Goal: Task Accomplishment & Management: Complete application form

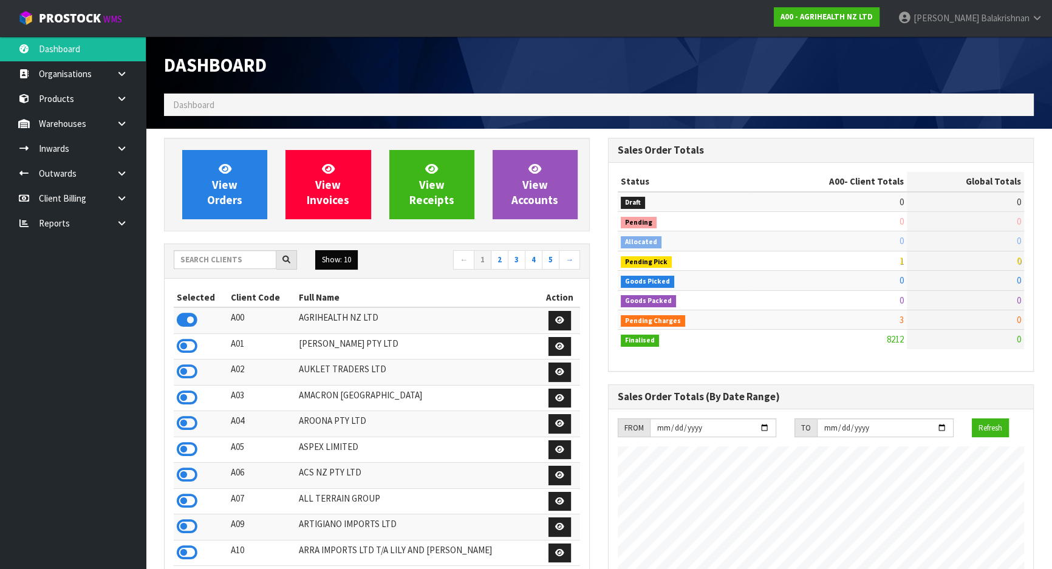
scroll to position [918, 443]
click at [221, 261] on input "text" at bounding box center [225, 259] width 103 height 19
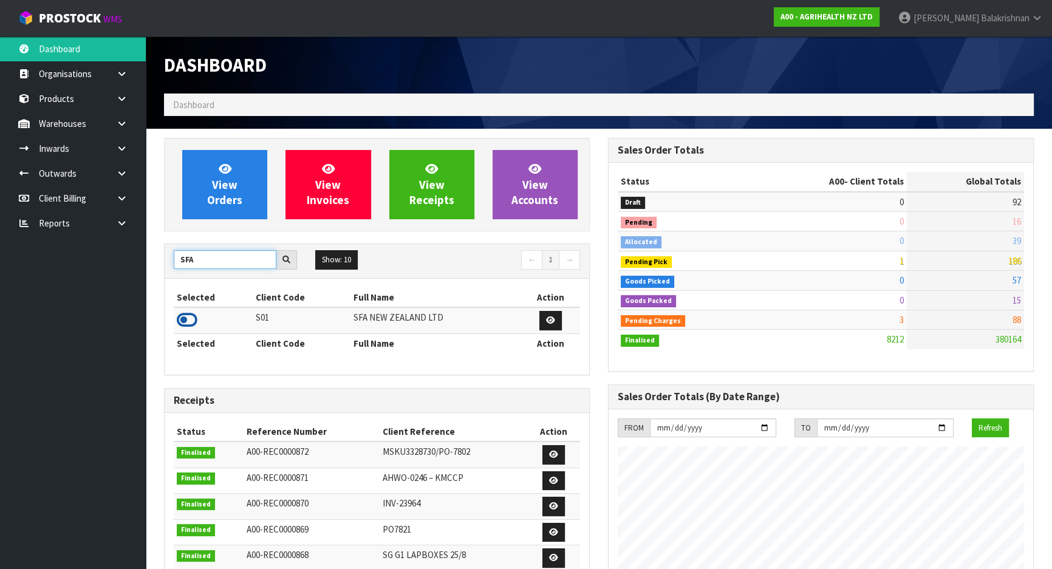
type input "SFA"
click at [196, 313] on icon at bounding box center [187, 320] width 21 height 18
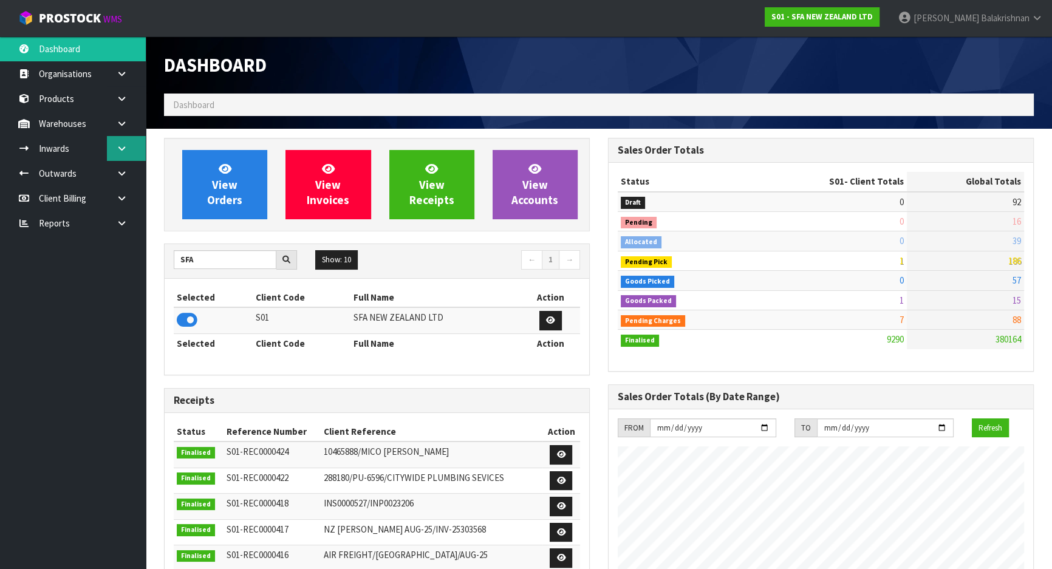
click at [122, 151] on icon at bounding box center [122, 148] width 12 height 9
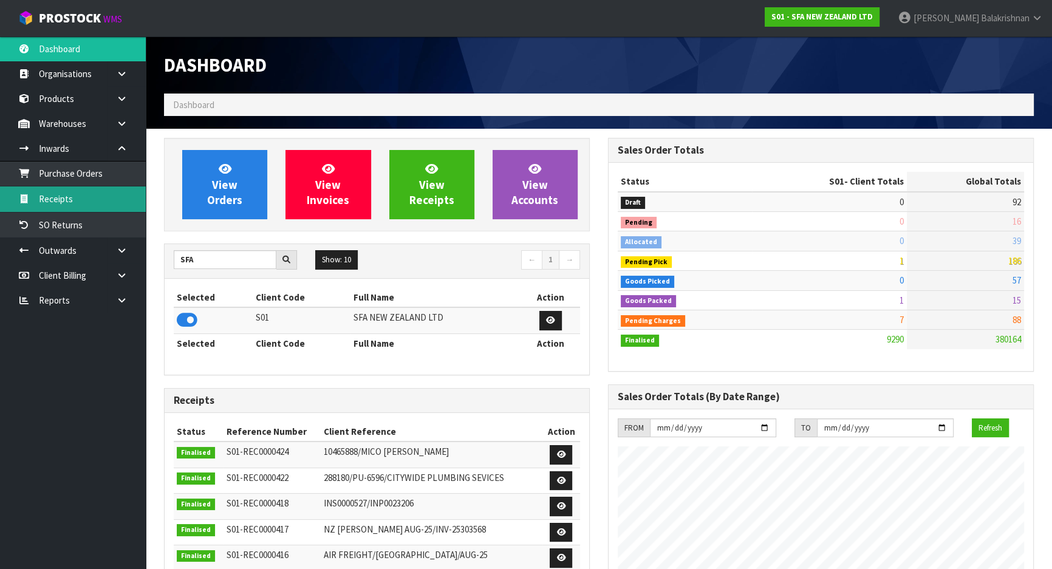
click at [78, 205] on link "Receipts" at bounding box center [73, 198] width 146 height 25
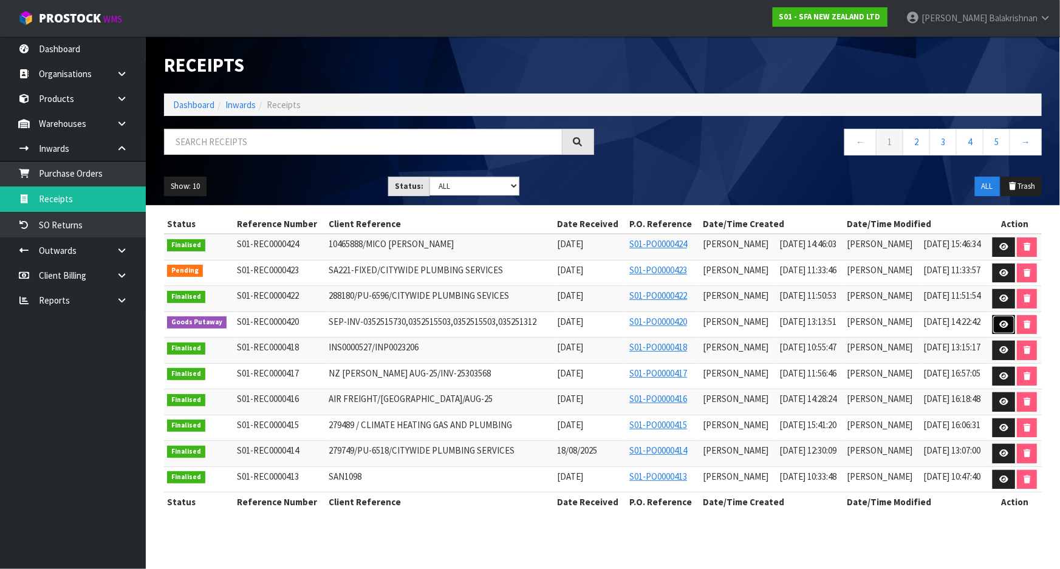
click at [997, 325] on link at bounding box center [1003, 324] width 22 height 19
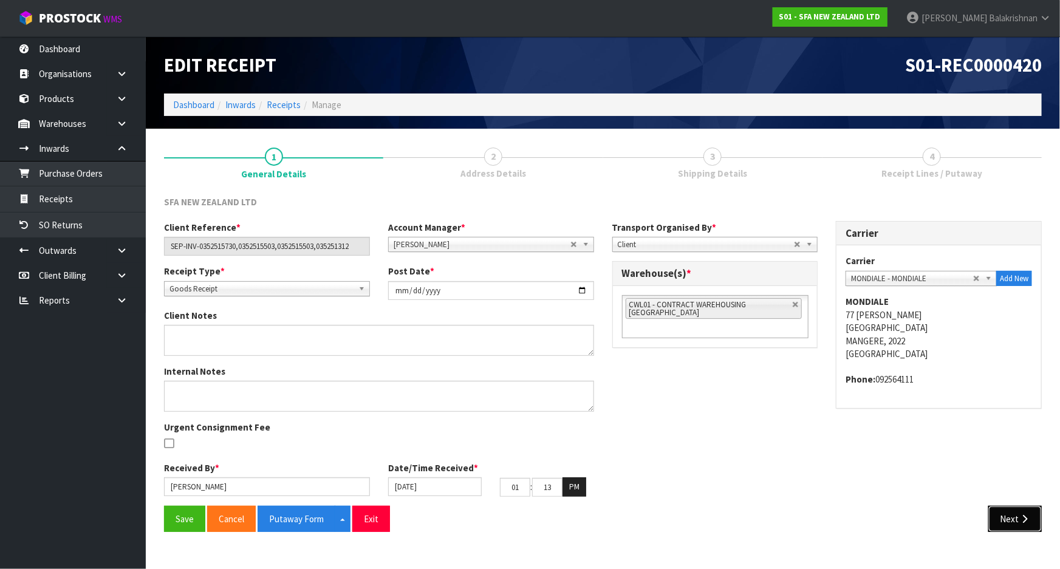
click at [1034, 520] on button "Next" at bounding box center [1014, 519] width 53 height 26
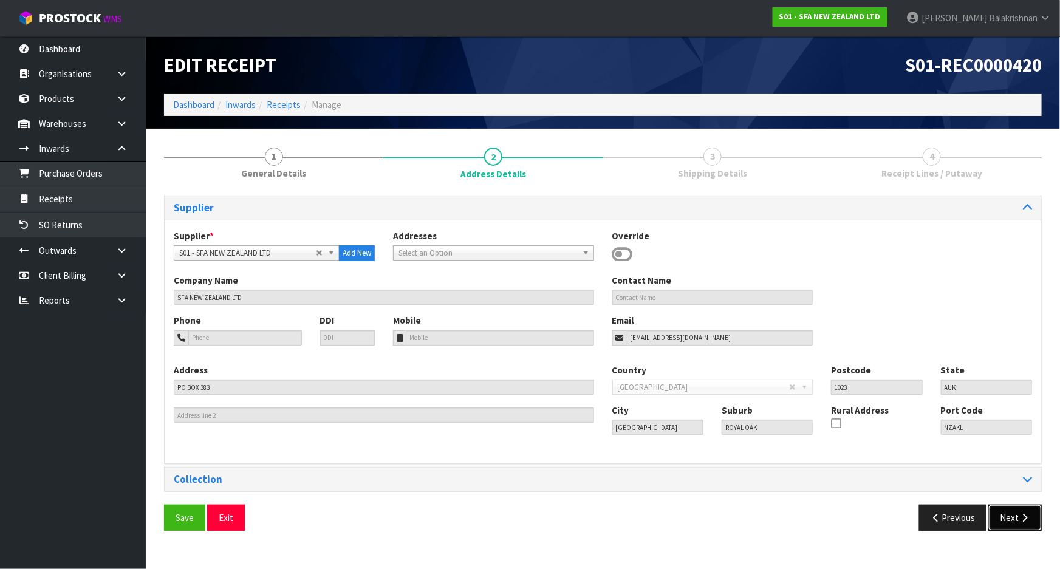
click at [1029, 520] on icon "button" at bounding box center [1024, 517] width 12 height 9
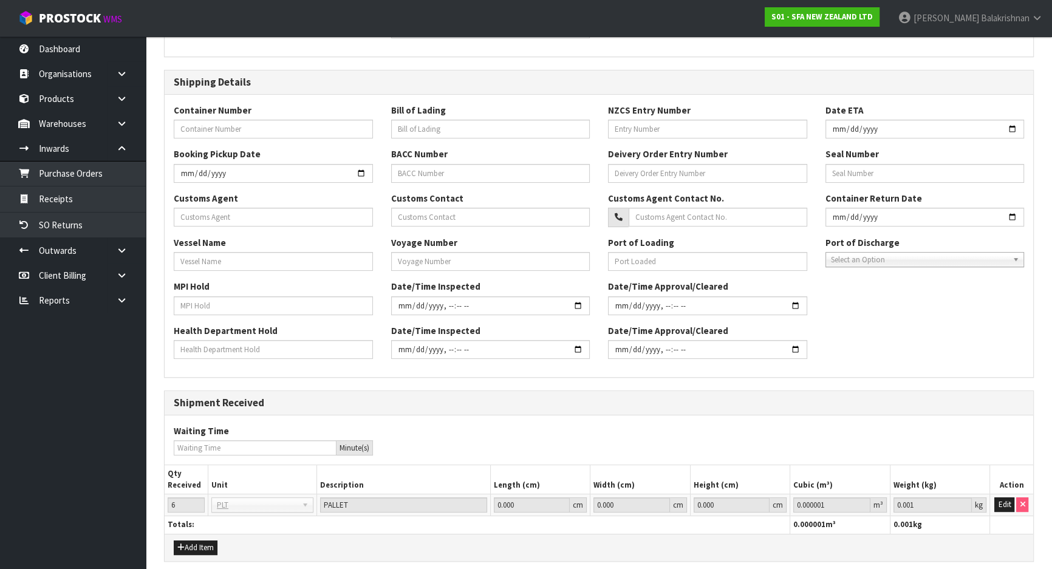
scroll to position [273, 0]
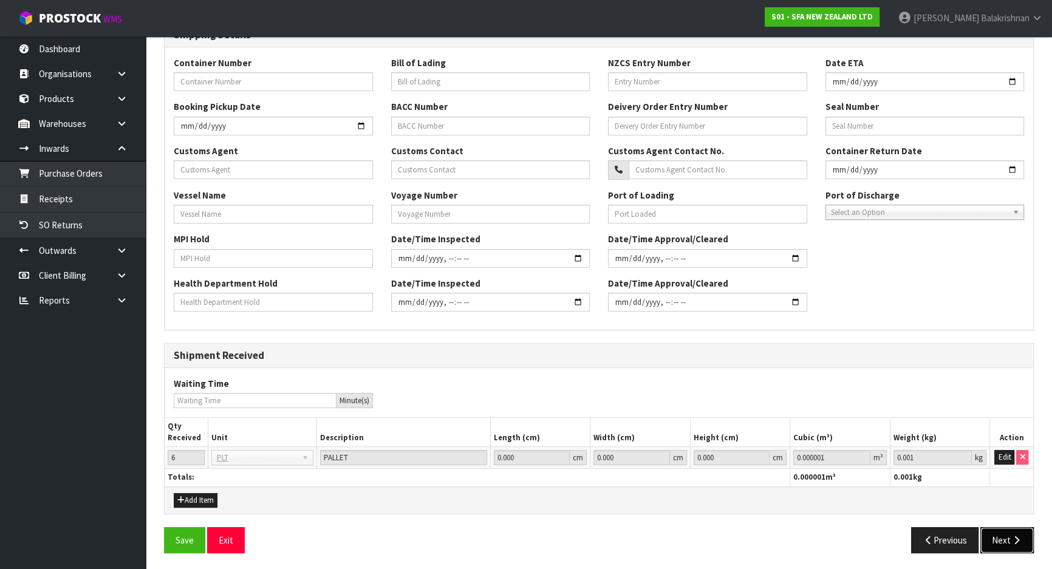
click at [1005, 531] on button "Next" at bounding box center [1006, 540] width 53 height 26
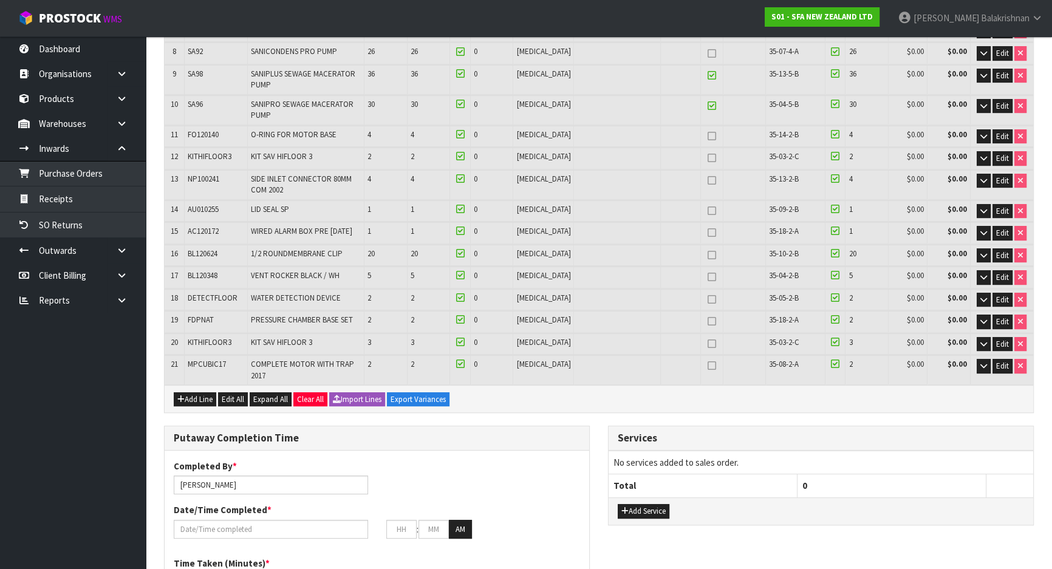
scroll to position [552, 0]
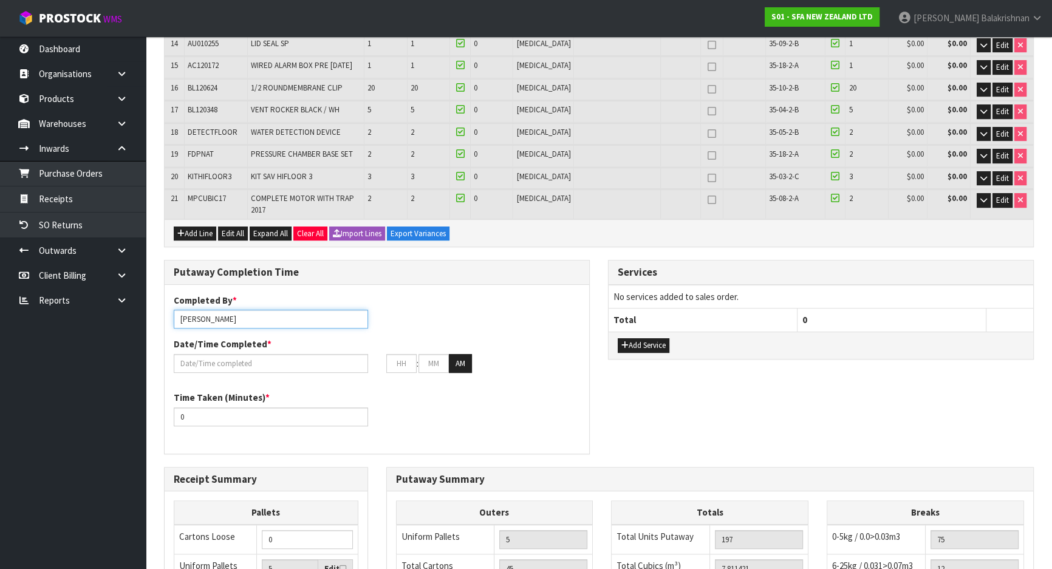
click at [278, 310] on input "[PERSON_NAME]" at bounding box center [271, 319] width 194 height 19
drag, startPoint x: 278, startPoint y: 278, endPoint x: 66, endPoint y: 293, distance: 211.8
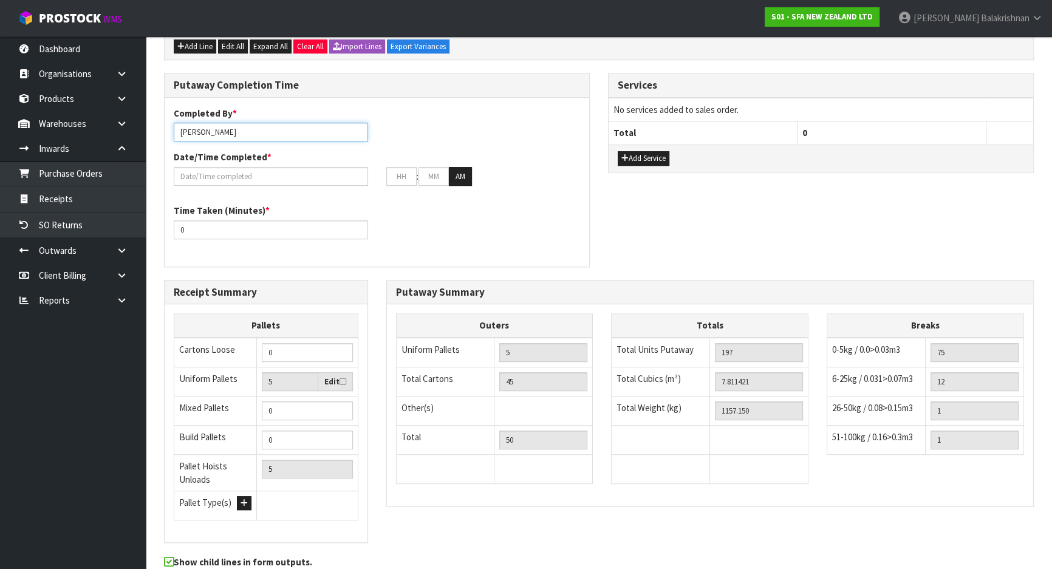
scroll to position [751, 0]
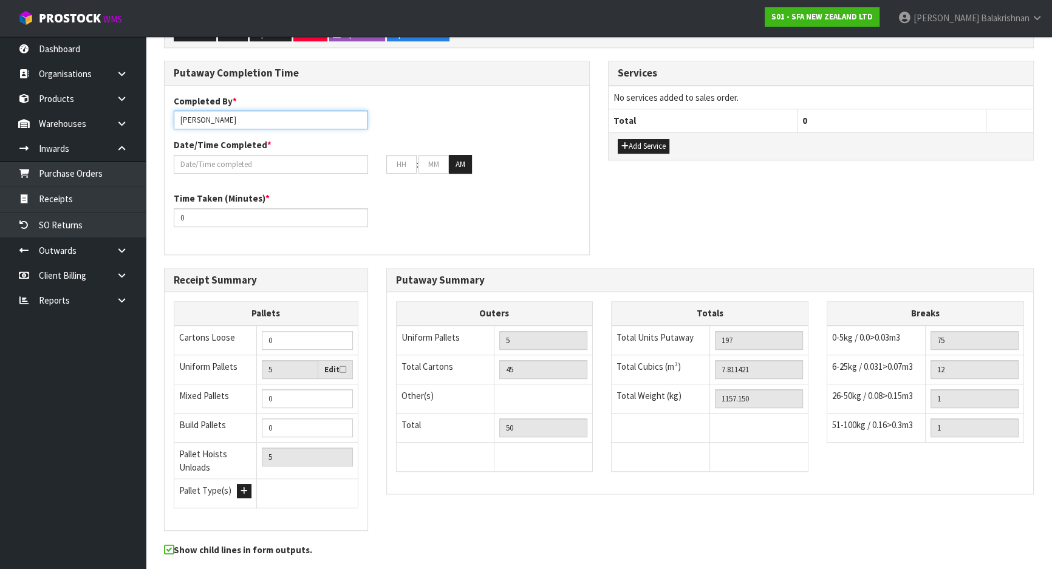
type input "[PERSON_NAME]"
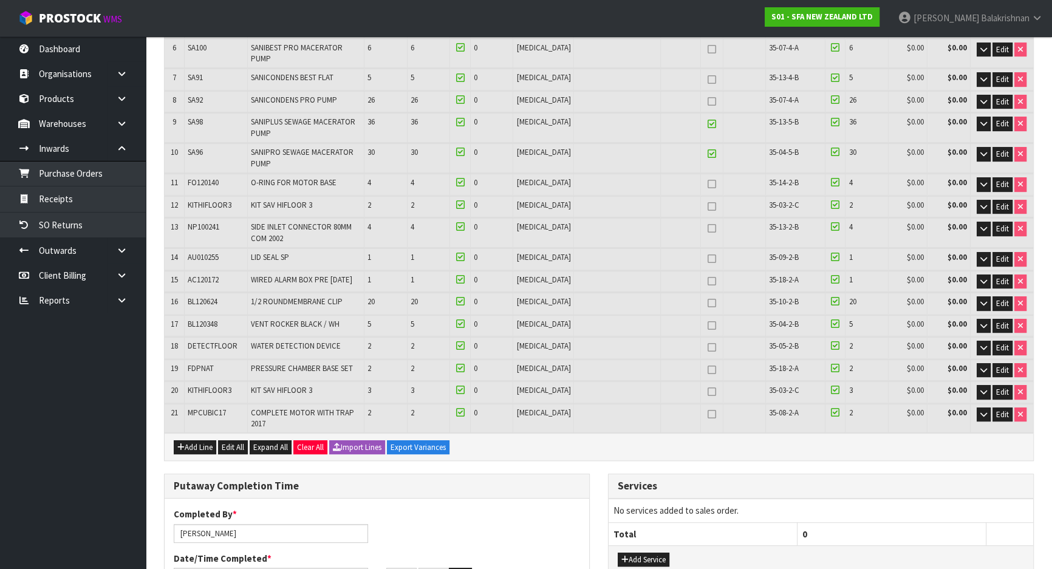
scroll to position [386, 0]
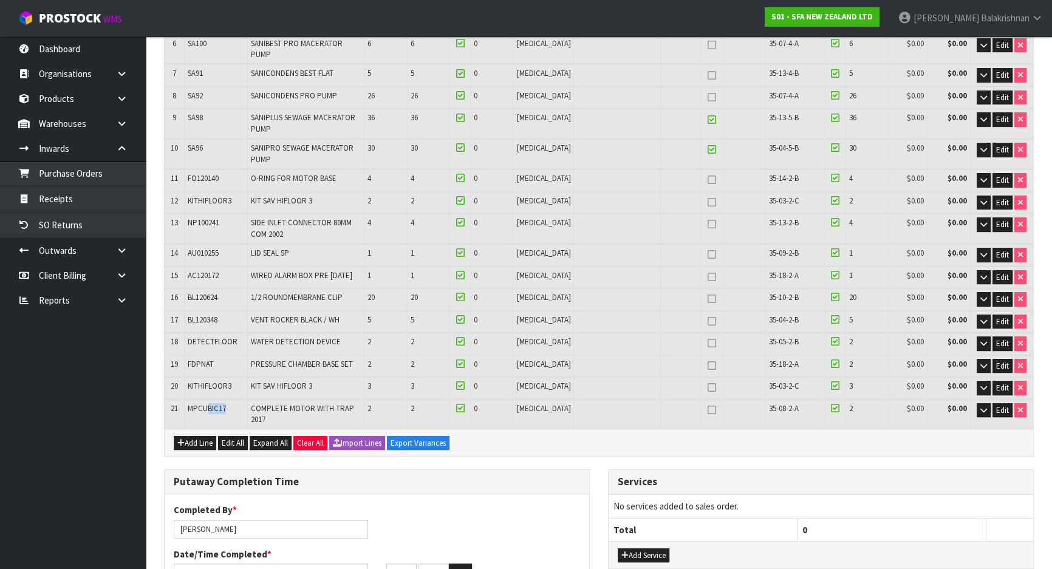
drag, startPoint x: 231, startPoint y: 372, endPoint x: 210, endPoint y: 372, distance: 21.3
click at [210, 400] on td "MPCUBIC17" at bounding box center [216, 414] width 63 height 29
click at [214, 381] on span "KITHIFLOOR3" at bounding box center [210, 386] width 44 height 10
click at [201, 359] on span "FDPNAT" at bounding box center [201, 364] width 26 height 10
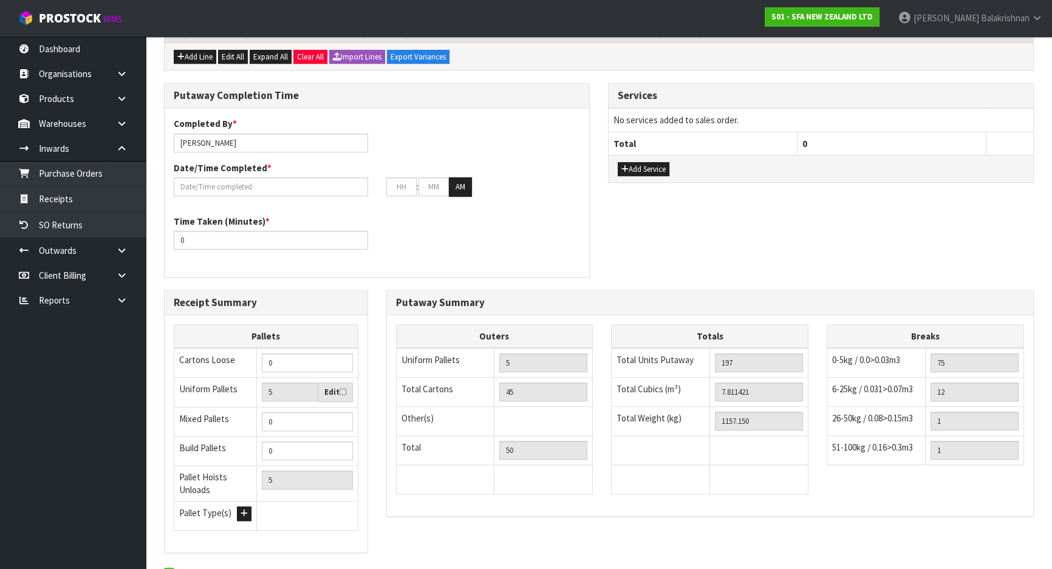
scroll to position [796, 0]
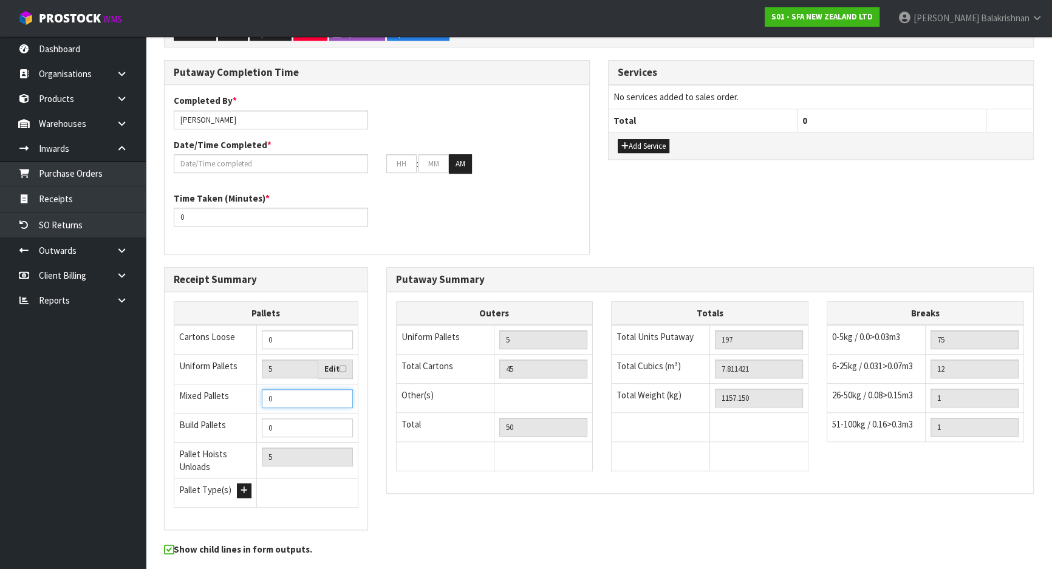
click at [283, 389] on input "0" at bounding box center [307, 398] width 90 height 19
type input "1"
type input "6"
type input "1"
click at [633, 139] on button "Add Service" at bounding box center [644, 146] width 52 height 15
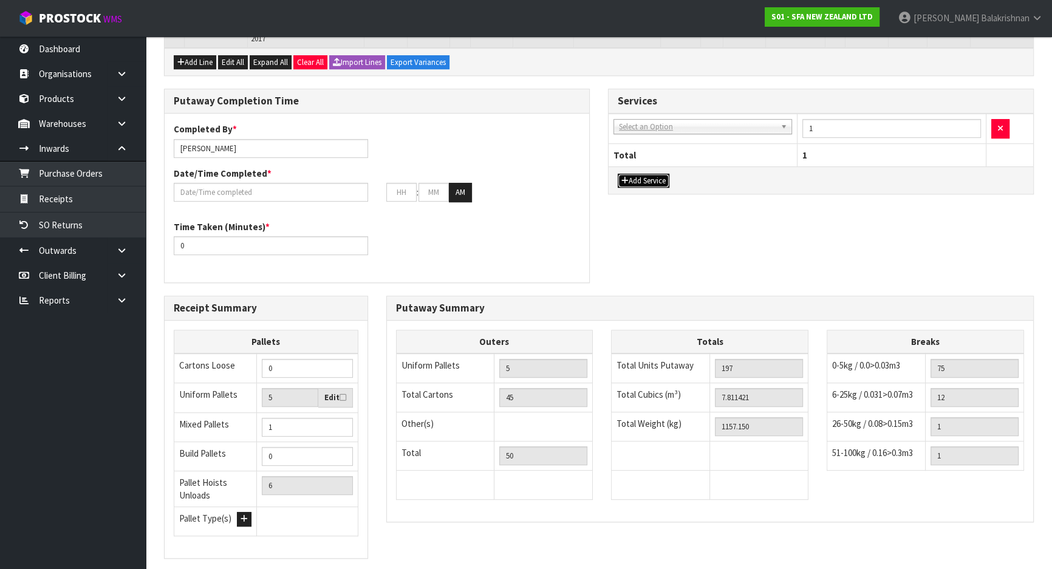
scroll to position [740, 0]
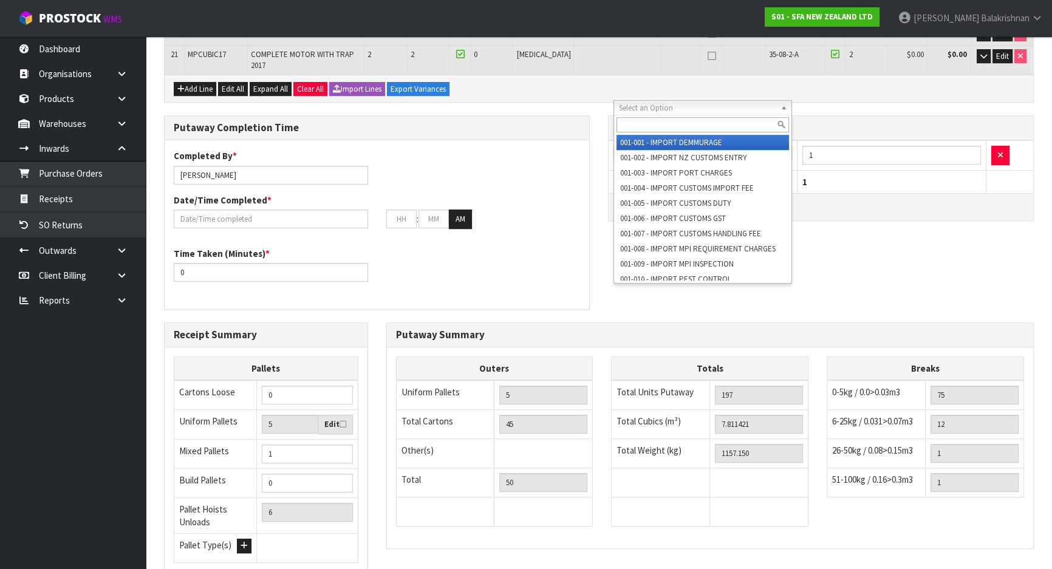
click at [684, 118] on input "text" at bounding box center [702, 124] width 172 height 15
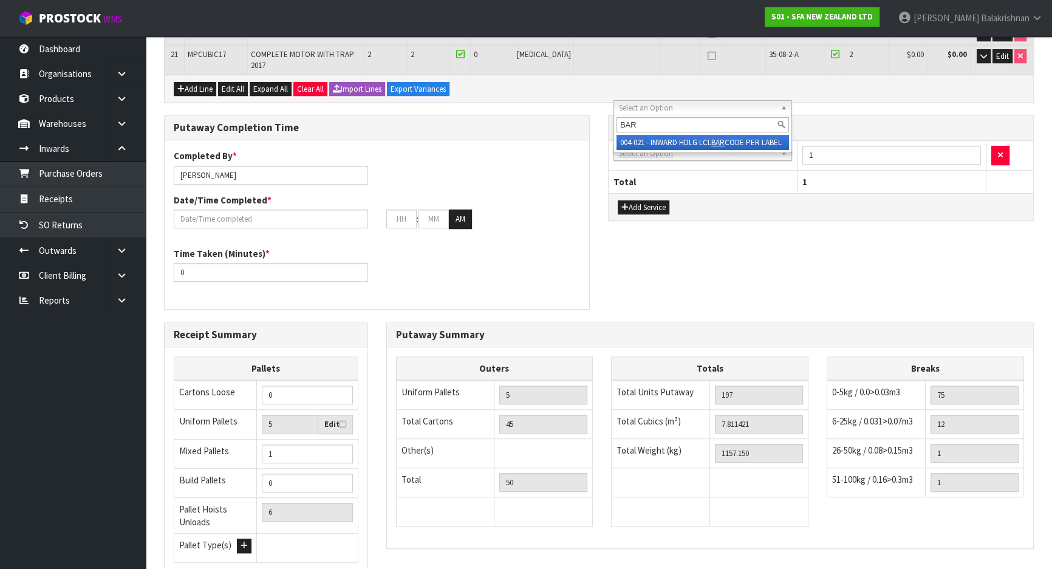
type input "BAR"
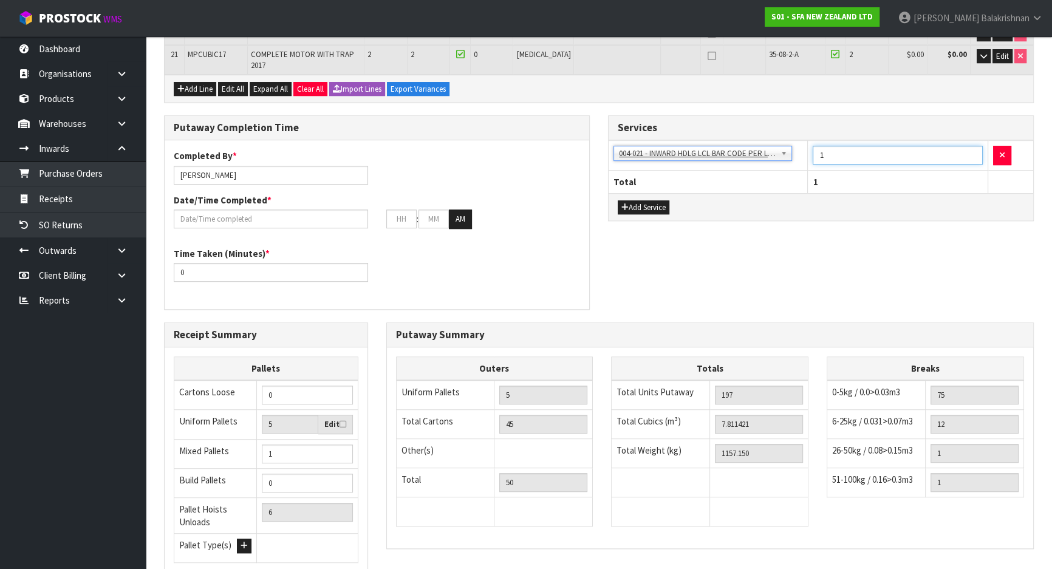
click at [835, 146] on input "1" at bounding box center [898, 155] width 170 height 19
type input "45"
click at [639, 200] on button "Add Service" at bounding box center [644, 207] width 52 height 15
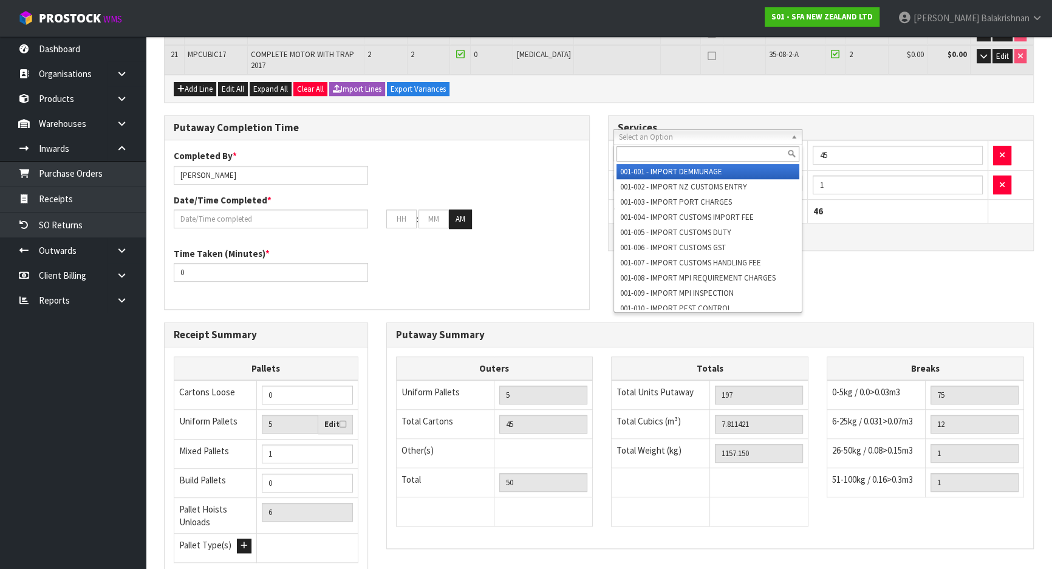
click at [660, 149] on input "text" at bounding box center [707, 153] width 183 height 15
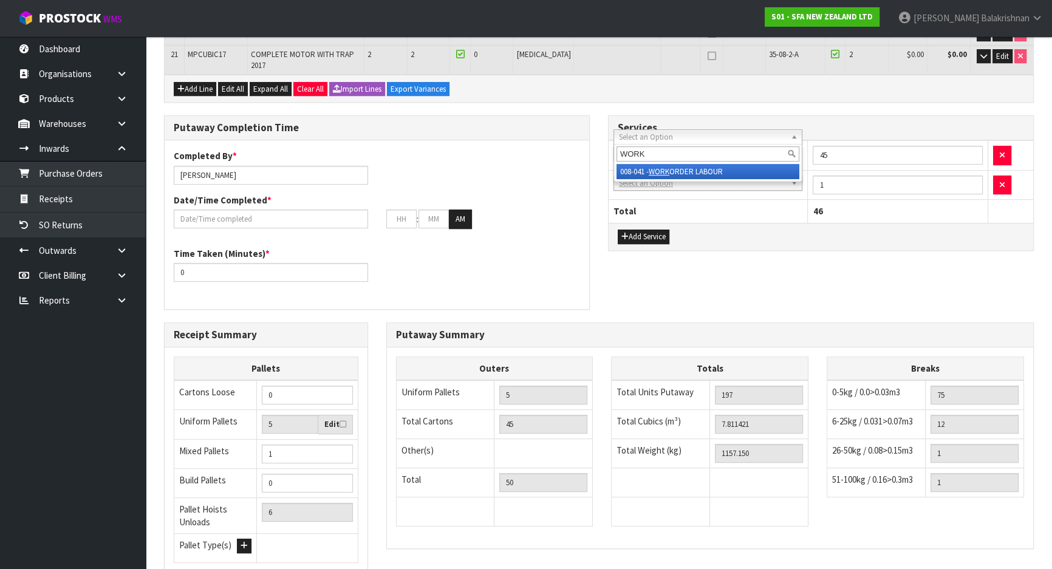
type input "WORK"
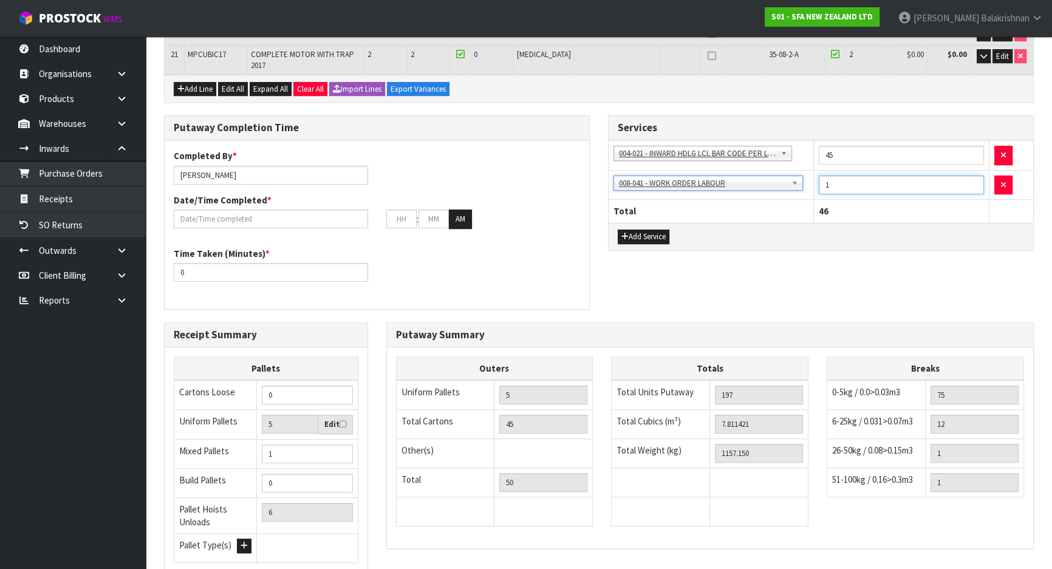
drag, startPoint x: 834, startPoint y: 136, endPoint x: 812, endPoint y: 142, distance: 22.5
click at [812, 170] on tr "001-001 - IMPORT DEMMURAGE 001-002 - IMPORT NZ CUSTOMS ENTRY 001-003 - IMPORT P…" at bounding box center [821, 185] width 425 height 30
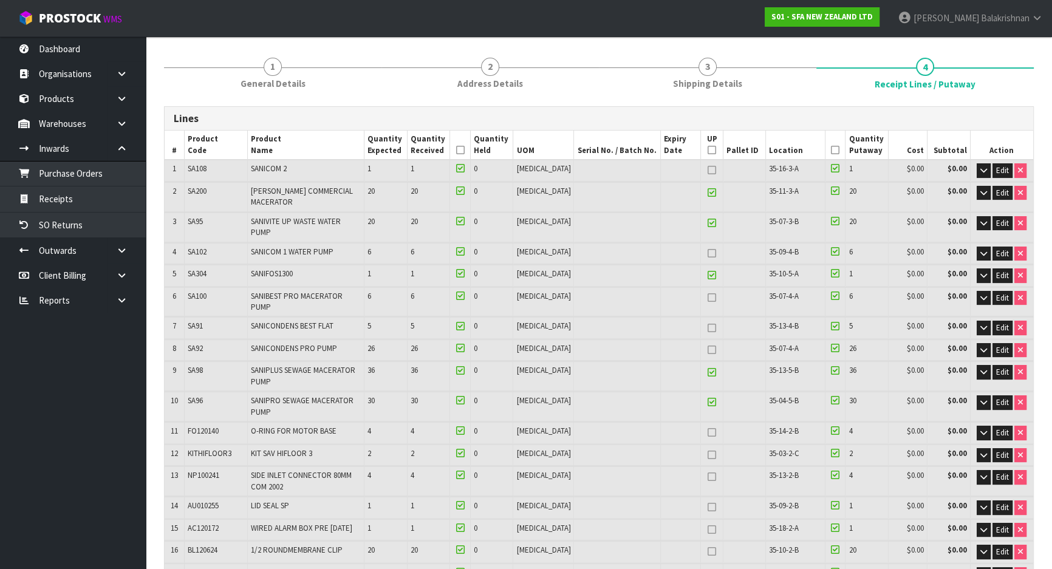
scroll to position [0, 0]
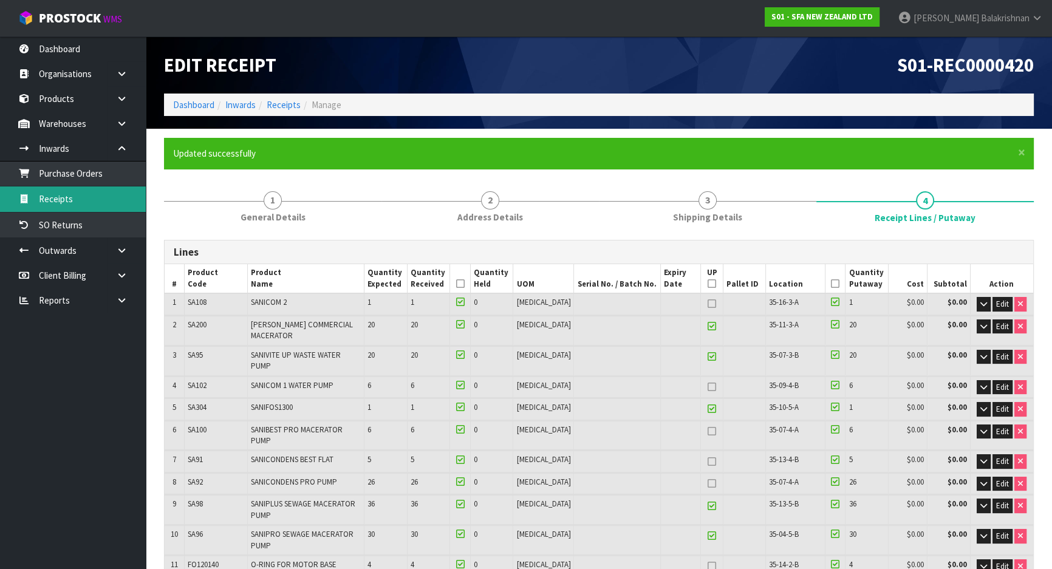
type input "60"
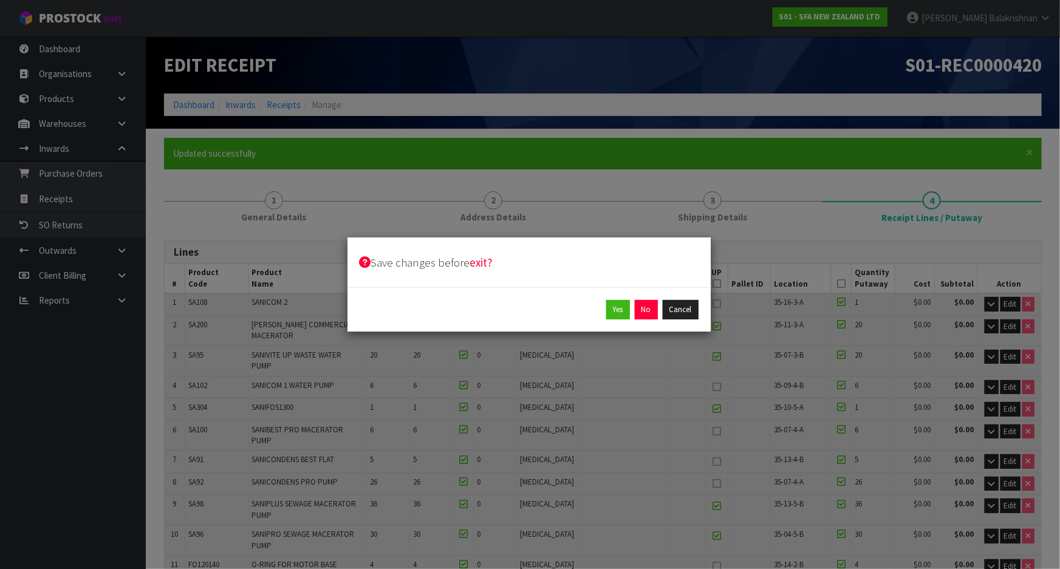
click at [296, 173] on div "Save changes before exit? Yes No Cancel" at bounding box center [530, 284] width 1060 height 569
click at [692, 316] on button "Cancel" at bounding box center [681, 309] width 36 height 19
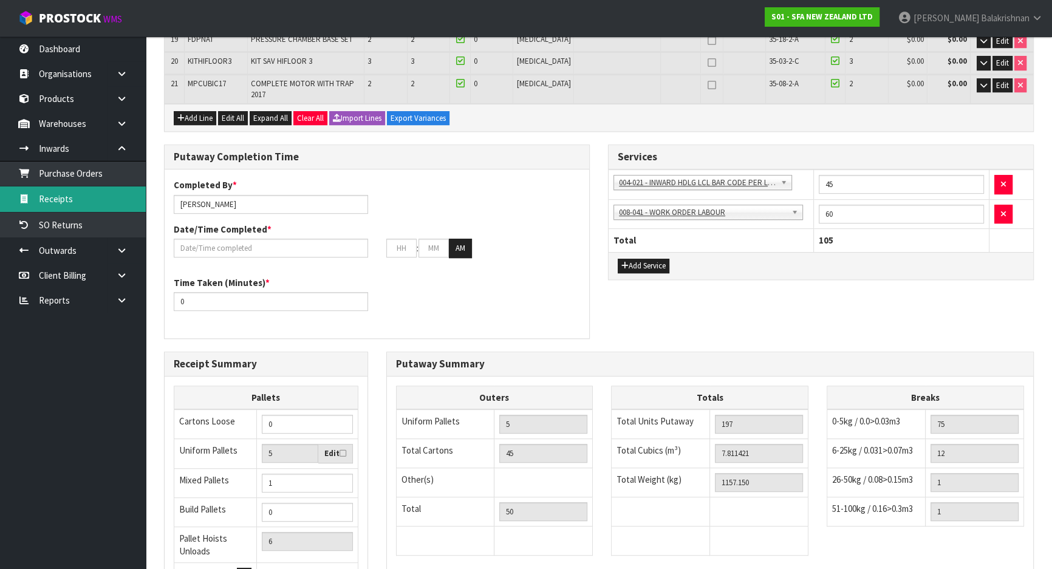
scroll to position [717, 0]
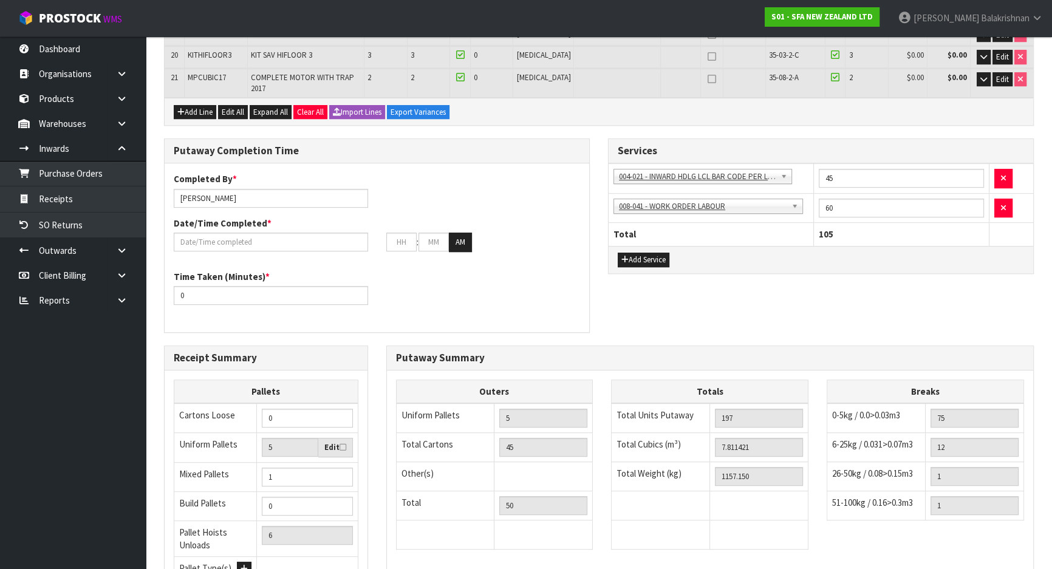
click at [808, 263] on div "Putaway Completion Time Completed By * [PERSON_NAME] Date/Time Completed * : : …" at bounding box center [599, 241] width 888 height 206
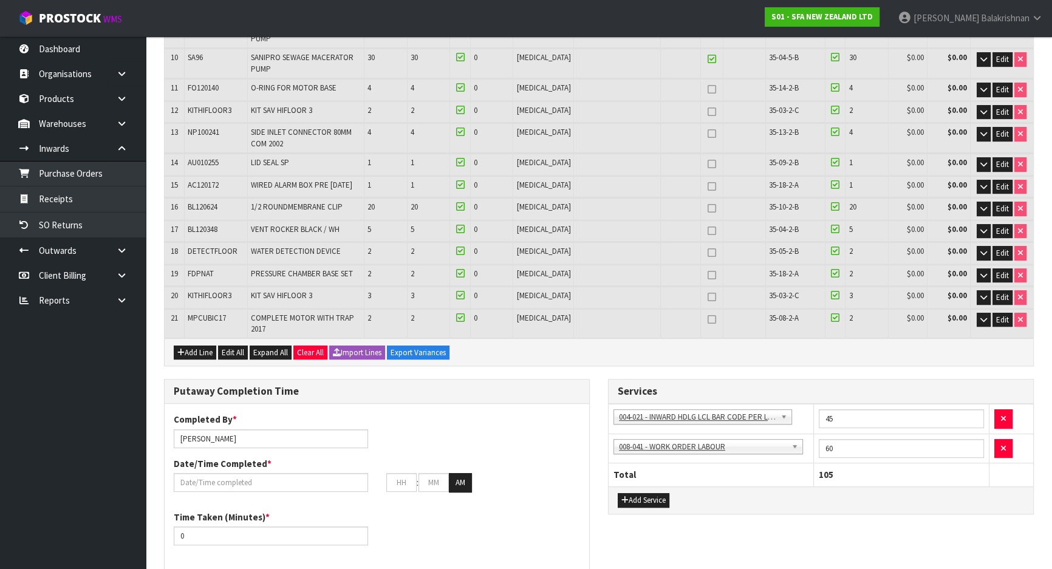
scroll to position [298, 0]
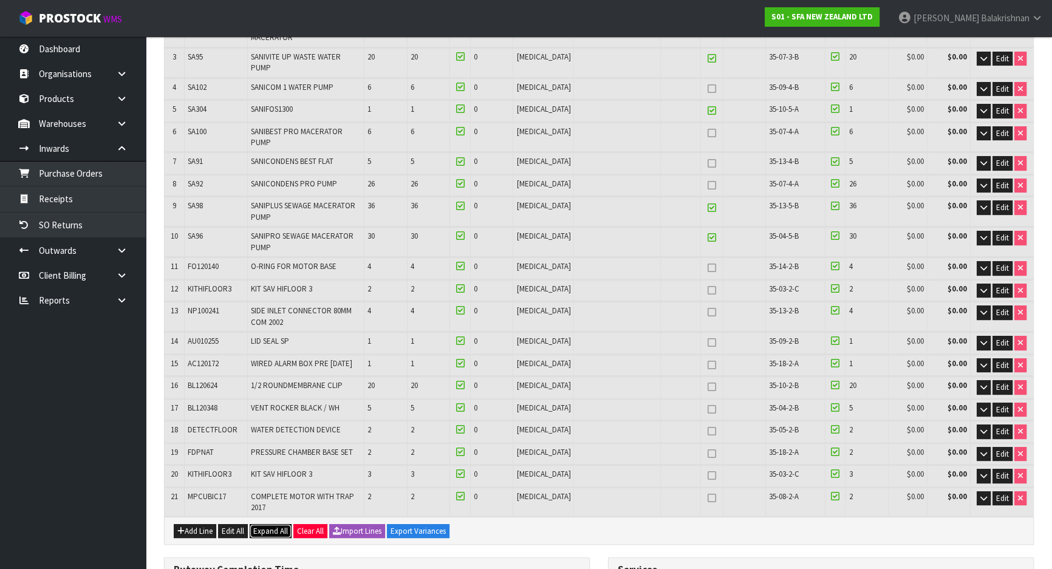
click at [283, 526] on span "Expand All" at bounding box center [270, 531] width 35 height 10
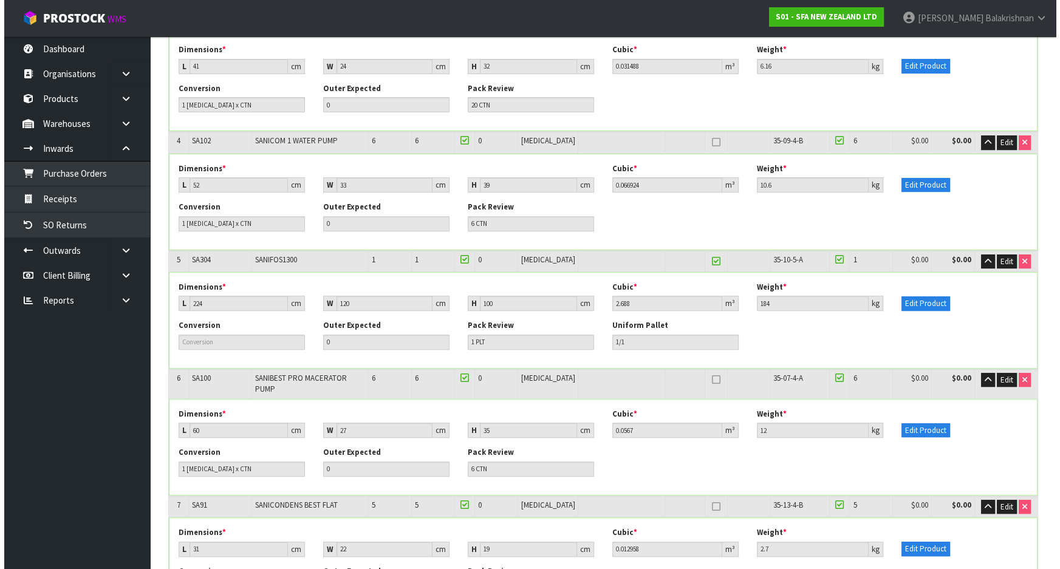
scroll to position [555, 0]
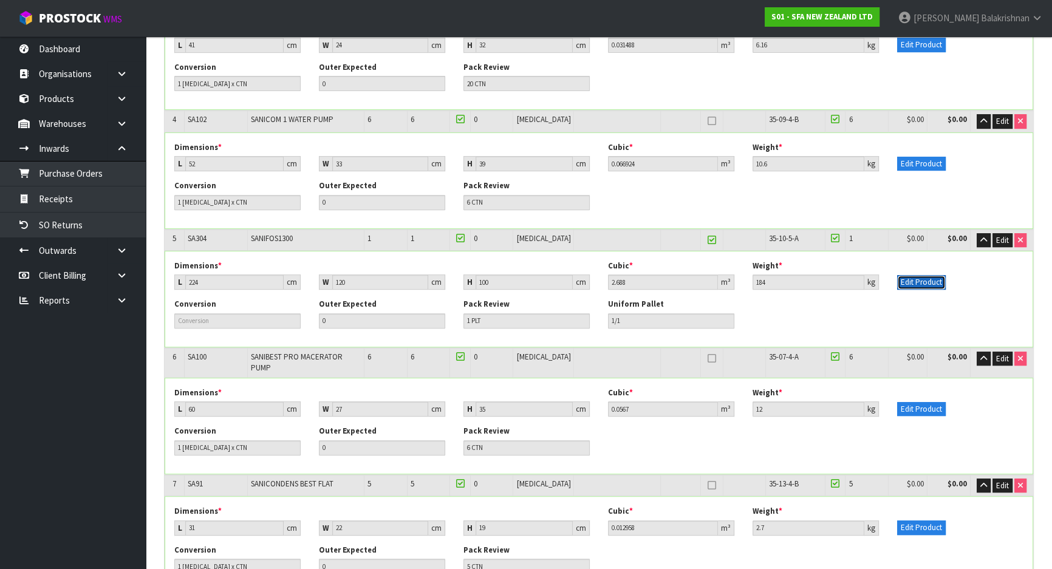
click at [920, 275] on button "Edit Product" at bounding box center [921, 282] width 49 height 15
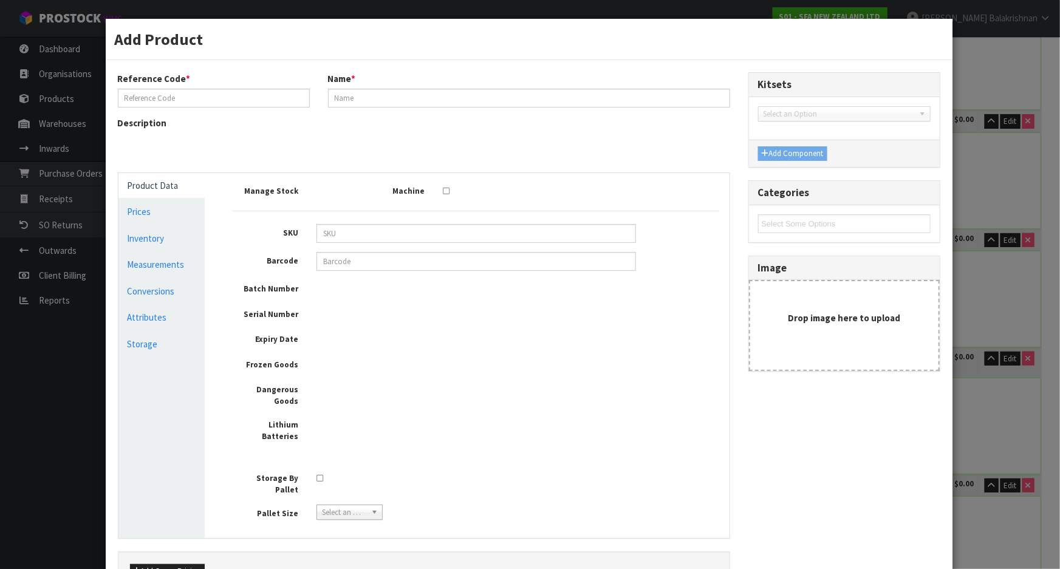
type input "SA304"
type input "SANIFOS1300"
type input "3308815077796"
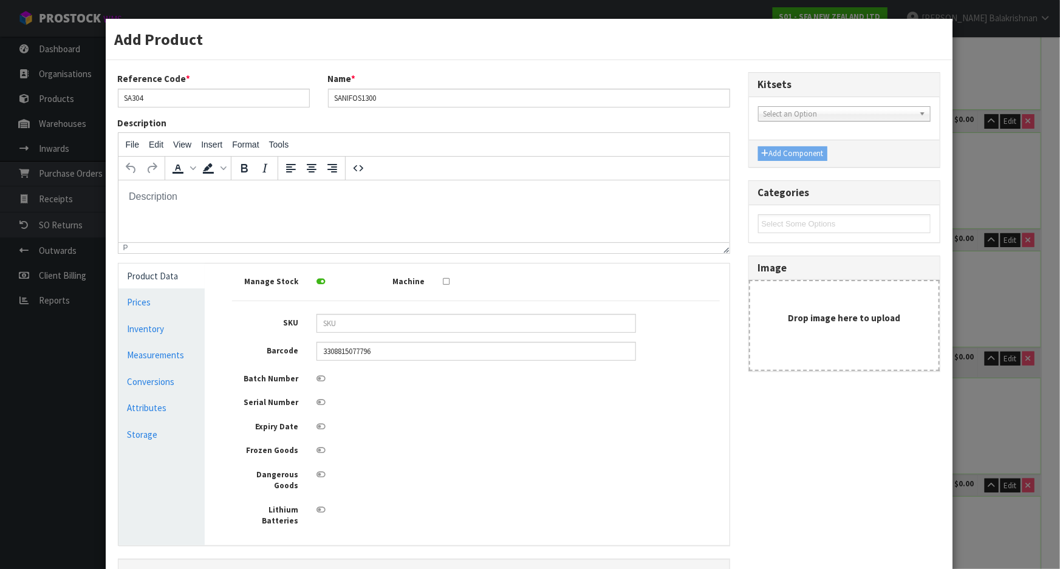
scroll to position [0, 0]
click at [168, 360] on link "Measurements" at bounding box center [161, 355] width 87 height 25
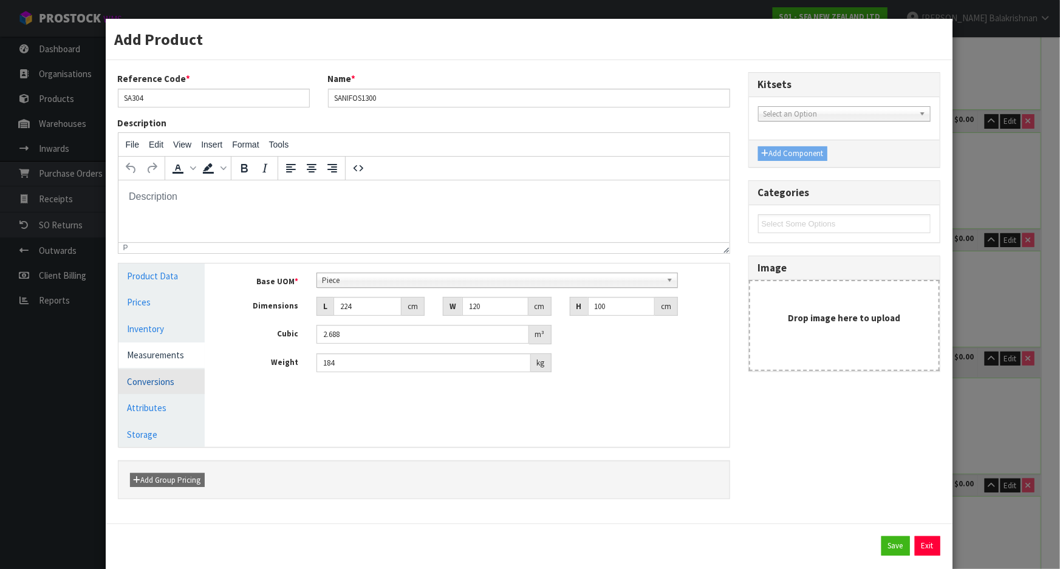
click at [183, 383] on link "Conversions" at bounding box center [161, 381] width 87 height 25
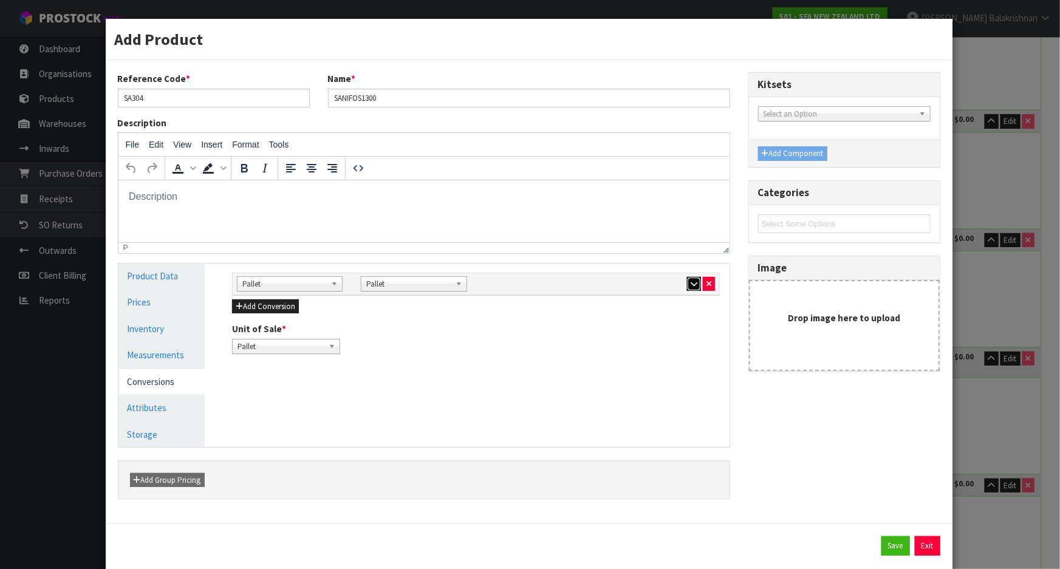
click at [690, 283] on icon "button" at bounding box center [693, 284] width 7 height 8
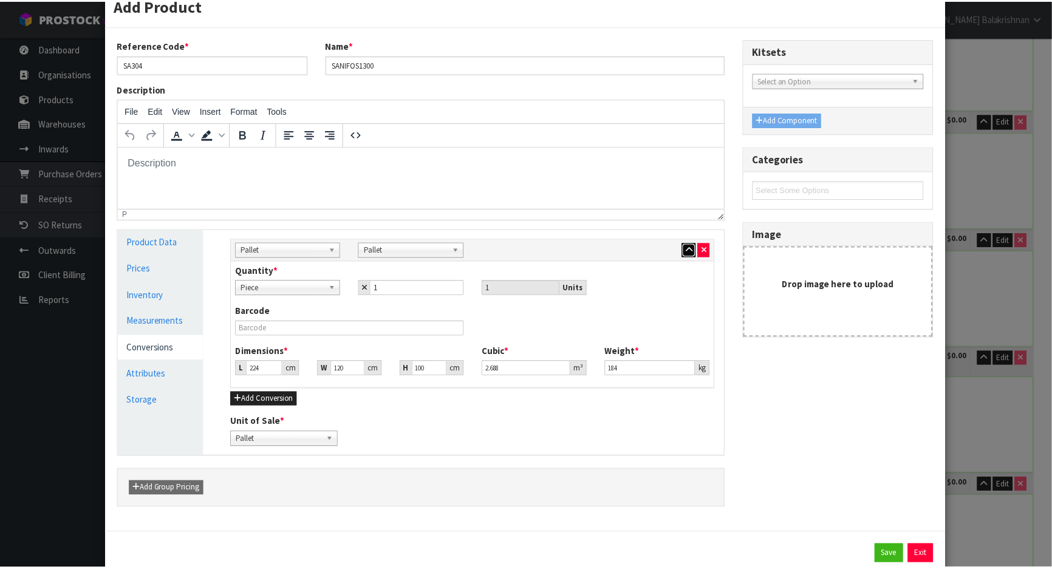
scroll to position [67, 0]
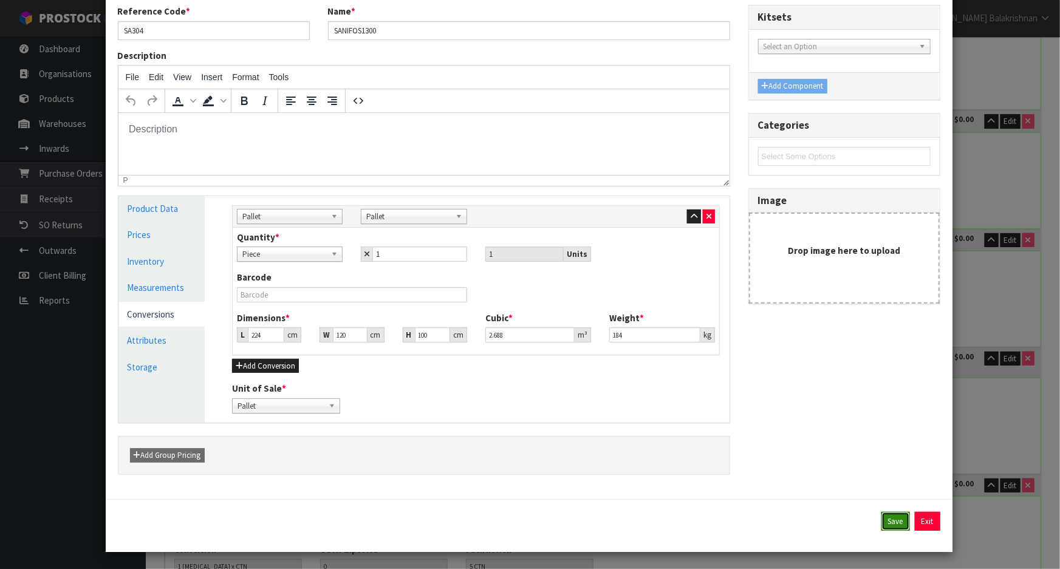
click at [890, 524] on button "Save" at bounding box center [895, 521] width 29 height 19
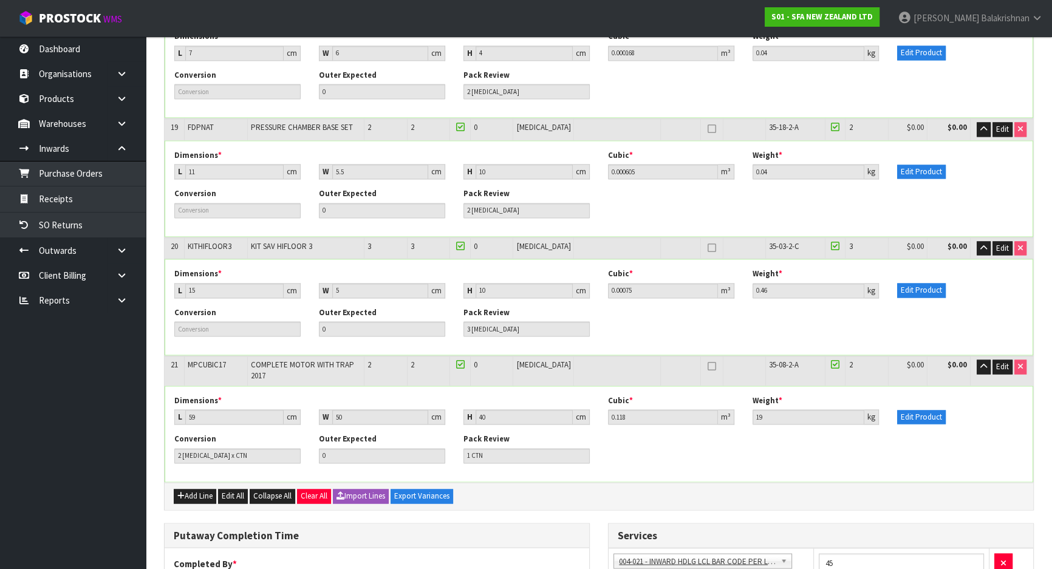
scroll to position [2432, 0]
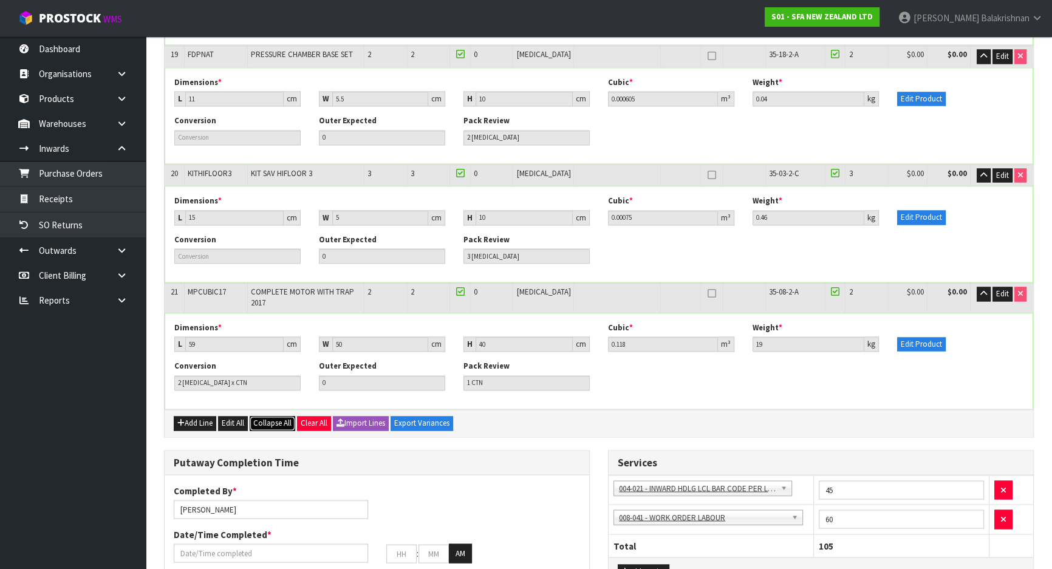
click at [284, 418] on span "Collapse All" at bounding box center [272, 423] width 38 height 10
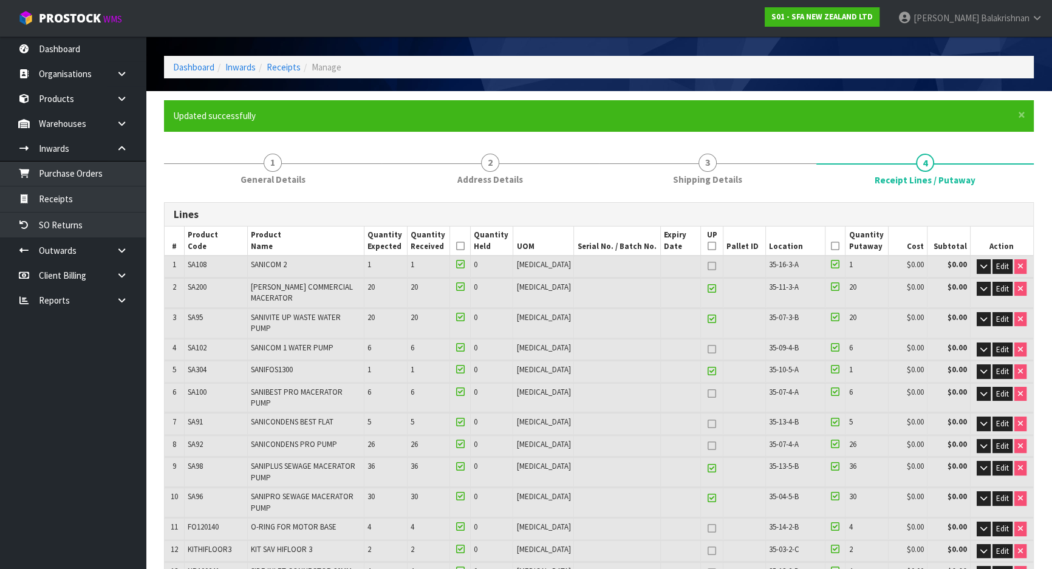
scroll to position [22, 0]
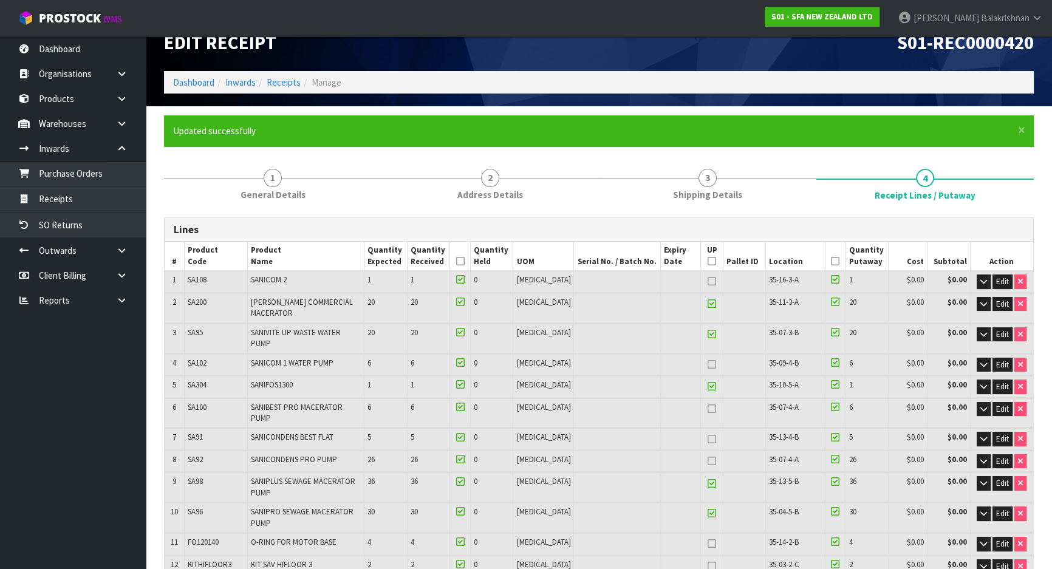
click at [465, 261] on icon at bounding box center [460, 261] width 9 height 1
click at [831, 262] on icon at bounding box center [835, 261] width 9 height 1
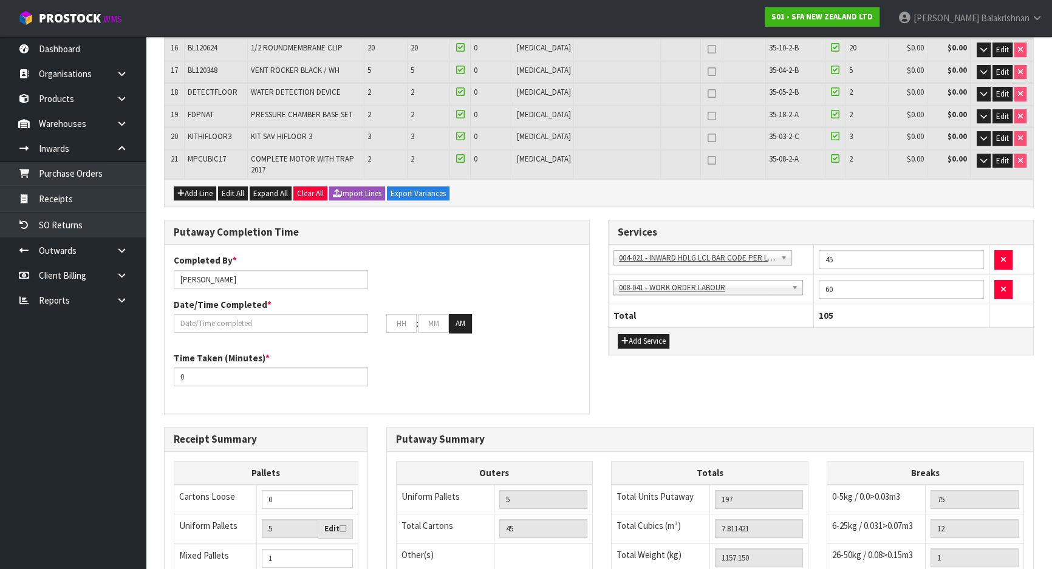
scroll to position [796, 0]
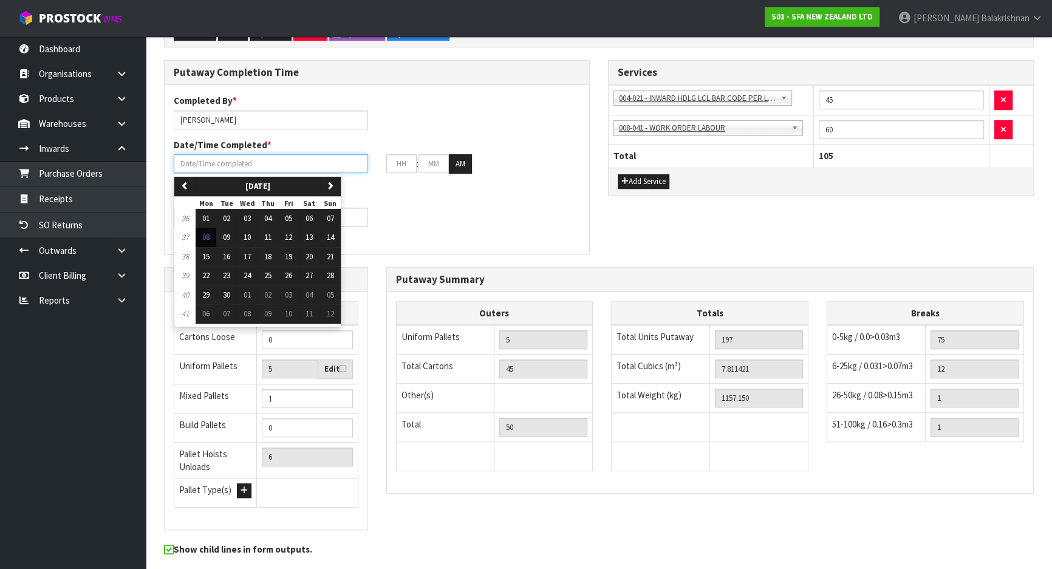
drag, startPoint x: 259, startPoint y: 121, endPoint x: 265, endPoint y: 118, distance: 7.6
click at [258, 154] on input "text" at bounding box center [271, 163] width 194 height 19
click at [206, 232] on span "08" at bounding box center [205, 237] width 7 height 10
type input "[DATE]"
type input "12"
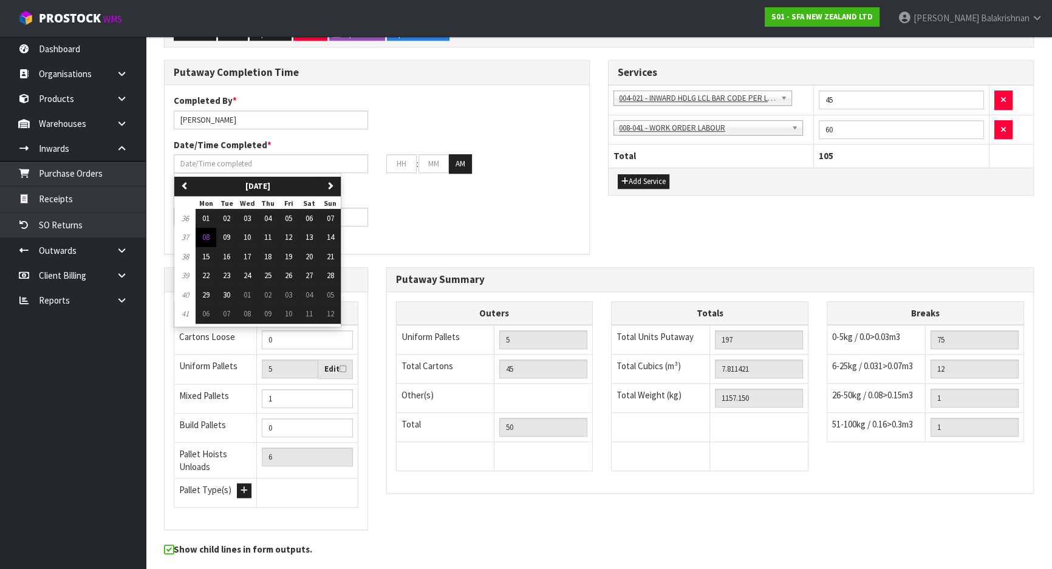
type input "00"
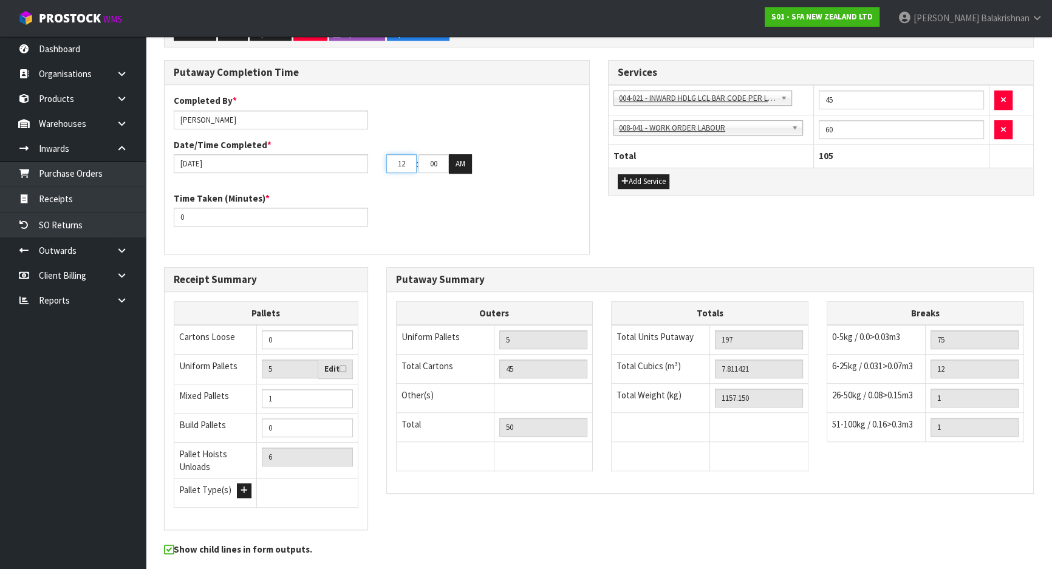
click at [397, 154] on input "12" at bounding box center [401, 163] width 30 height 19
click at [404, 154] on input "12" at bounding box center [401, 163] width 30 height 19
type input "1"
type input "[DATE]"
type input "1"
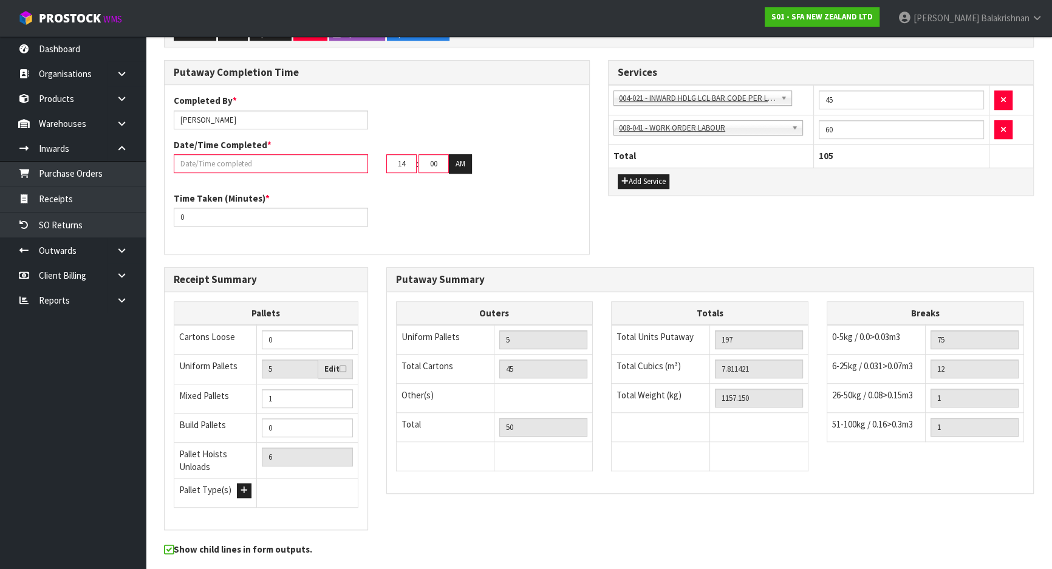
type input "14"
click at [443, 154] on input "00" at bounding box center [433, 163] width 30 height 19
type input "0"
type input "30"
click at [462, 154] on button "AM" at bounding box center [460, 163] width 23 height 19
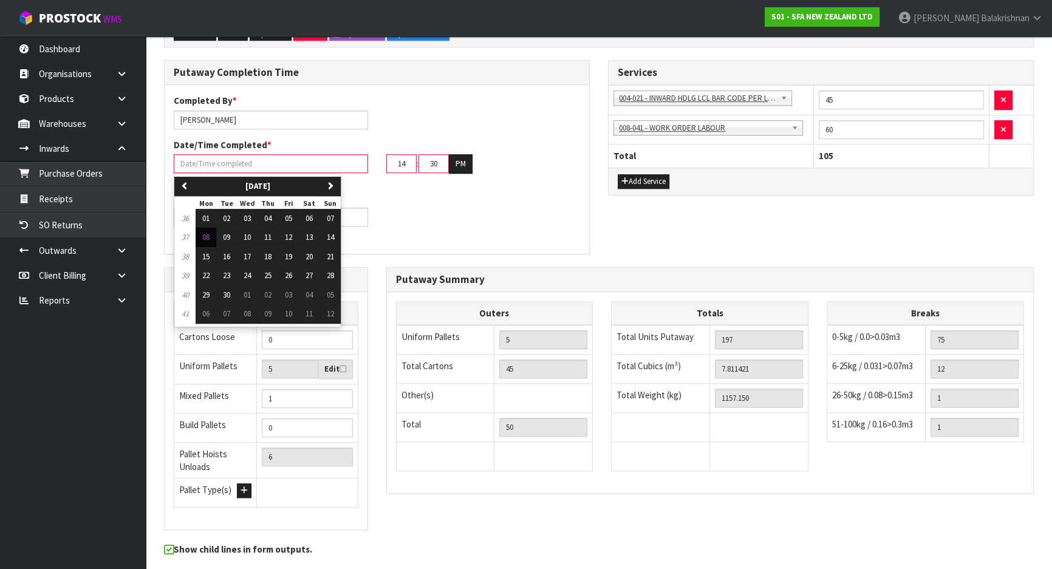
click at [281, 154] on input "text" at bounding box center [271, 163] width 194 height 19
click at [203, 232] on span "08" at bounding box center [205, 237] width 7 height 10
type input "[DATE]"
type input "12"
type input "00"
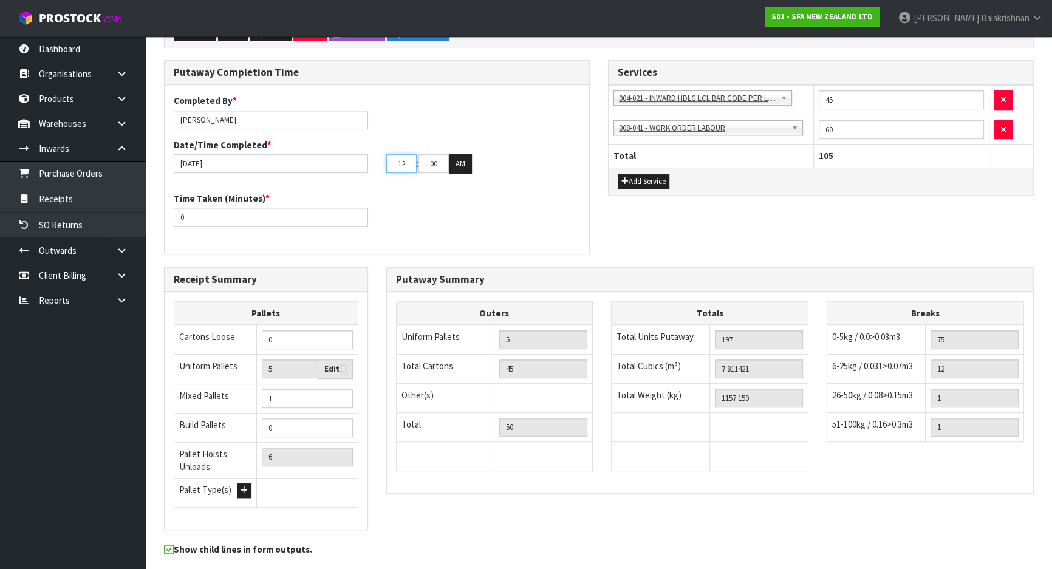
click at [407, 154] on input "12" at bounding box center [401, 163] width 30 height 19
click at [449, 154] on button "AM" at bounding box center [460, 163] width 23 height 19
click at [411, 154] on input "12" at bounding box center [401, 163] width 30 height 19
type input "1"
type input "[DATE]"
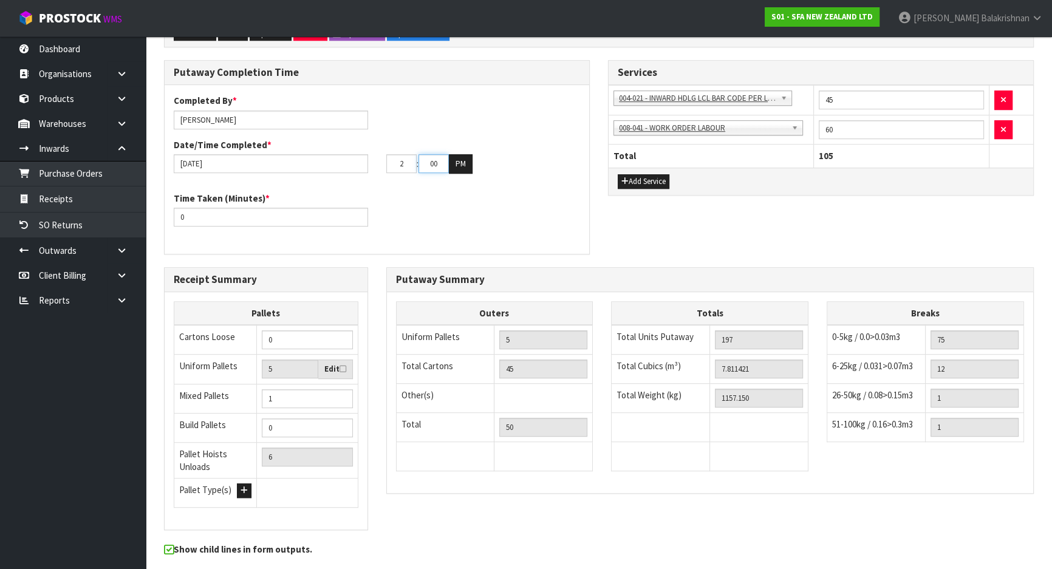
type input "02"
click at [432, 154] on input "00" at bounding box center [433, 163] width 30 height 19
type input "30"
click at [458, 192] on div "Time Taken (Minutes) * 0" at bounding box center [377, 214] width 425 height 44
click at [226, 208] on input "0" at bounding box center [271, 217] width 194 height 19
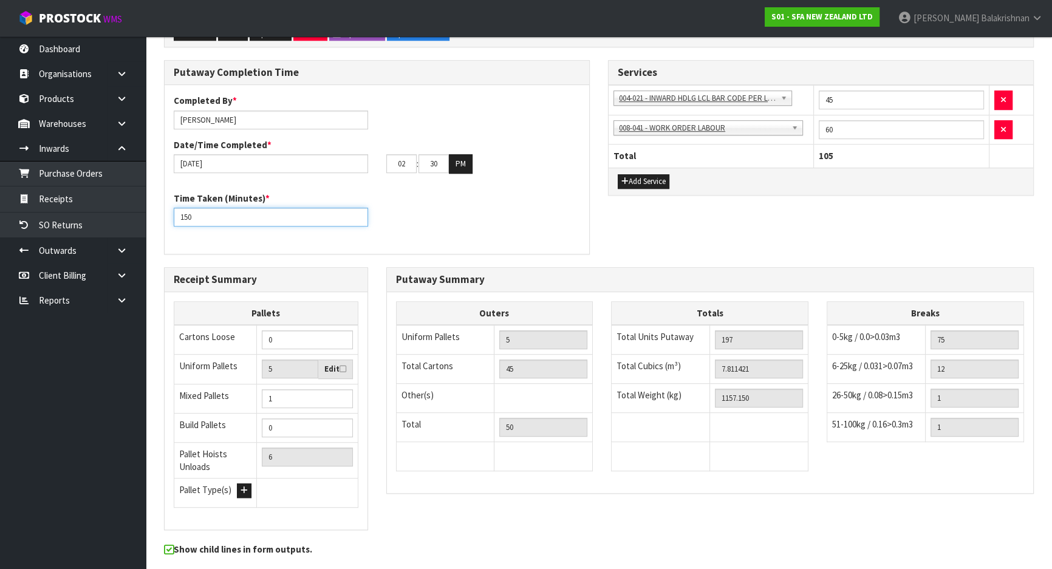
type input "150"
click at [443, 192] on div "Time Taken (Minutes) * 150" at bounding box center [377, 214] width 425 height 44
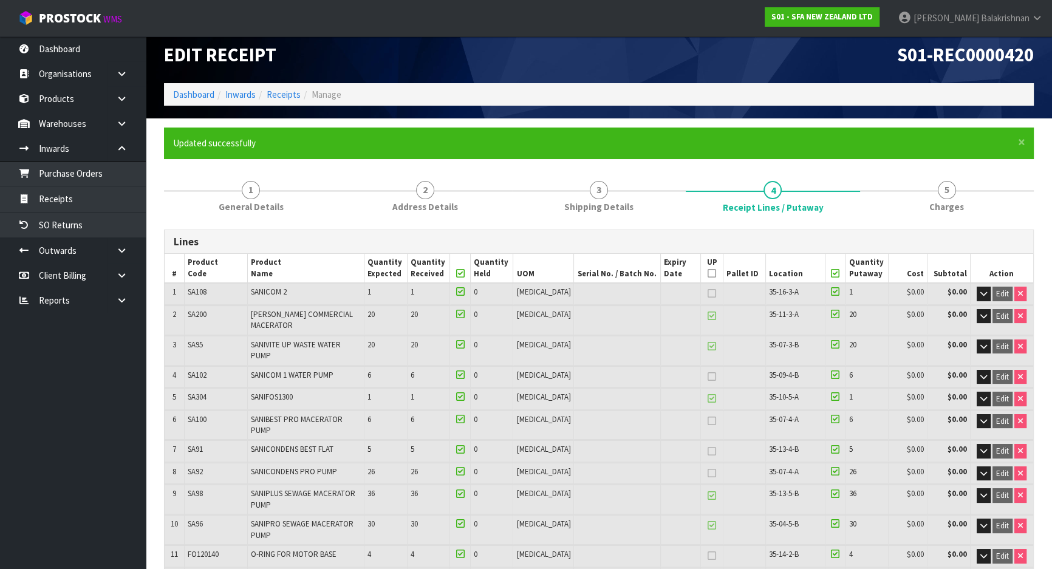
scroll to position [0, 0]
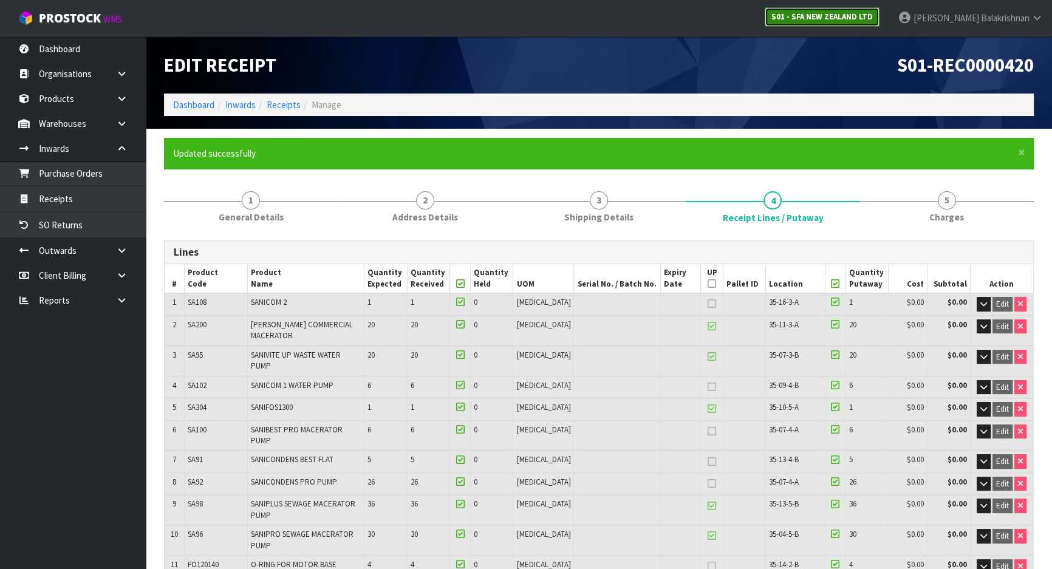
click at [862, 22] on link "S01 - SFA NEW ZEALAND LTD" at bounding box center [822, 16] width 115 height 19
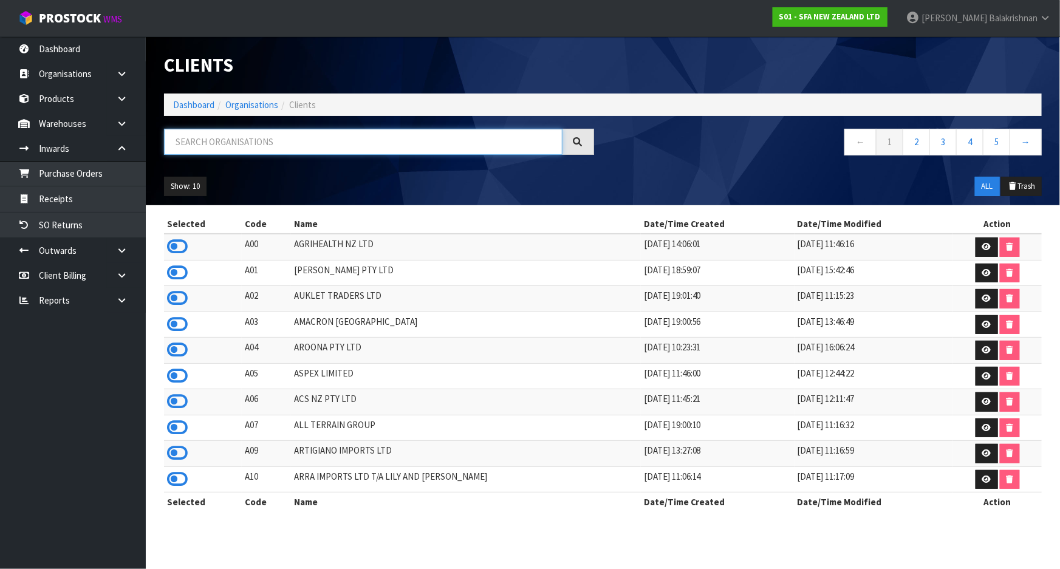
click at [279, 138] on input "text" at bounding box center [363, 142] width 398 height 26
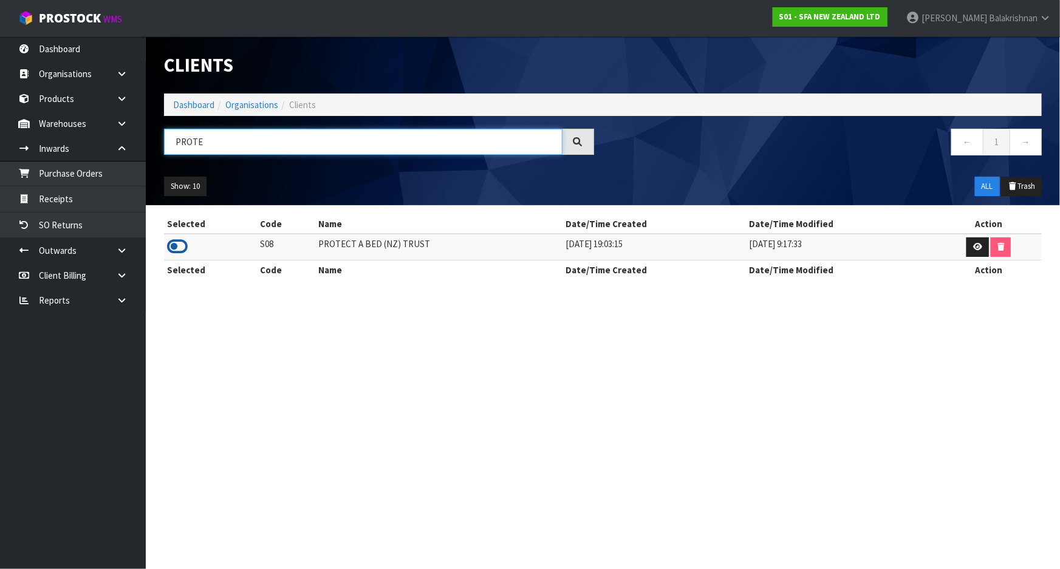
type input "PROTE"
click at [176, 246] on icon at bounding box center [177, 246] width 21 height 18
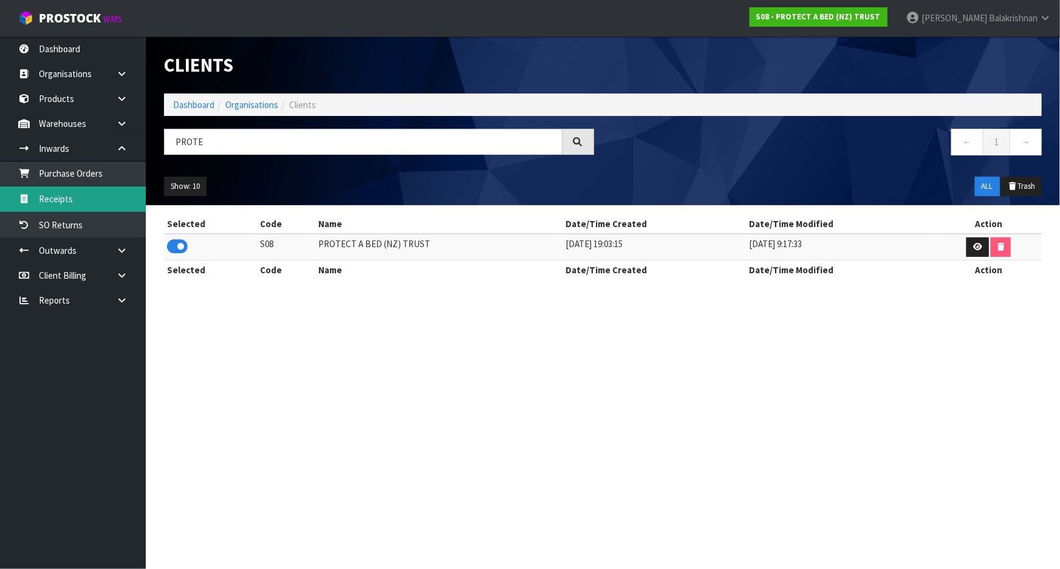
click at [63, 202] on link "Receipts" at bounding box center [73, 198] width 146 height 25
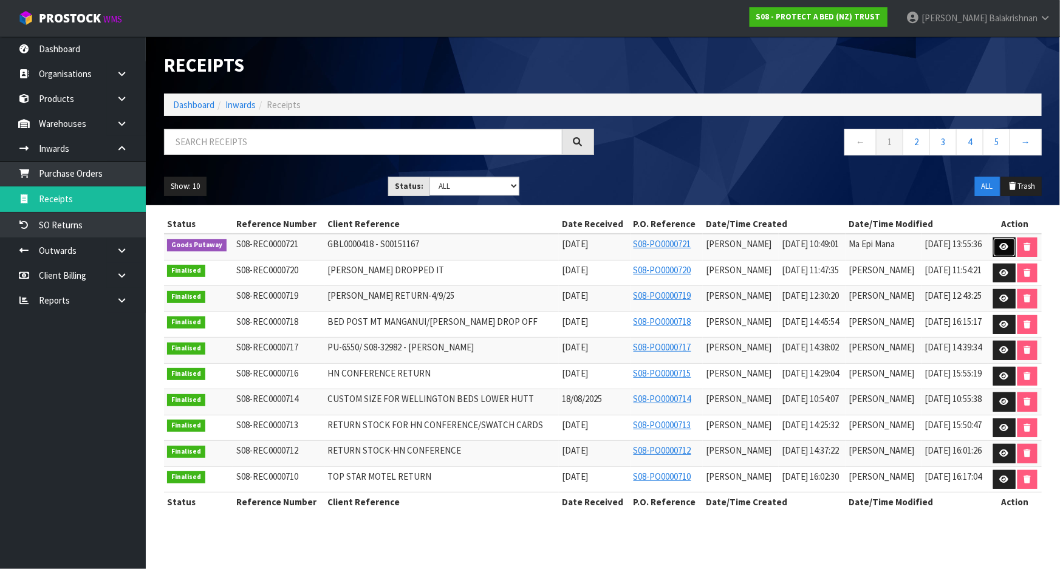
click at [1006, 249] on icon at bounding box center [1004, 247] width 9 height 8
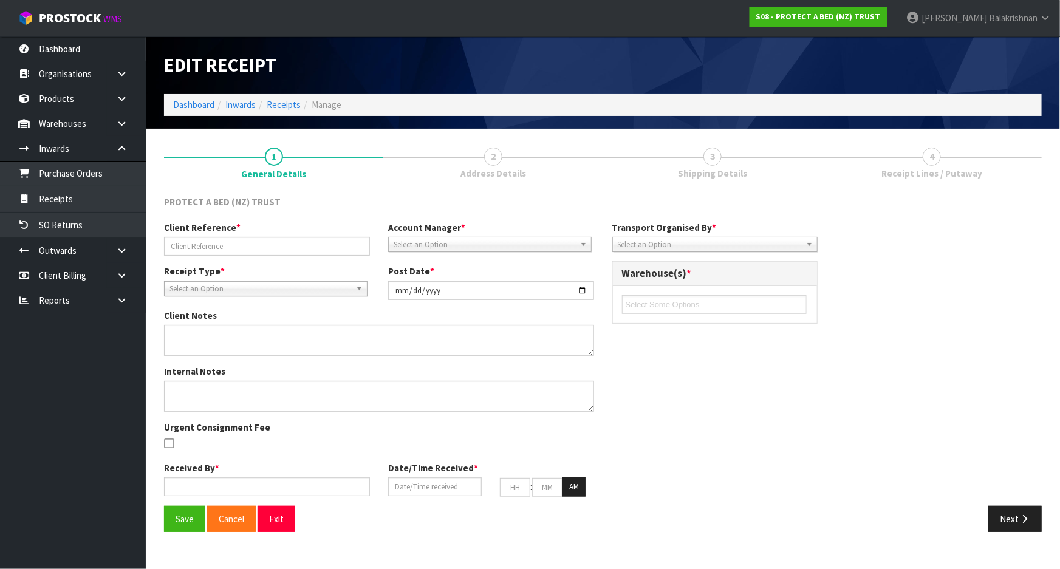
type input "GBL0000418 - S00151167"
type input "[DATE]"
type input "[PERSON_NAME]"
type input "[DATE]"
type input "10"
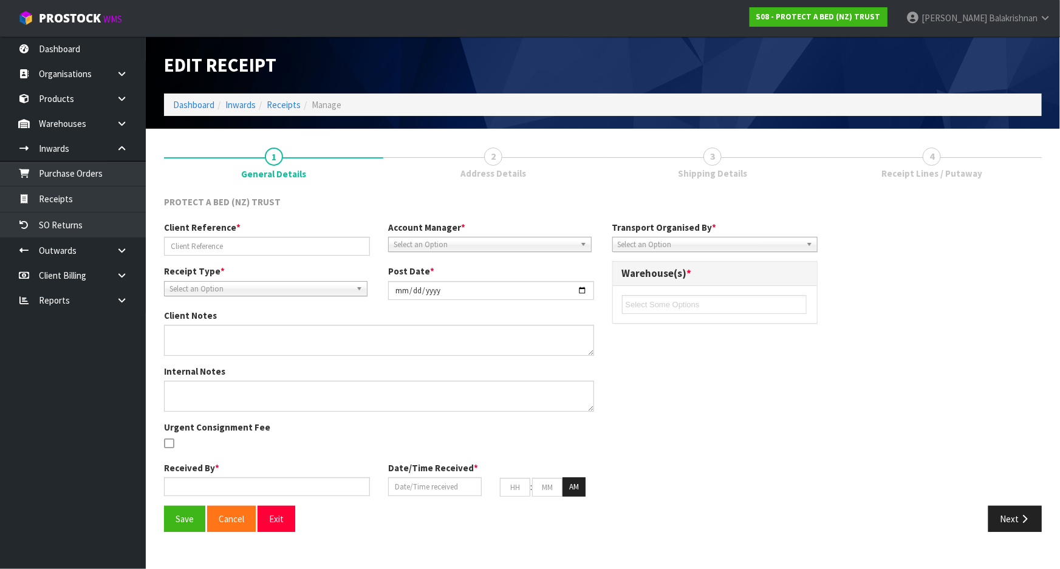
type input "49"
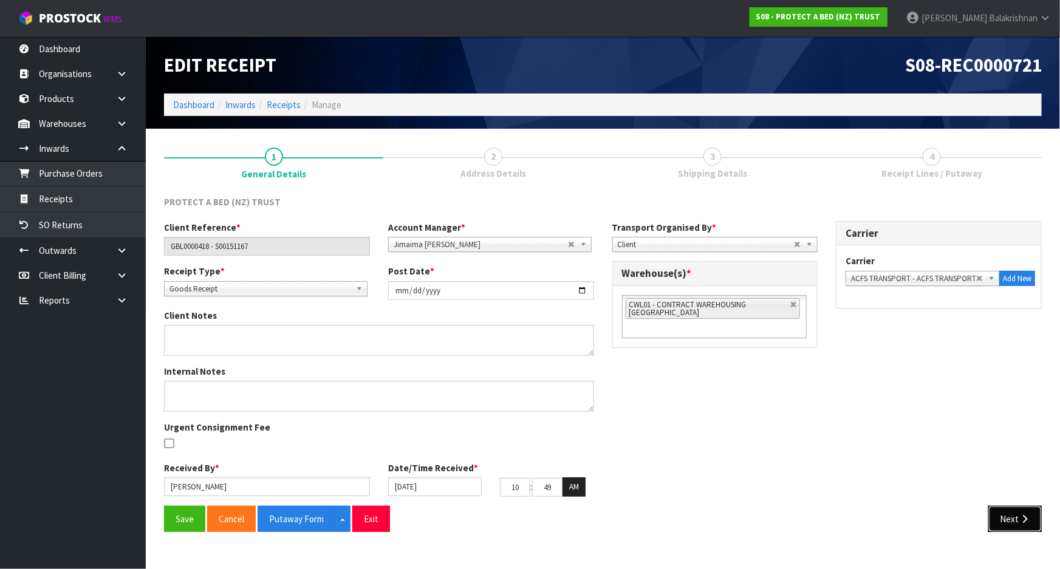
click at [1028, 520] on icon "button" at bounding box center [1024, 518] width 12 height 9
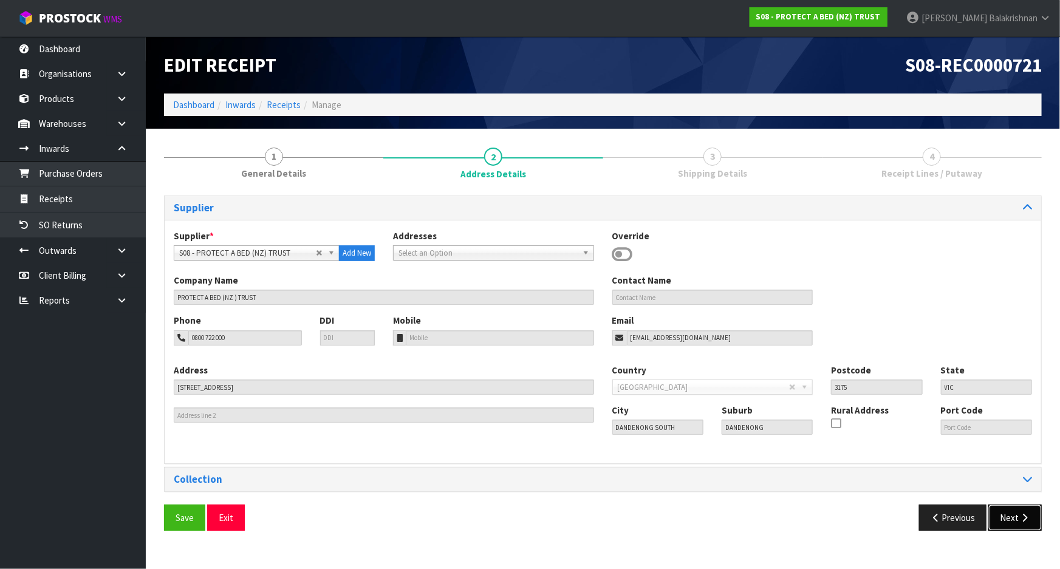
click at [1018, 516] on icon "button" at bounding box center [1024, 517] width 12 height 9
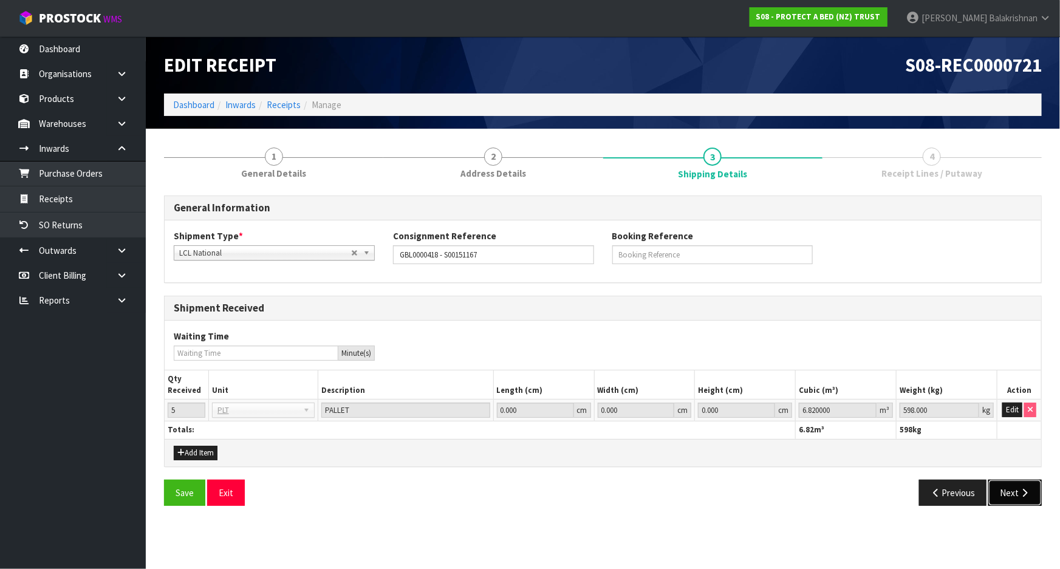
click at [1027, 488] on icon "button" at bounding box center [1024, 492] width 12 height 9
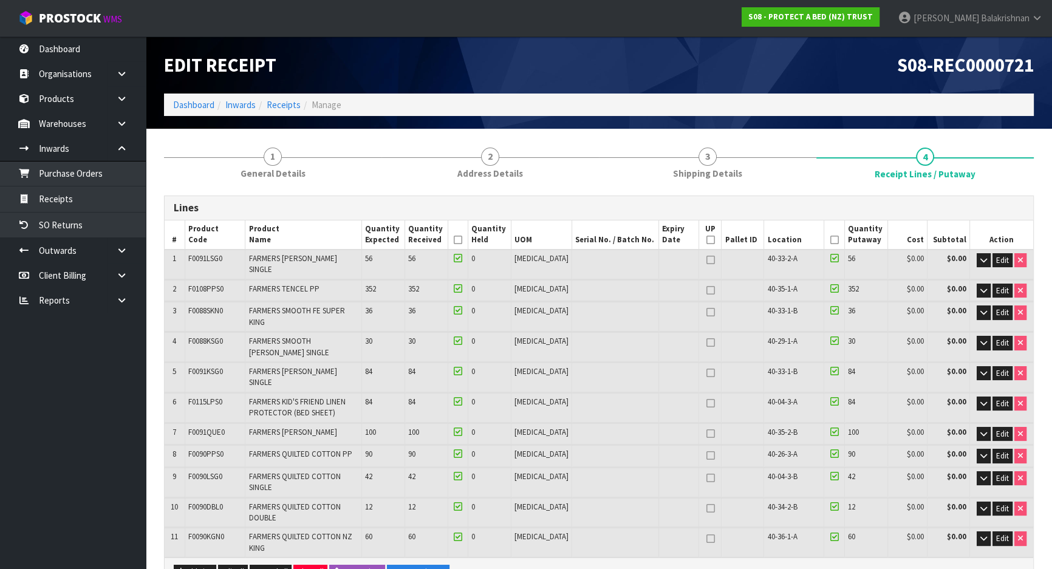
scroll to position [55, 0]
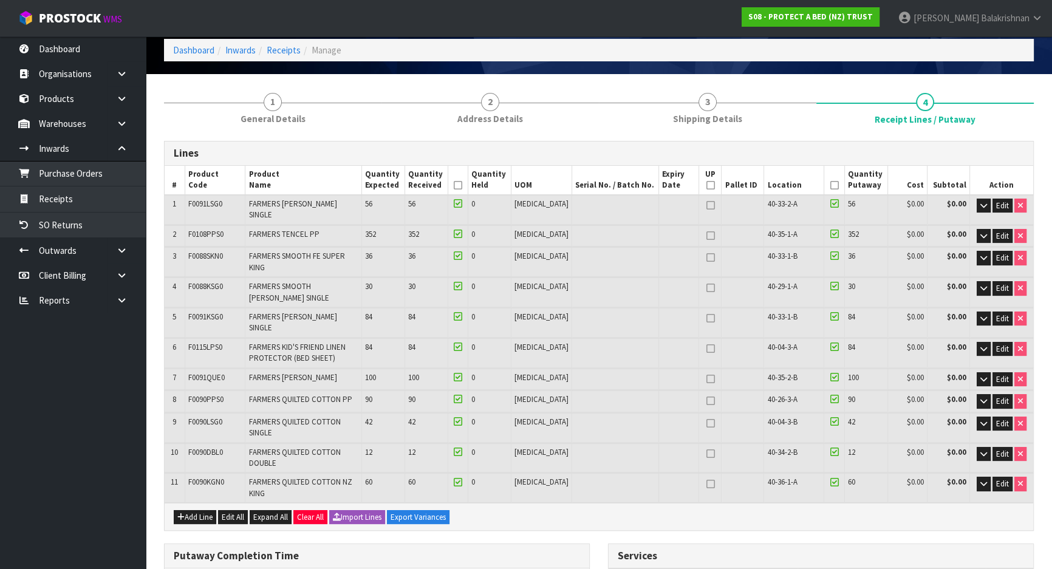
click at [706, 236] on icon at bounding box center [710, 236] width 9 height 1
type input "1"
type input "57"
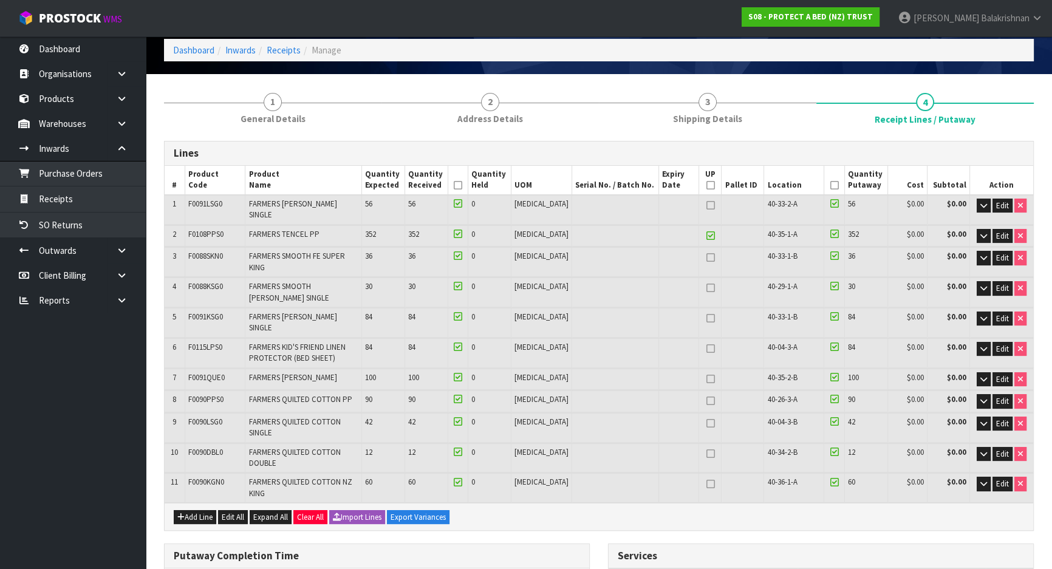
type input "58"
click at [706, 484] on icon at bounding box center [710, 484] width 9 height 1
type input "2"
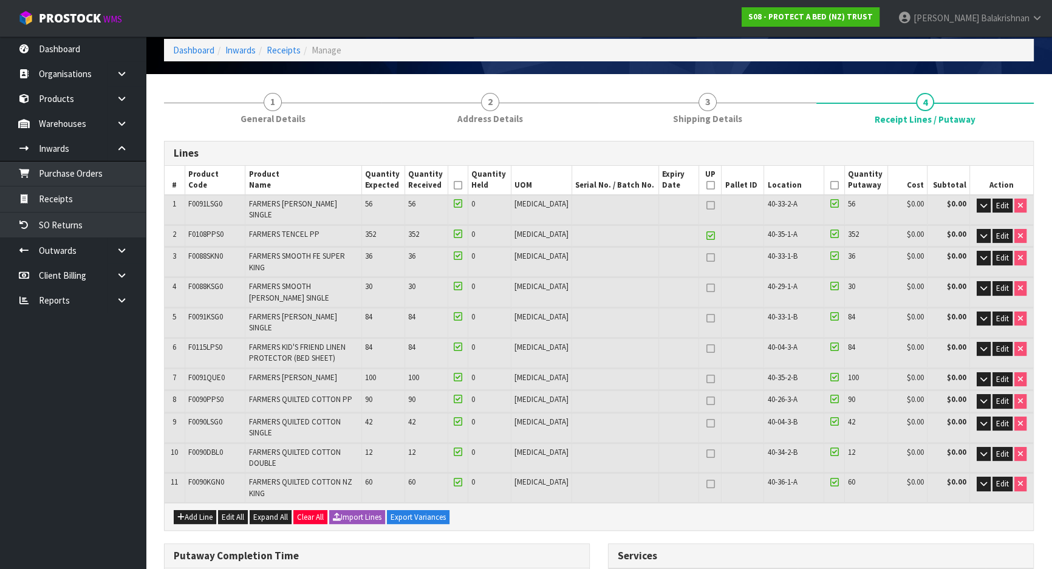
type input "47"
type input "49"
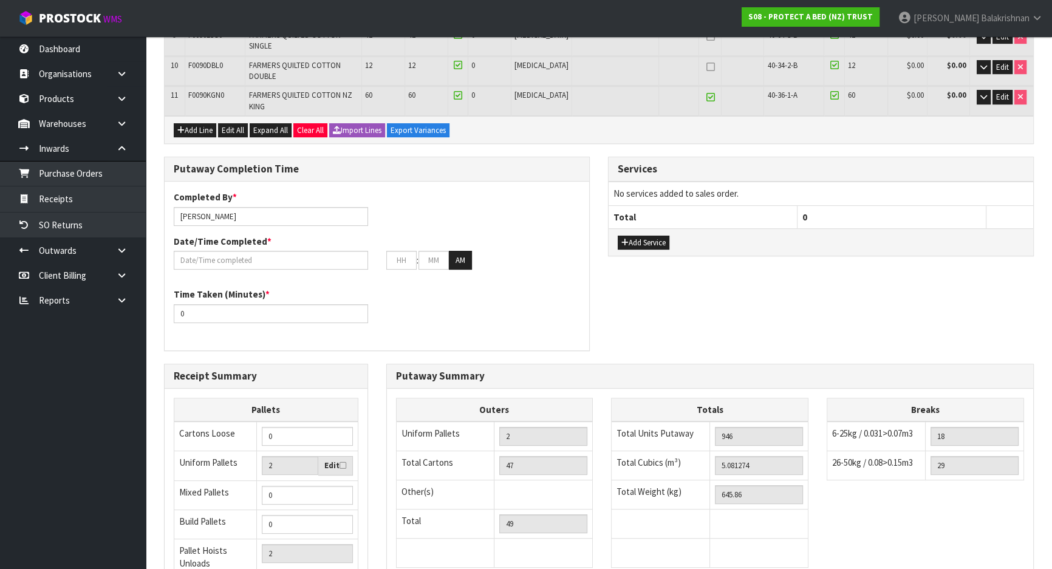
scroll to position [497, 0]
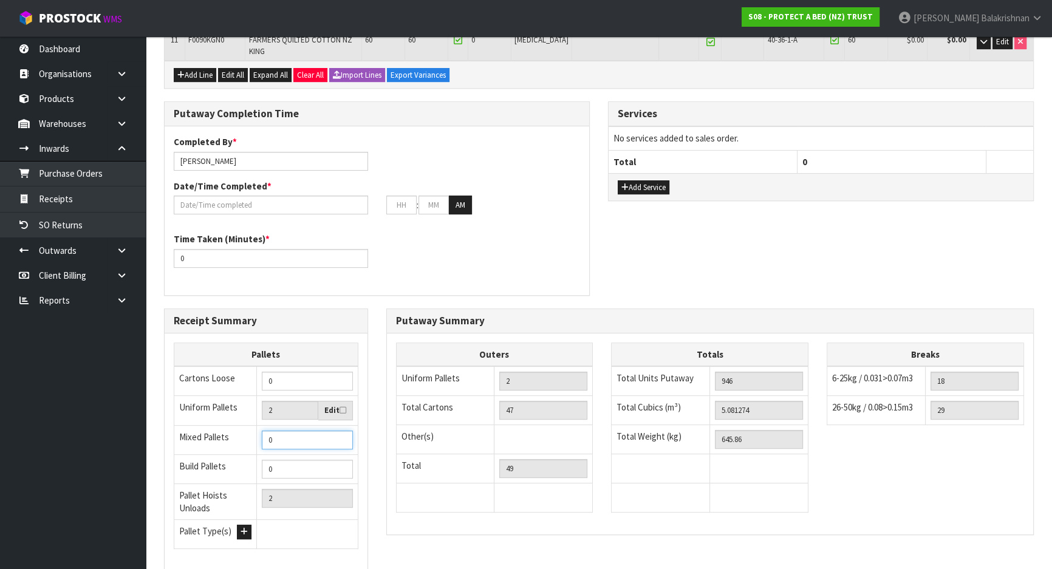
click at [285, 431] on input "0" at bounding box center [307, 440] width 90 height 19
type input "03"
type input "5"
type input "0"
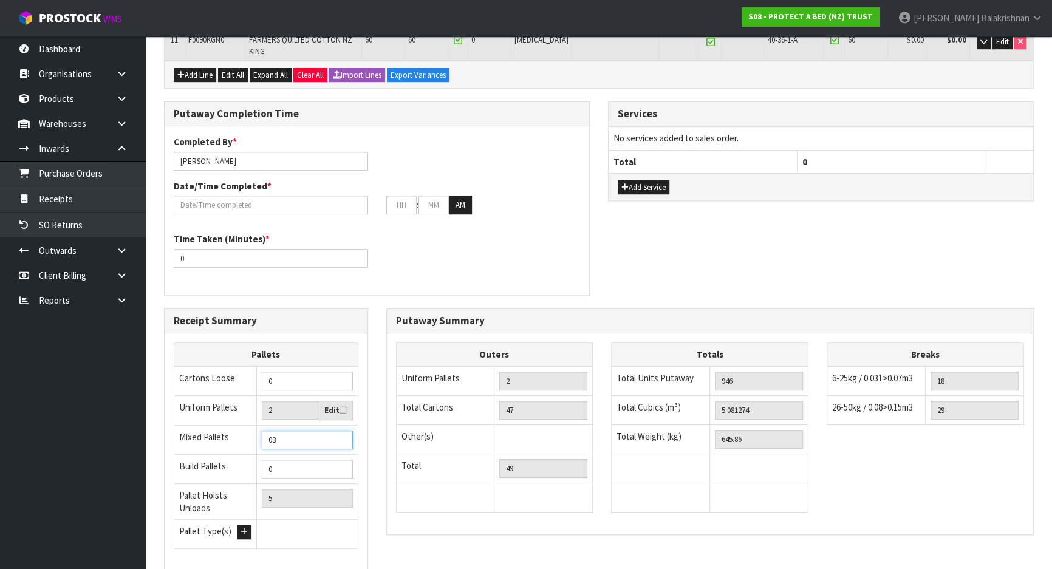
type input "2"
type input "1"
type input "3"
click at [340, 431] on input "1" at bounding box center [307, 440] width 90 height 19
type input "2"
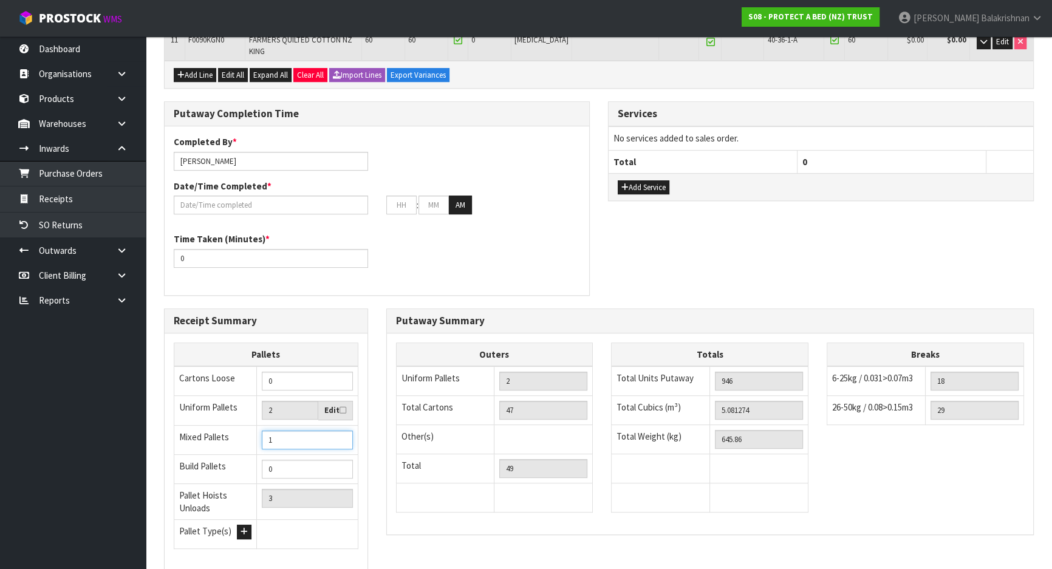
type input "4"
click at [340, 431] on input "2" at bounding box center [307, 440] width 90 height 19
type input "3"
type input "5"
type input "3"
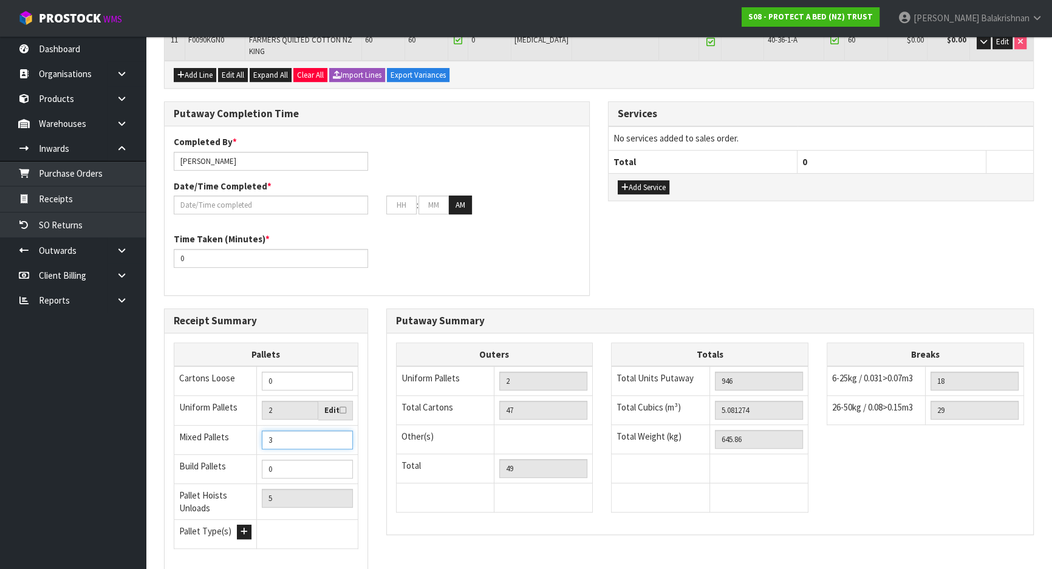
click at [340, 431] on input "3" at bounding box center [307, 440] width 90 height 19
click at [462, 472] on div "Outers Uniform Pallets 2 Total Cartons 47 Other(s) Bag x 0 Bar x 0 Basket x 0 B…" at bounding box center [710, 433] width 647 height 201
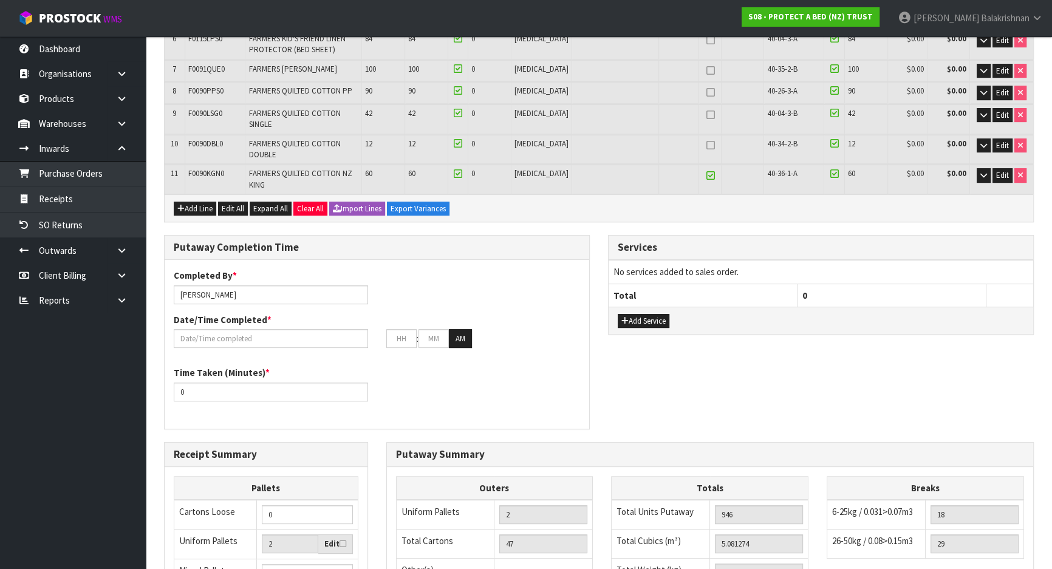
scroll to position [220, 0]
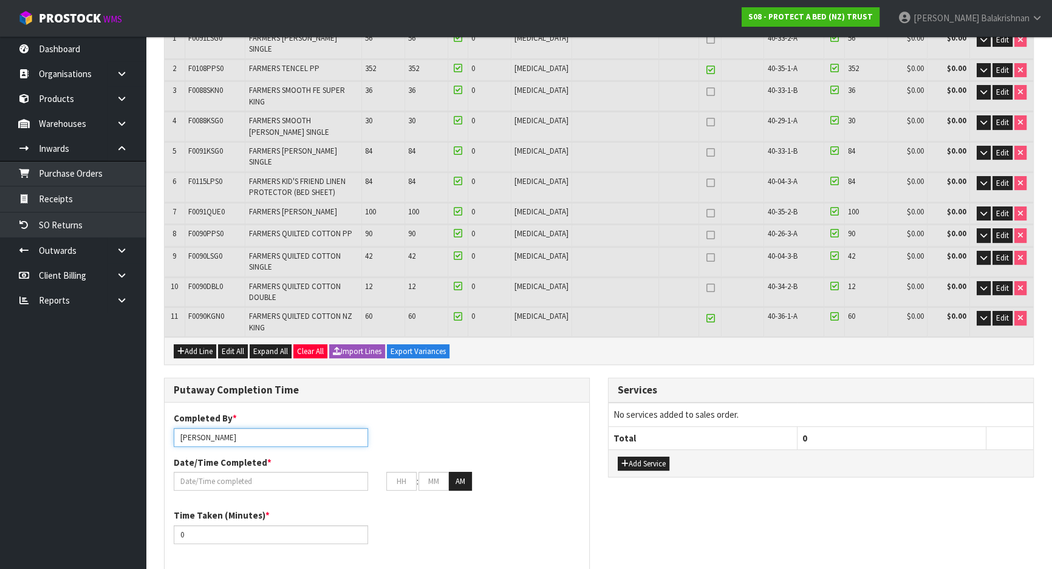
click at [237, 428] on input "[PERSON_NAME]" at bounding box center [271, 437] width 194 height 19
drag, startPoint x: 213, startPoint y: 371, endPoint x: 132, endPoint y: 386, distance: 82.2
click at [132, 349] on body "Toggle navigation ProStock WMS S08 - PROTECT A BED (NZ) TRUST [PERSON_NAME] Log…" at bounding box center [526, 64] width 1052 height 569
type input "Ma Epi Mana"
click at [244, 472] on input "text" at bounding box center [271, 481] width 194 height 19
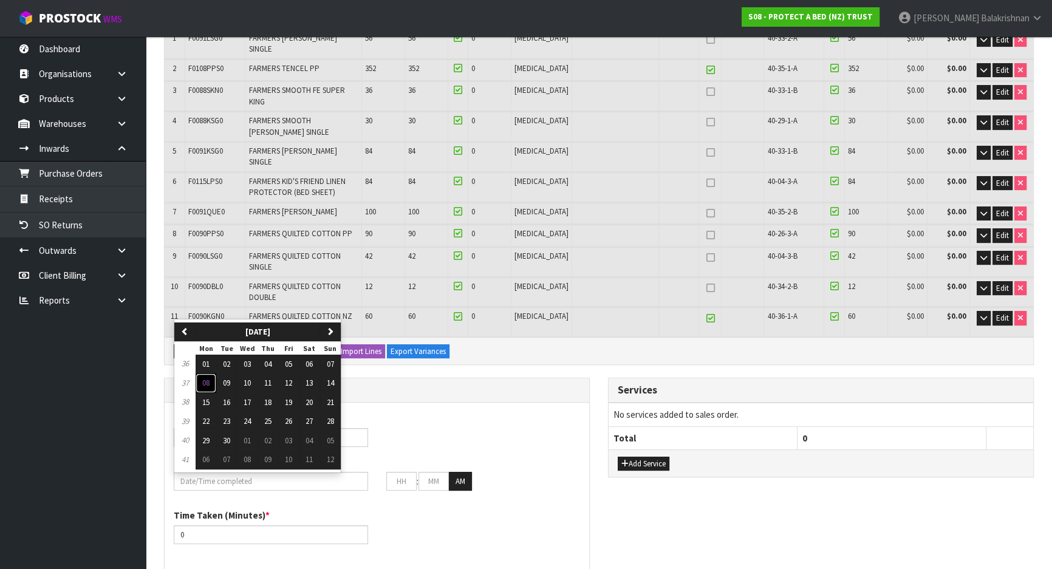
click at [208, 378] on span "08" at bounding box center [205, 383] width 7 height 10
type input "[DATE]"
type input "12"
type input "00"
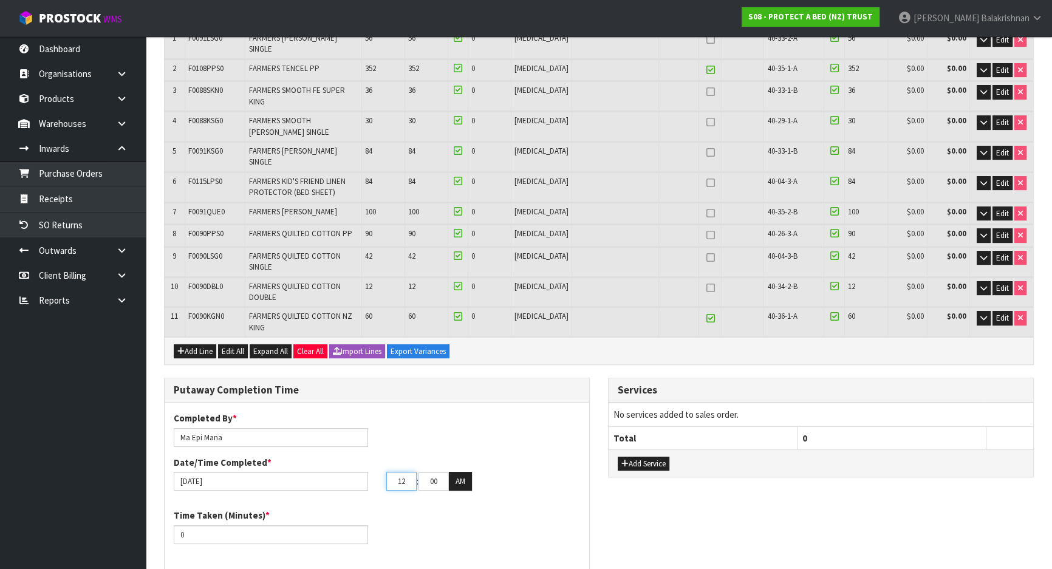
click at [400, 472] on input "12" at bounding box center [401, 481] width 30 height 19
click at [405, 472] on input "12" at bounding box center [401, 481] width 30 height 19
click at [397, 472] on input "12" at bounding box center [401, 481] width 30 height 19
click at [455, 472] on button "AM" at bounding box center [460, 481] width 23 height 19
click at [407, 472] on input "12" at bounding box center [401, 481] width 30 height 19
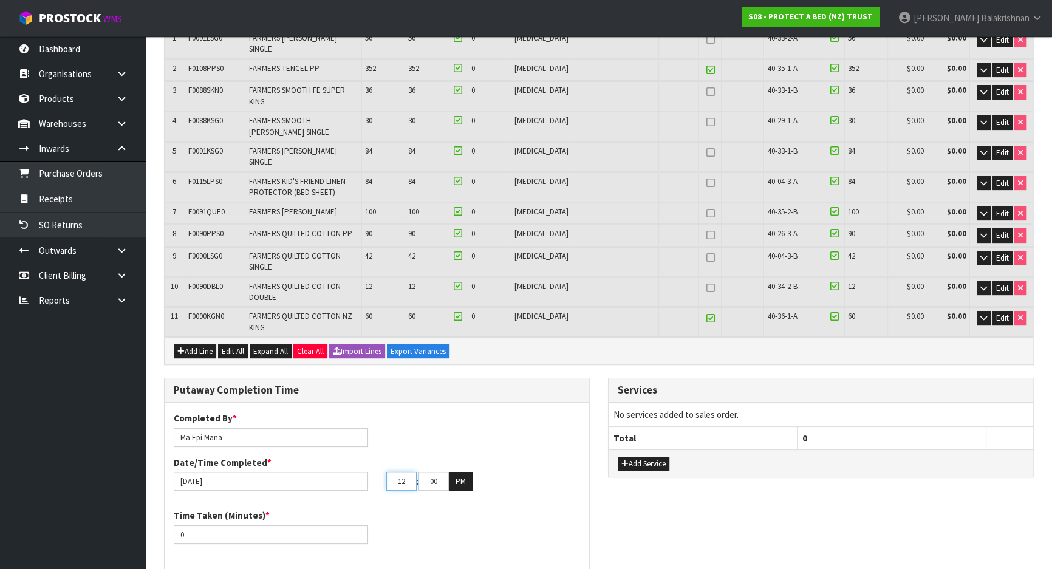
click at [401, 472] on input "12" at bounding box center [401, 481] width 30 height 19
type input "02"
click at [434, 472] on input "00" at bounding box center [433, 481] width 30 height 19
type input "40"
click at [223, 525] on input "0" at bounding box center [271, 534] width 194 height 19
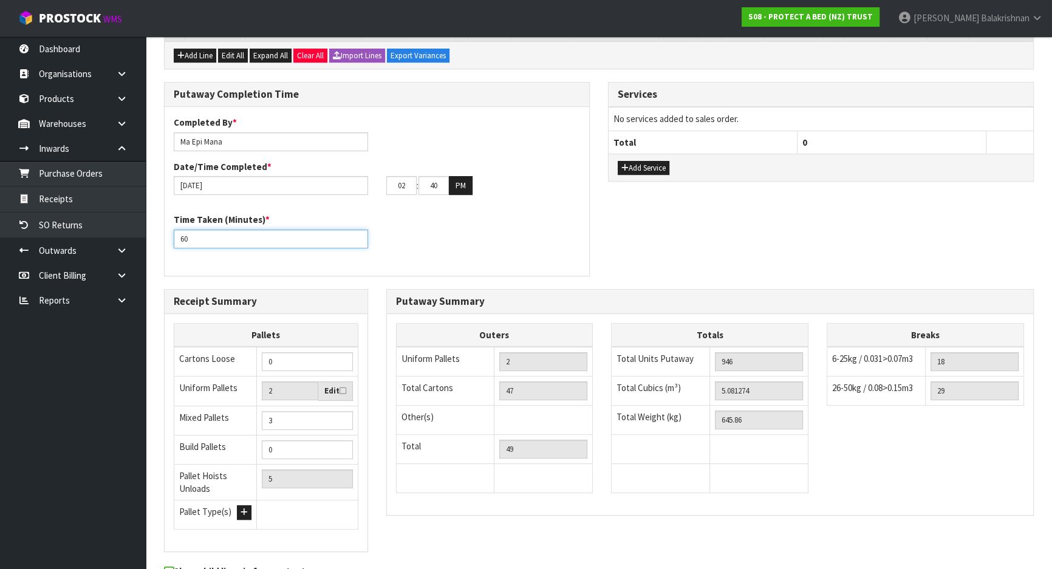
scroll to position [523, 0]
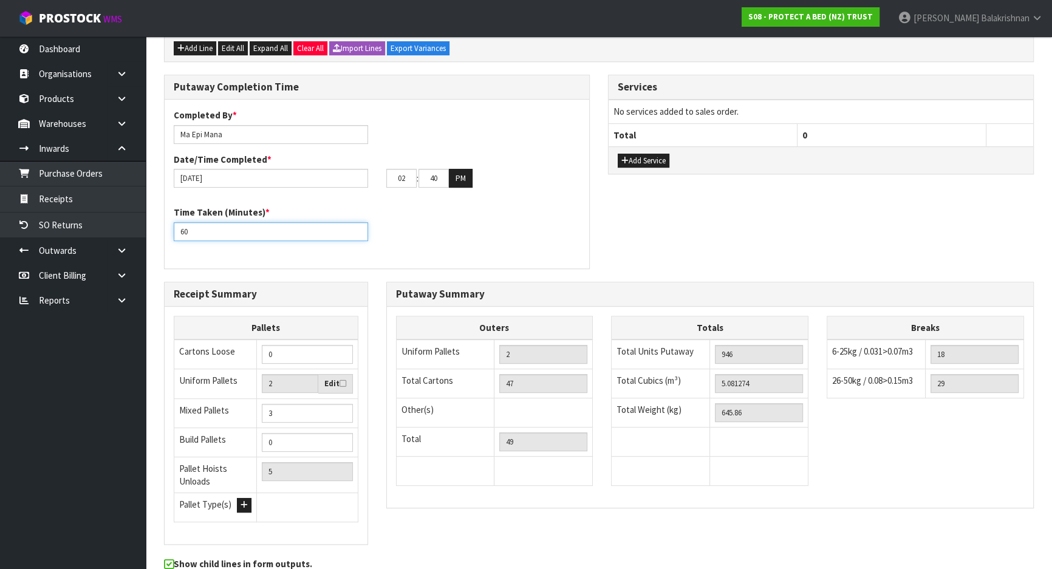
type input "60"
drag, startPoint x: 608, startPoint y: 363, endPoint x: 737, endPoint y: 564, distance: 239.2
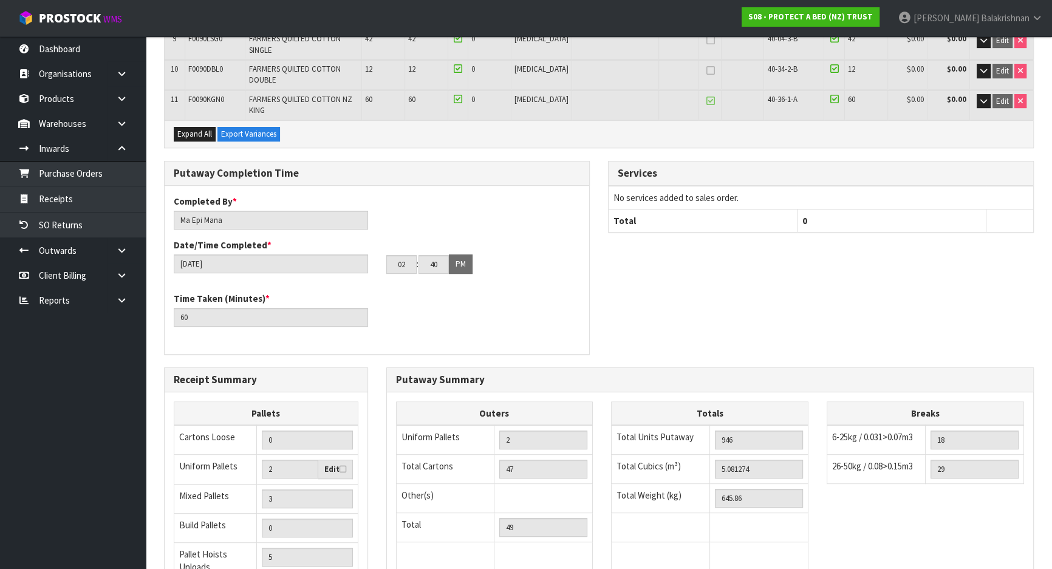
scroll to position [567, 0]
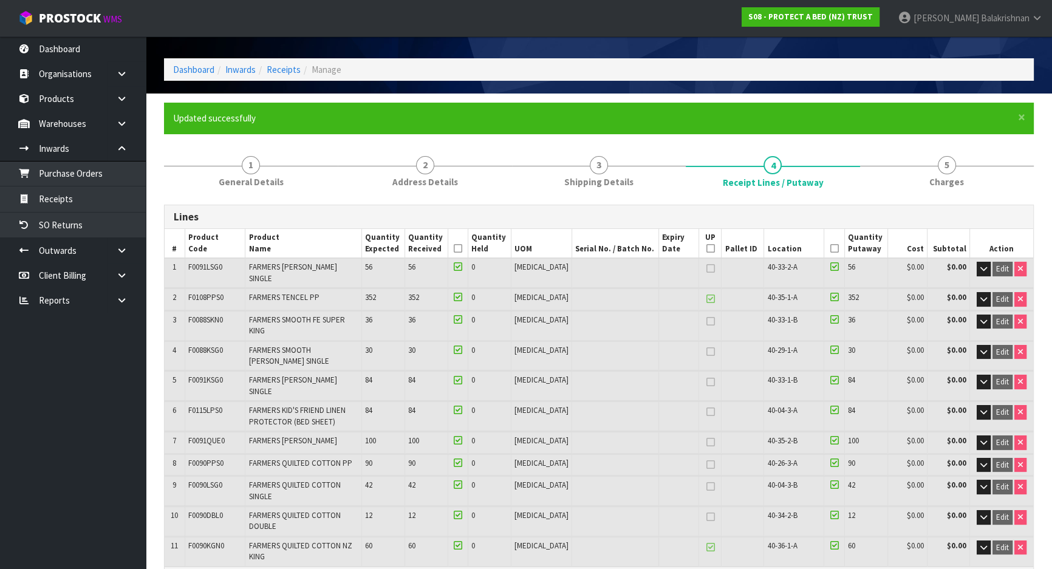
scroll to position [0, 0]
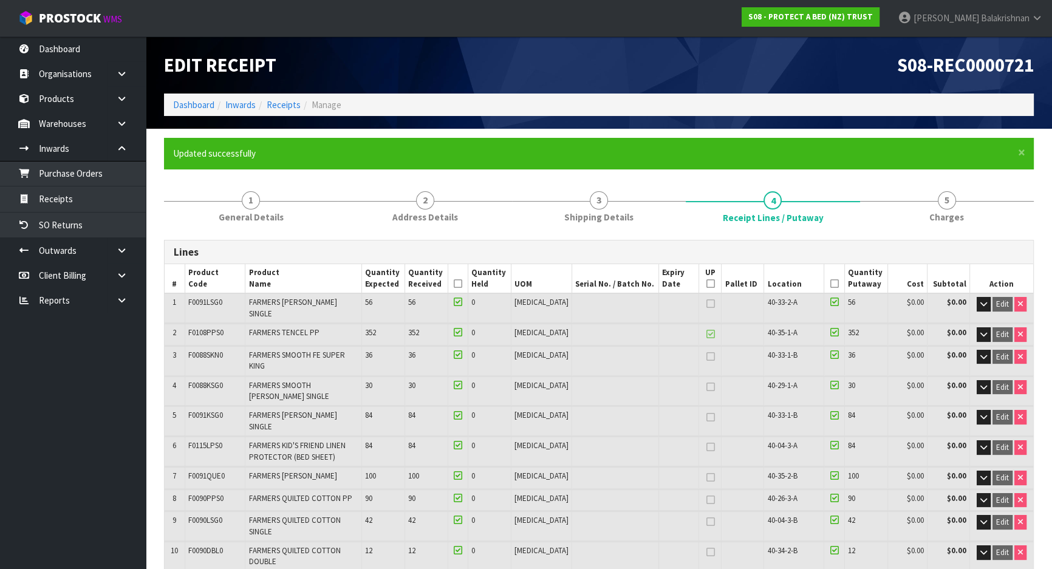
click at [877, 28] on div "S08 - PROTECT A BED (NZ) TRUST" at bounding box center [810, 17] width 156 height 34
click at [868, 15] on strong "S08 - PROTECT A BED (NZ) TRUST" at bounding box center [810, 17] width 124 height 10
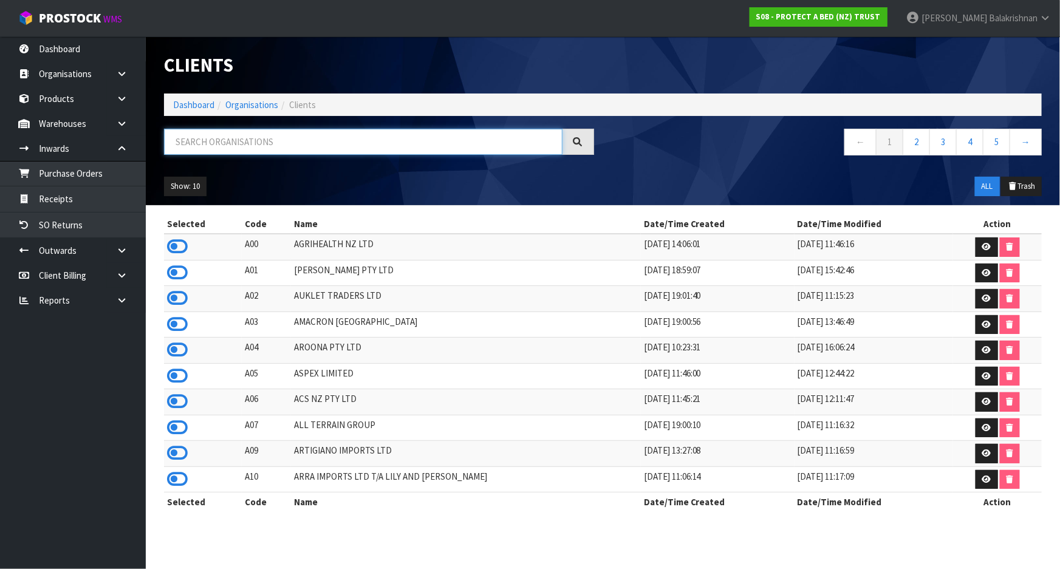
click at [267, 136] on input "text" at bounding box center [363, 142] width 398 height 26
click at [235, 149] on input "text" at bounding box center [363, 142] width 398 height 26
click at [231, 136] on input "text" at bounding box center [363, 142] width 398 height 26
click at [259, 134] on input "text" at bounding box center [363, 142] width 398 height 26
click at [239, 179] on ul "Show: 10 5 10 25 50" at bounding box center [267, 186] width 206 height 19
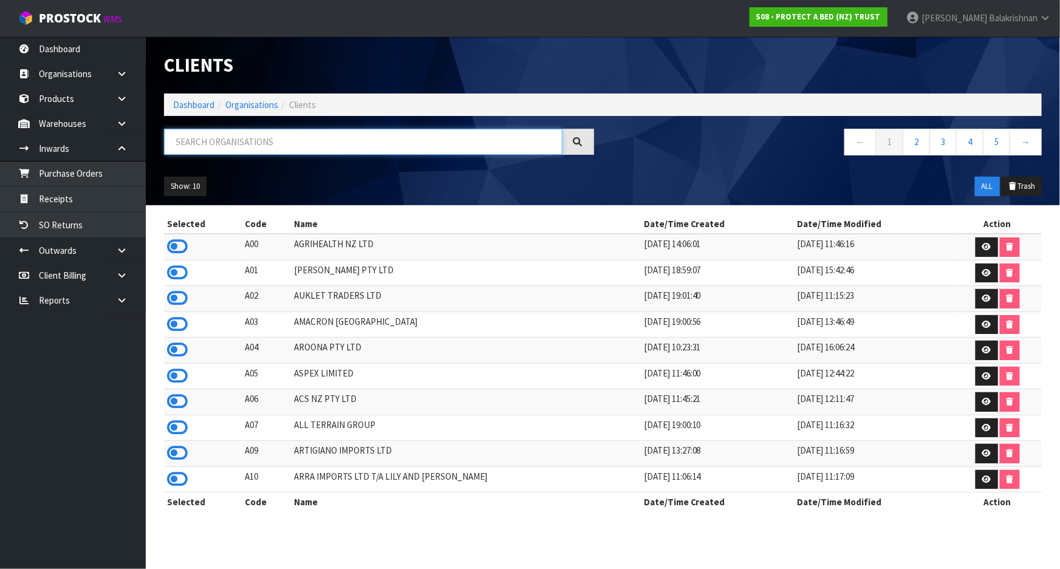
click at [223, 146] on input "text" at bounding box center [363, 142] width 398 height 26
click at [271, 148] on input "text" at bounding box center [363, 142] width 398 height 26
click at [272, 170] on div "Show: 10 5 10 25 50 ALL Trash" at bounding box center [603, 187] width 896 height 38
click at [261, 146] on input "text" at bounding box center [363, 142] width 398 height 26
click at [257, 168] on div "Show: 10 5 10 25 50 ALL Trash" at bounding box center [603, 187] width 896 height 38
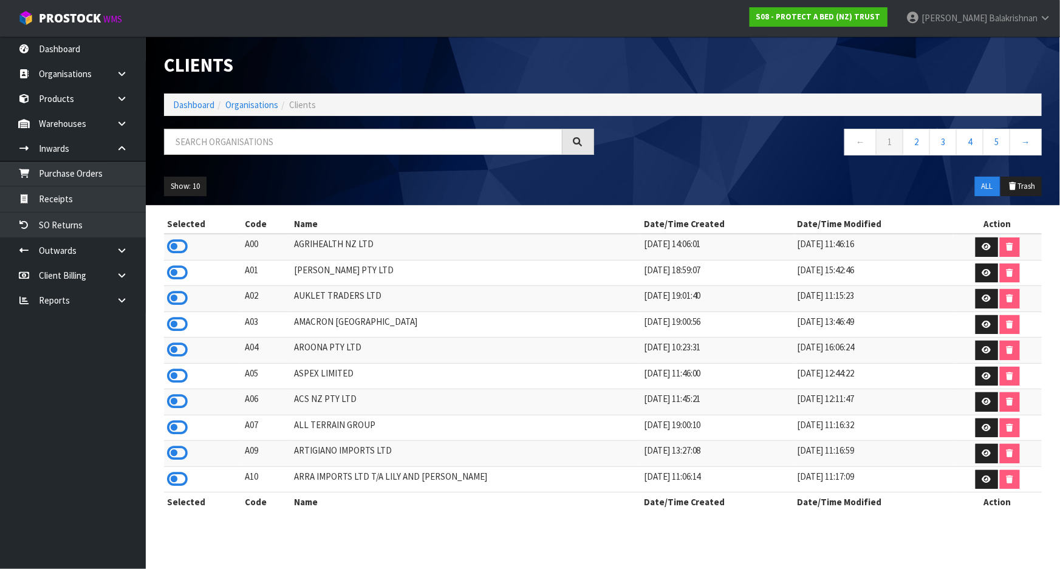
click at [601, 144] on div at bounding box center [379, 146] width 448 height 35
click at [217, 134] on input "text" at bounding box center [363, 142] width 398 height 26
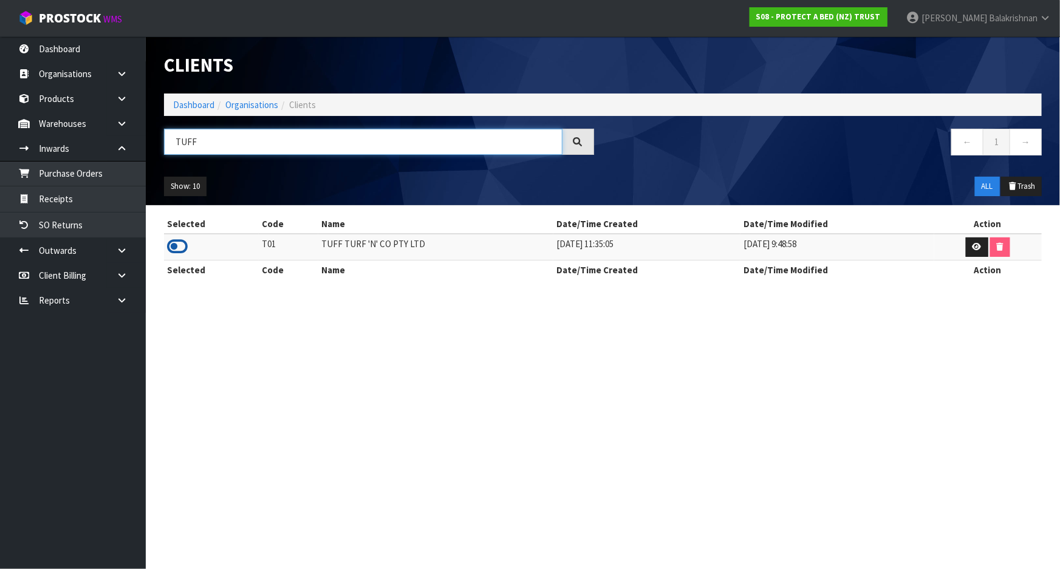
type input "TUFF"
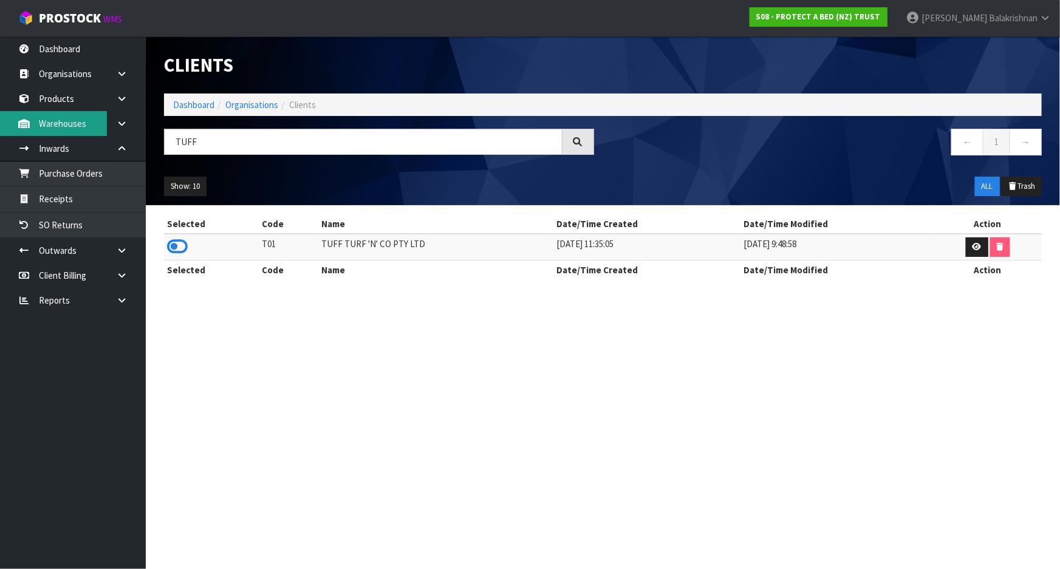
drag, startPoint x: 177, startPoint y: 249, endPoint x: 66, endPoint y: 124, distance: 166.9
click at [152, 222] on section "Selected Code Name Date/Time Created Date/Time Modified Action T01 TUFF TURF 'N…" at bounding box center [603, 253] width 914 height 96
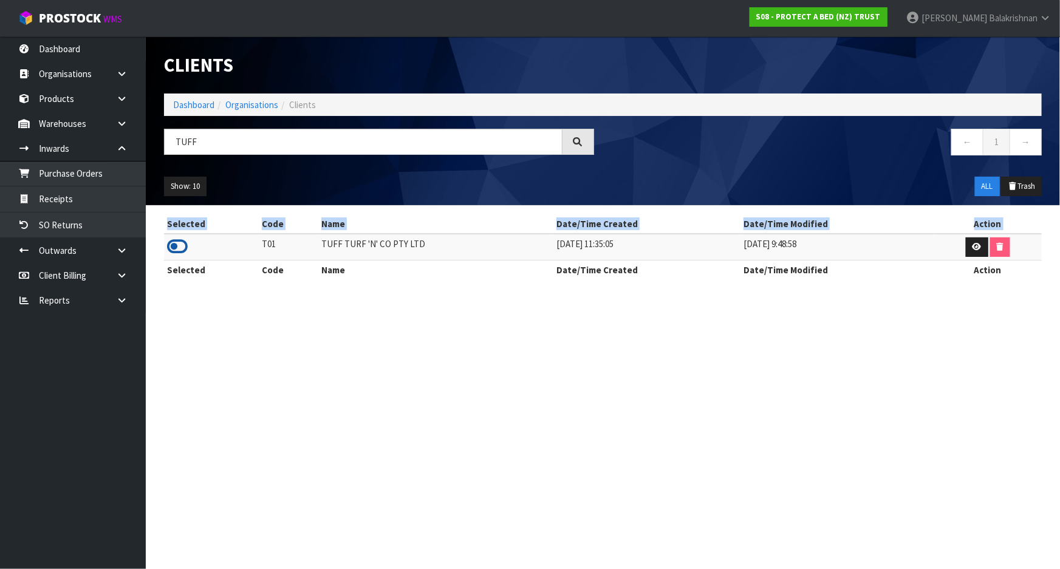
click at [176, 247] on icon at bounding box center [177, 246] width 21 height 18
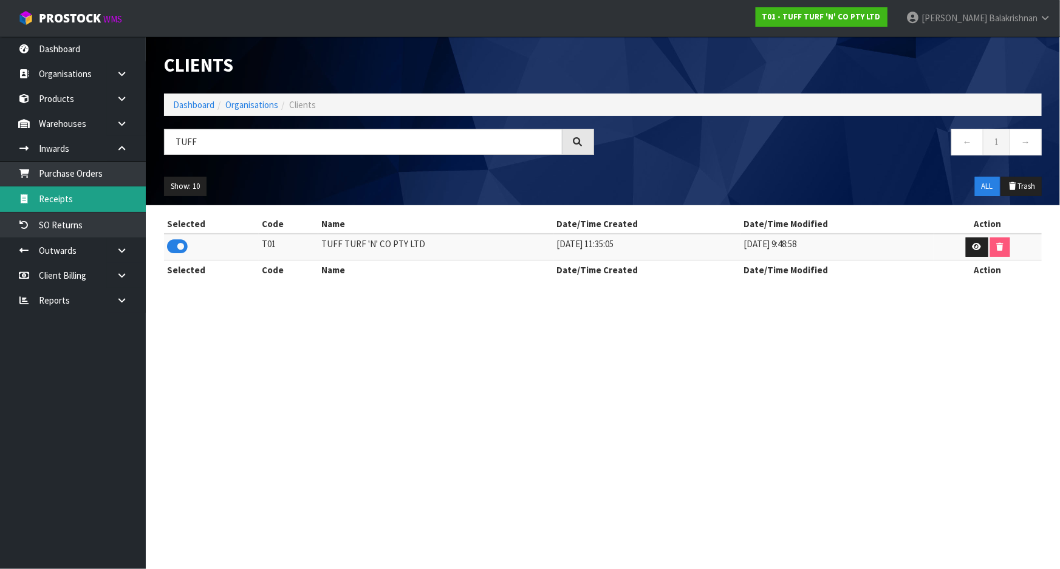
click at [97, 191] on link "Receipts" at bounding box center [73, 198] width 146 height 25
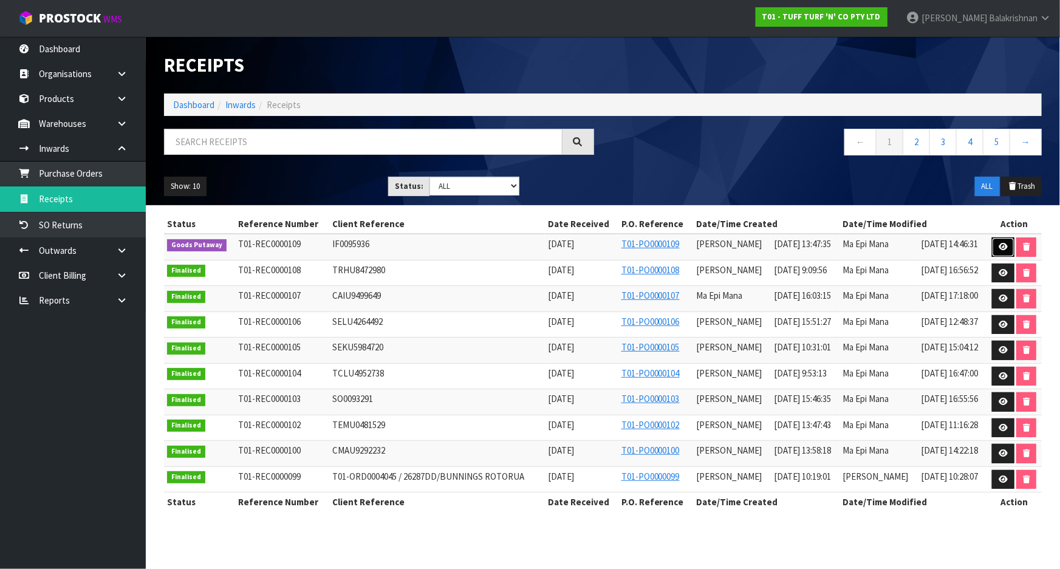
click at [1000, 252] on link at bounding box center [1003, 246] width 22 height 19
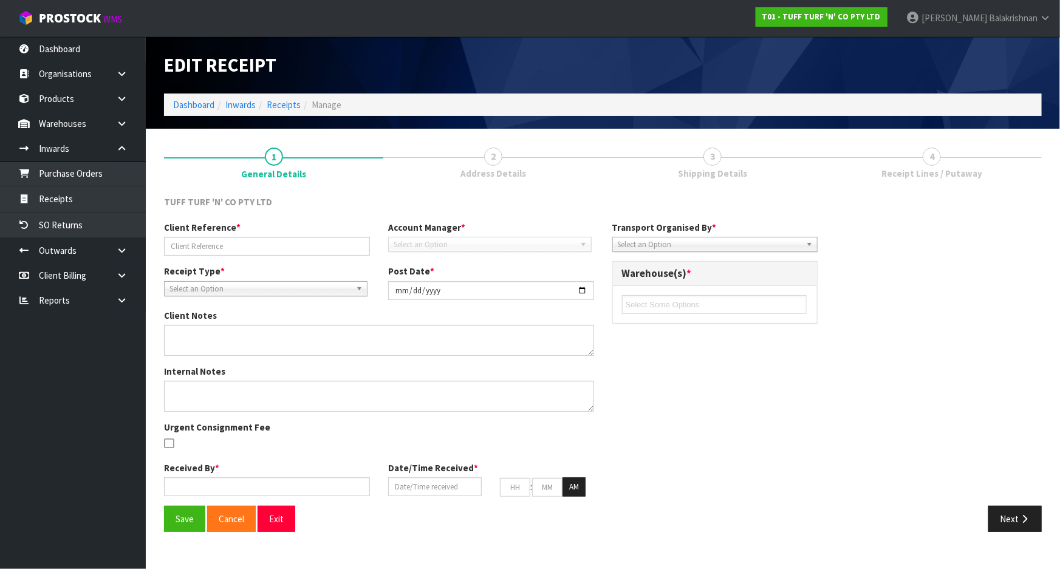
type input "IF0095936"
type input "[DATE]"
type input "[PERSON_NAME]"
type input "[DATE]"
type input "01"
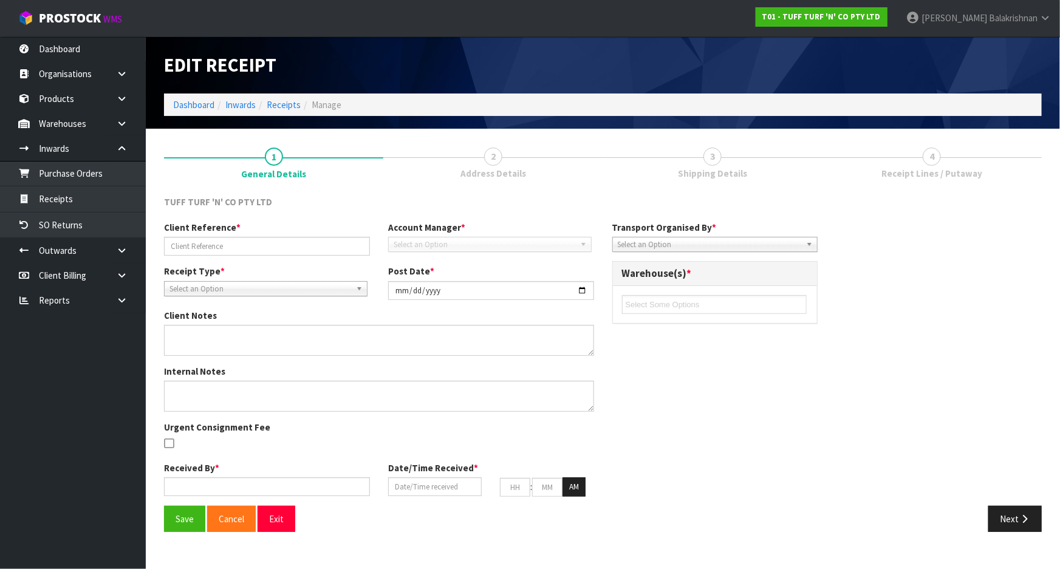
type input "47"
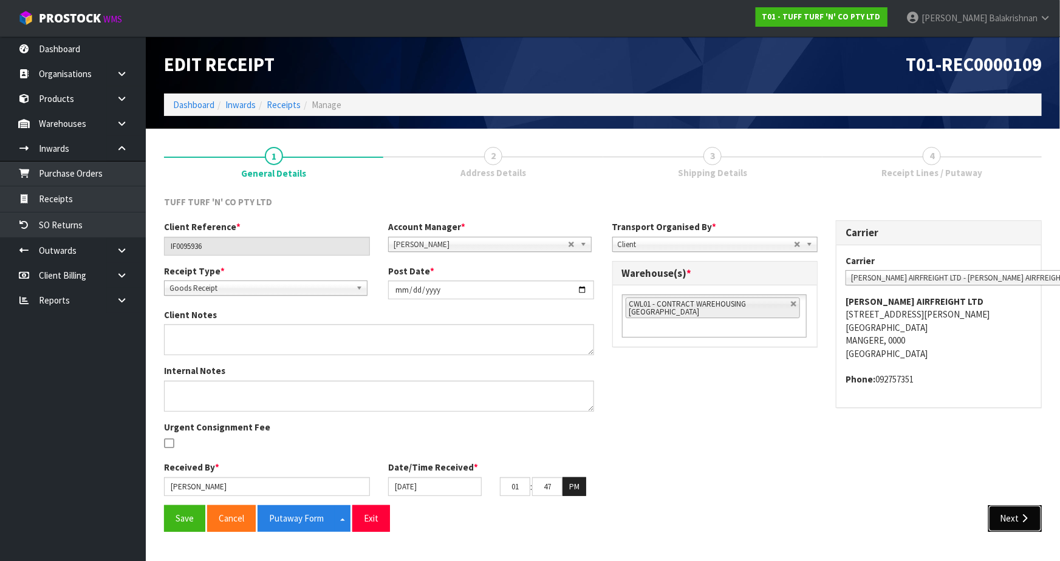
click at [1006, 519] on button "Next" at bounding box center [1014, 518] width 53 height 26
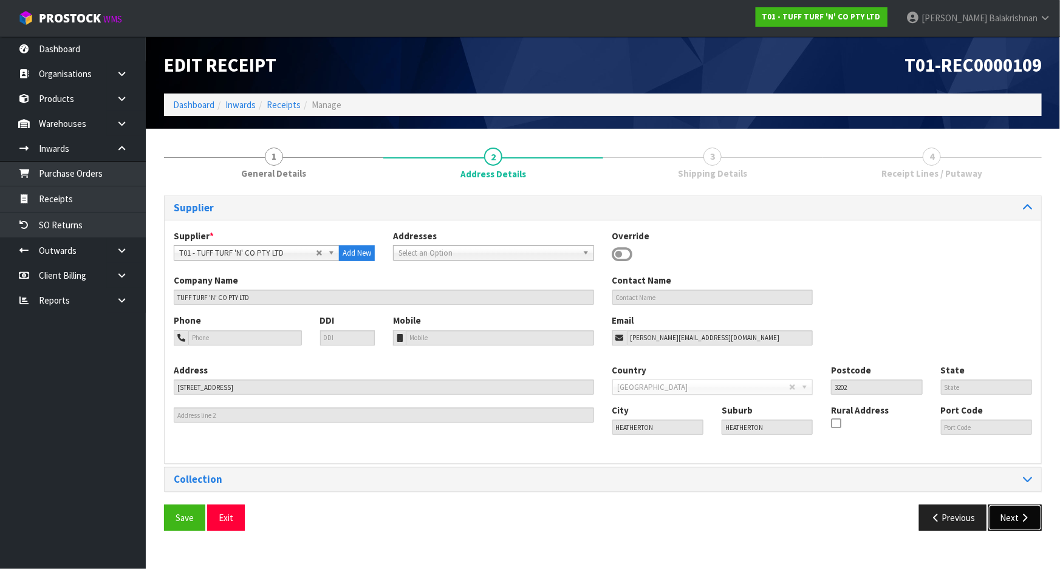
click at [1034, 516] on button "Next" at bounding box center [1014, 518] width 53 height 26
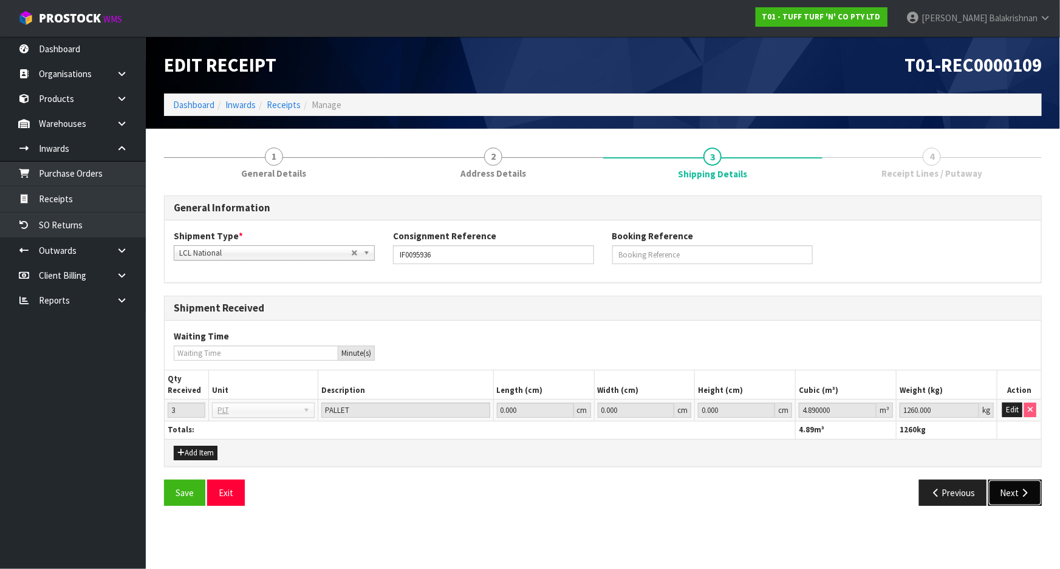
click at [1020, 490] on icon "button" at bounding box center [1024, 492] width 12 height 9
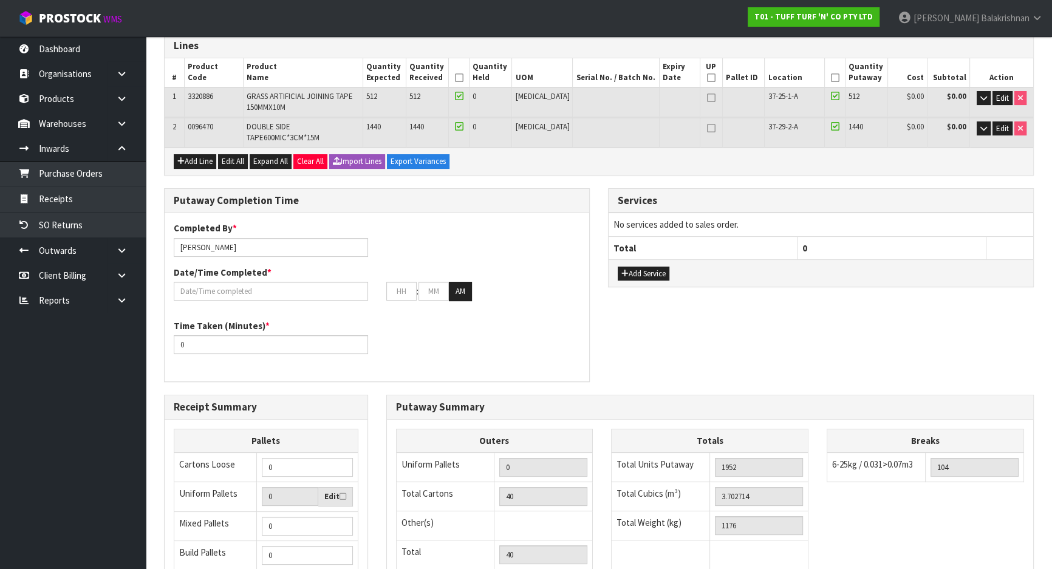
scroll to position [276, 0]
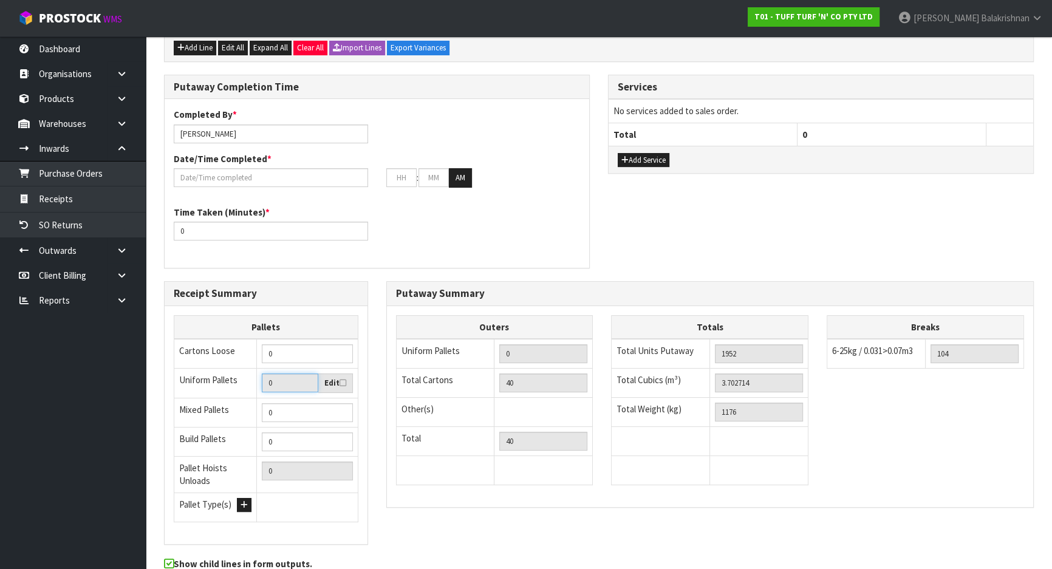
click at [298, 374] on input "0" at bounding box center [290, 382] width 56 height 19
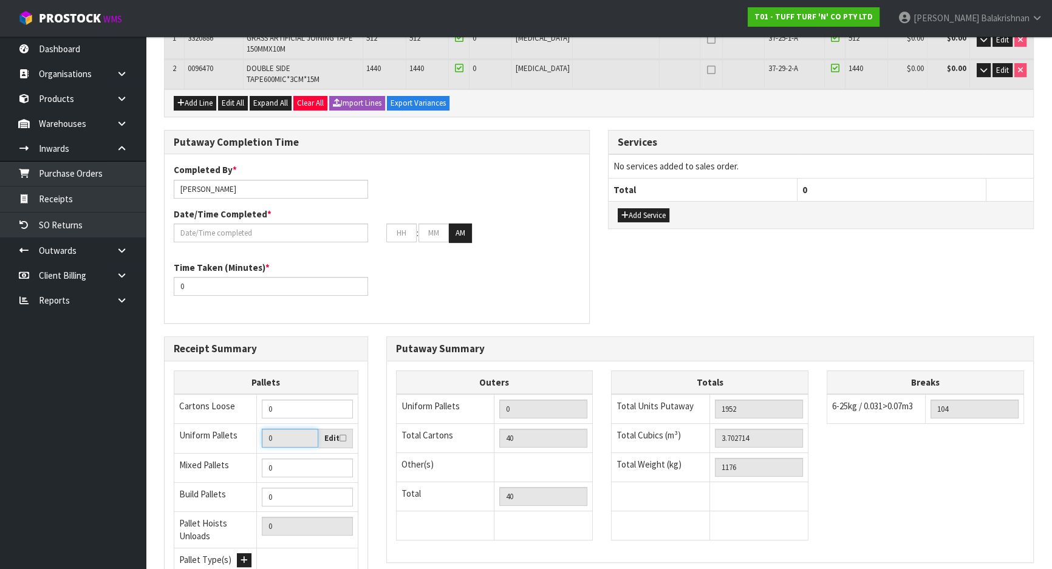
scroll to position [326, 0]
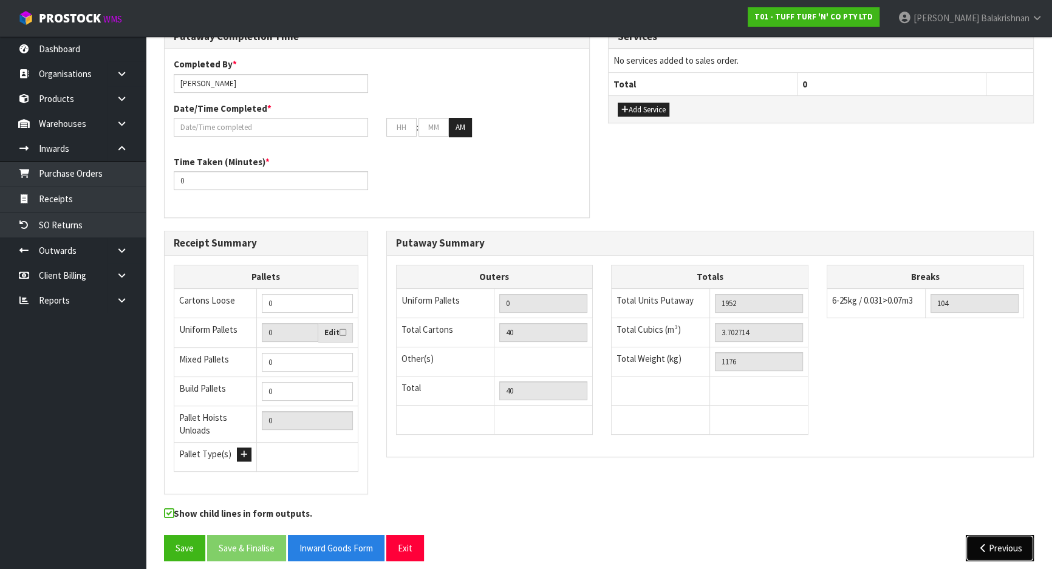
click at [1014, 535] on button "Previous" at bounding box center [1000, 548] width 68 height 26
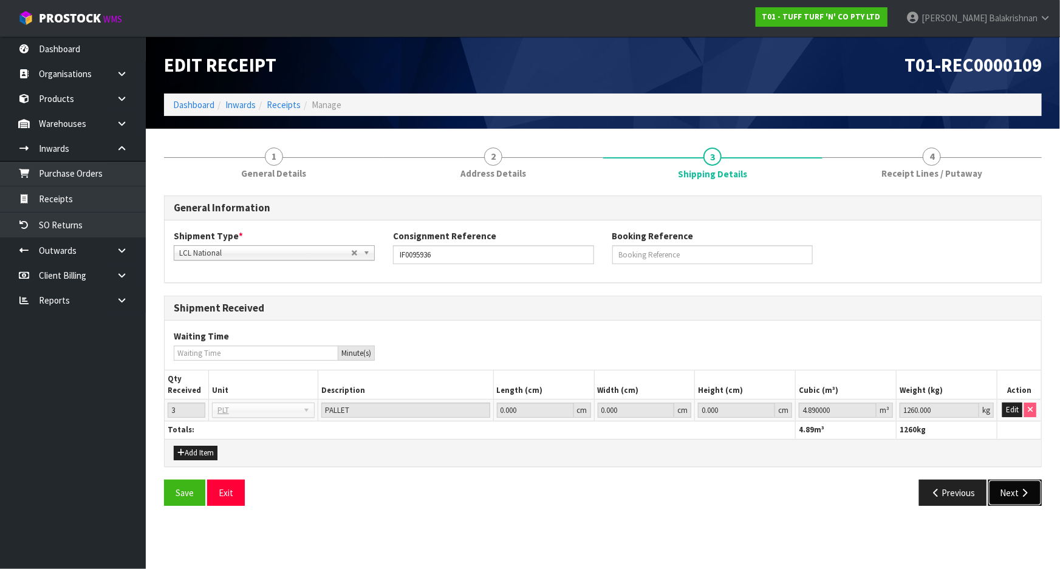
click at [1008, 493] on button "Next" at bounding box center [1014, 493] width 53 height 26
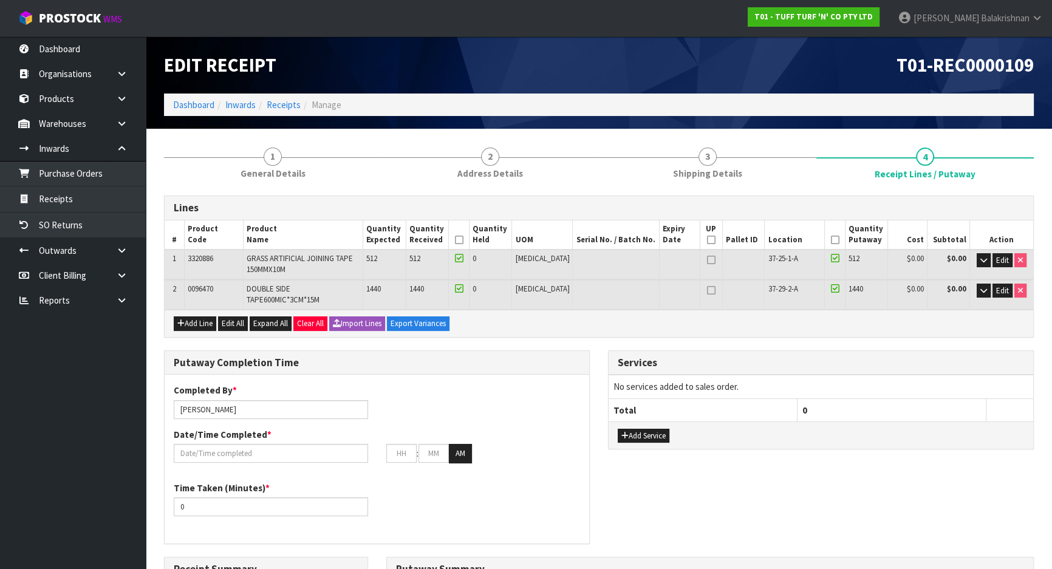
click at [707, 290] on icon at bounding box center [711, 290] width 9 height 1
type input "1"
type input "0"
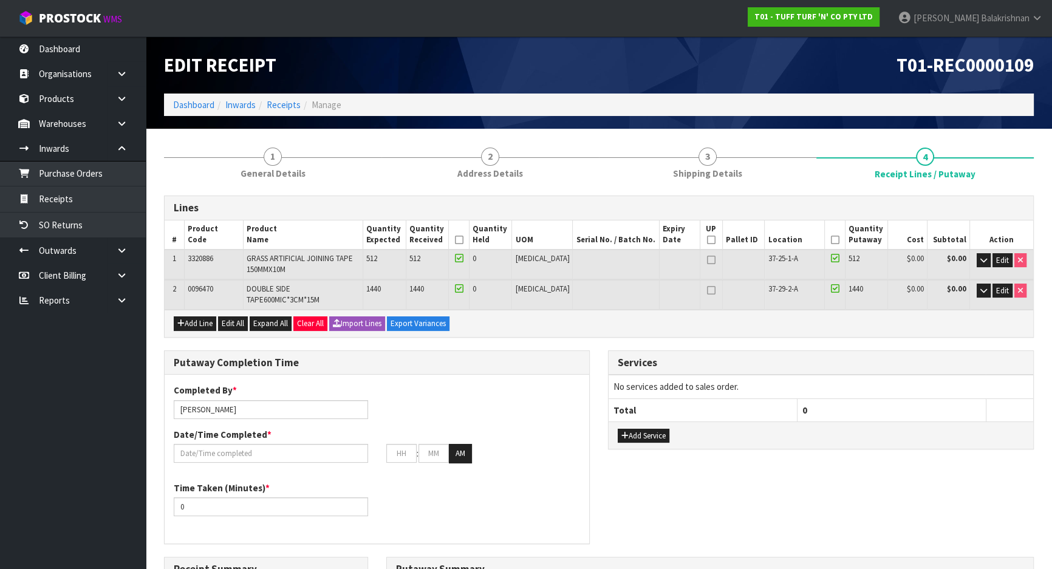
type input "1"
click at [707, 260] on icon at bounding box center [711, 260] width 9 height 1
type input "2"
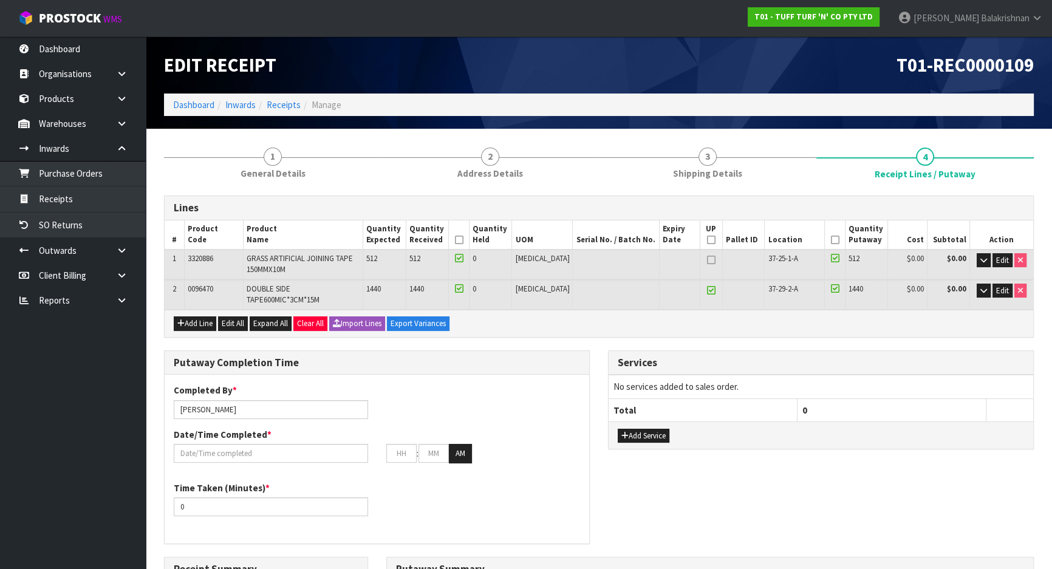
type input "2"
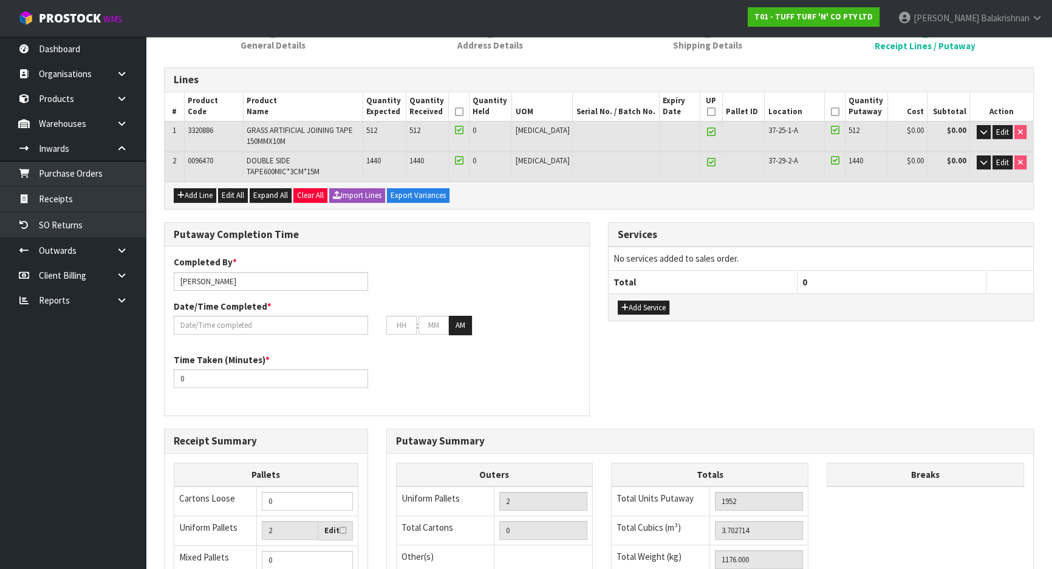
scroll to position [220, 0]
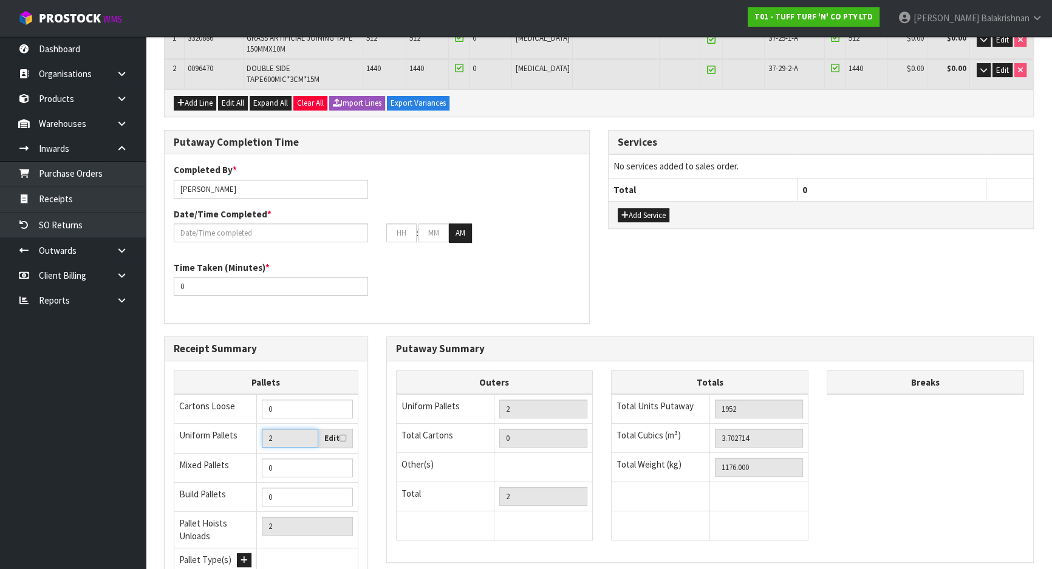
click at [316, 429] on input "2" at bounding box center [290, 438] width 56 height 19
click at [281, 430] on input "2" at bounding box center [290, 438] width 56 height 19
click at [342, 434] on icon at bounding box center [342, 438] width 7 height 8
click at [0, 0] on input "checkbox" at bounding box center [0, 0] width 0 height 0
type input "1"
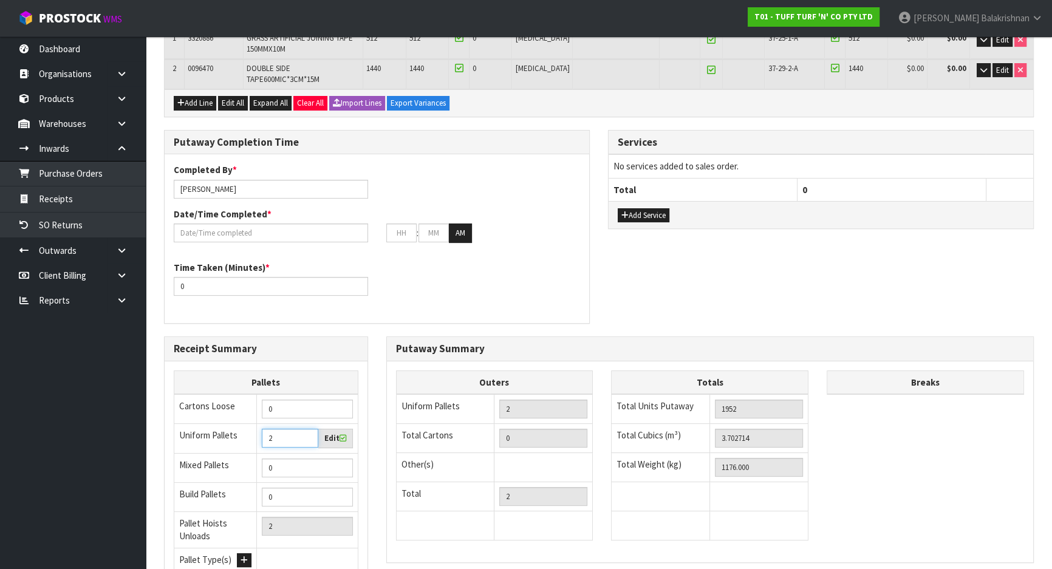
type input "1"
click at [301, 429] on input "1" at bounding box center [290, 438] width 56 height 19
type input "2"
click at [305, 429] on input "2" at bounding box center [290, 438] width 56 height 19
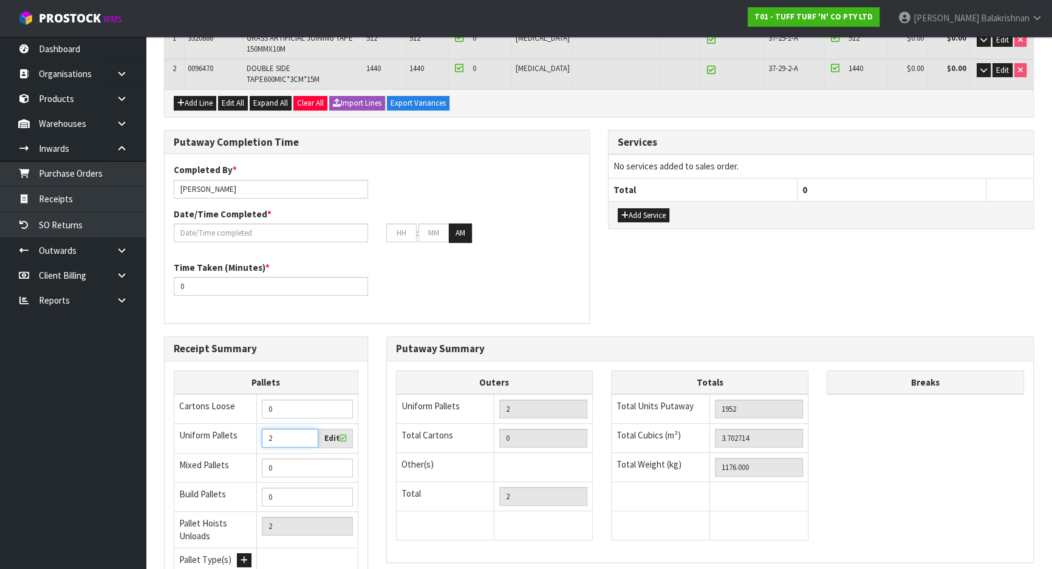
type input "3"
click at [305, 429] on input "3" at bounding box center [290, 438] width 56 height 19
click at [341, 434] on icon at bounding box center [342, 438] width 7 height 8
click at [0, 0] on input "checkbox" at bounding box center [0, 0] width 0 height 0
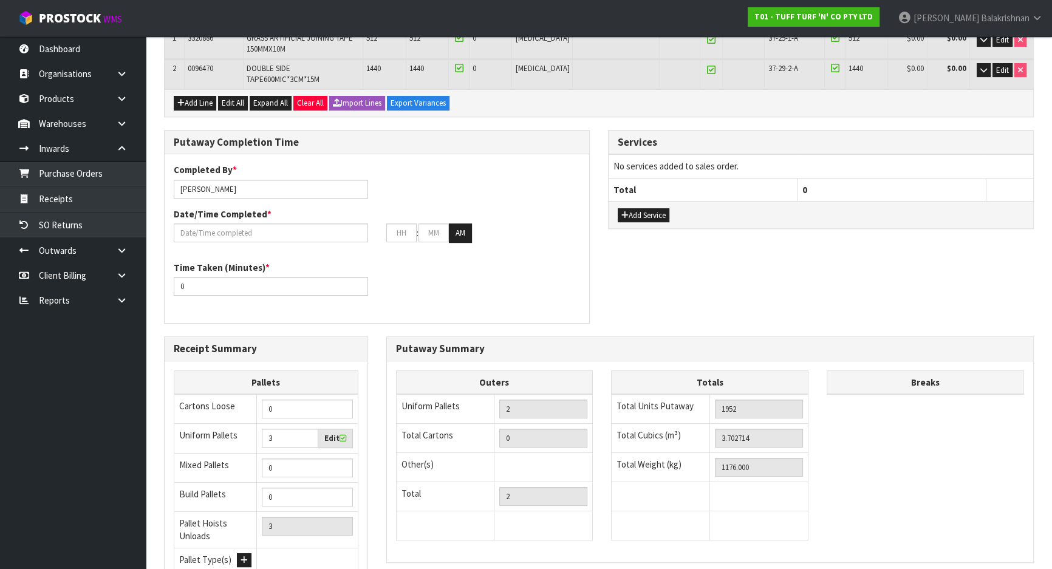
type input "2"
click at [340, 434] on icon at bounding box center [342, 438] width 7 height 8
click at [0, 0] on input "checkbox" at bounding box center [0, 0] width 0 height 0
click at [276, 429] on input "2" at bounding box center [290, 438] width 56 height 19
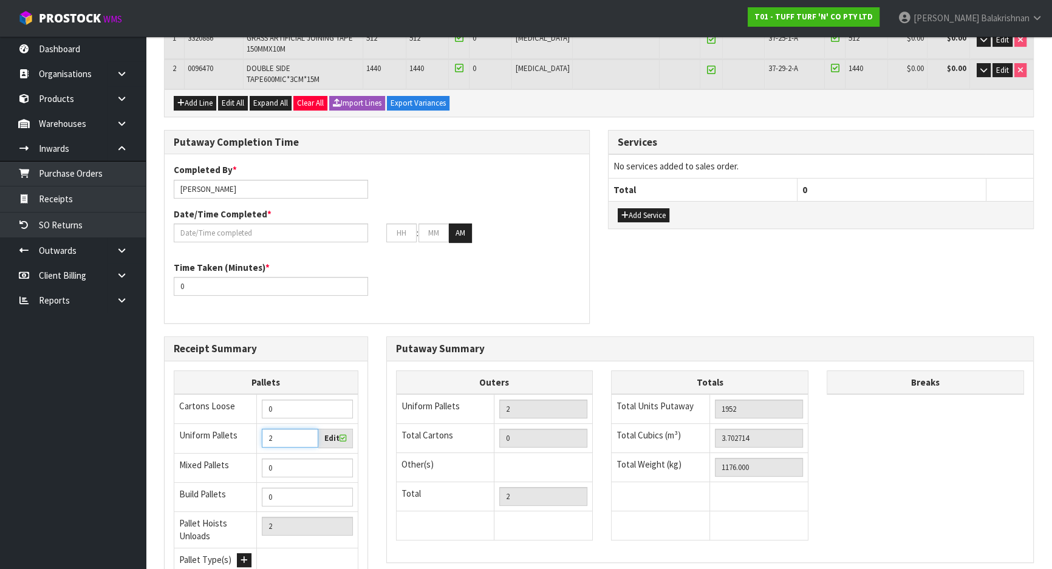
type input "3"
click at [307, 429] on input "3" at bounding box center [290, 438] width 56 height 19
click at [341, 434] on icon at bounding box center [342, 438] width 7 height 8
click at [0, 0] on input "checkbox" at bounding box center [0, 0] width 0 height 0
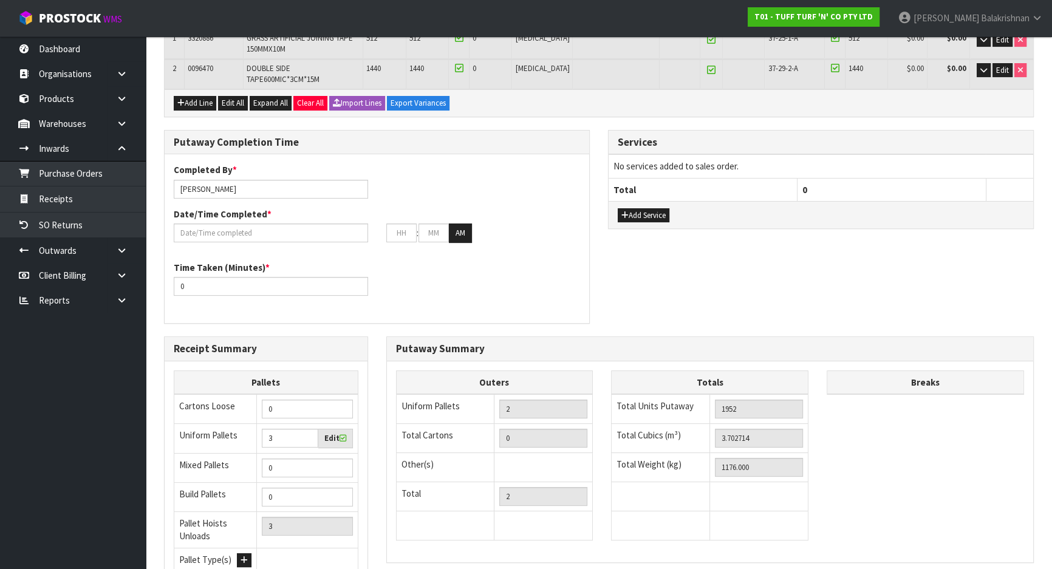
type input "2"
click at [304, 429] on input "2" at bounding box center [290, 438] width 56 height 19
click at [336, 432] on label "Edit" at bounding box center [335, 438] width 22 height 12
click at [0, 0] on input "checkbox" at bounding box center [0, 0] width 0 height 0
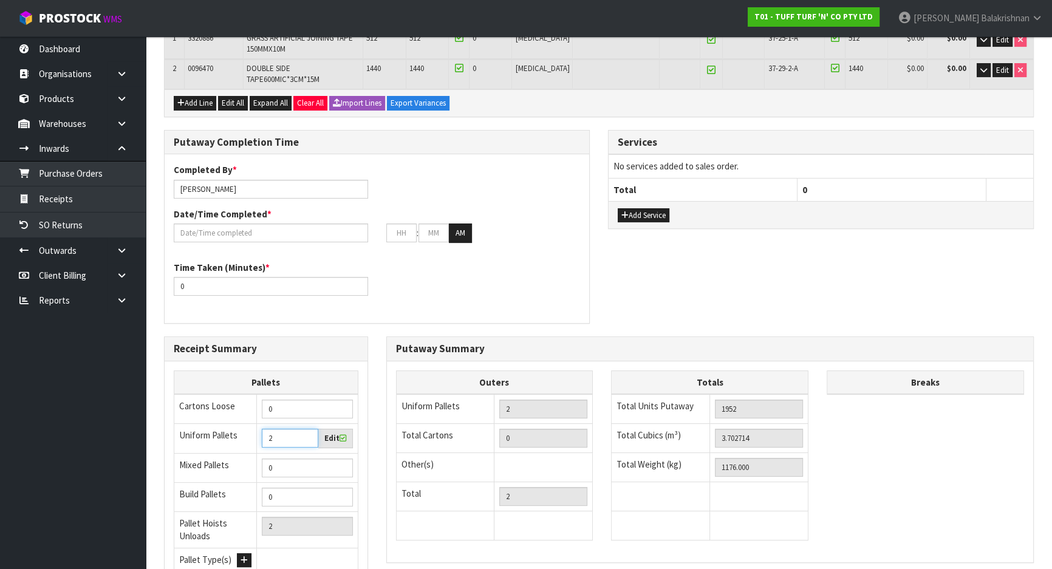
type input "3"
click at [309, 429] on input "3" at bounding box center [290, 438] width 56 height 19
click at [383, 478] on div "Putaway Summary Outers Uniform Pallets 2 Total Cartons 0 Other(s) Bag x 0 Bar x…" at bounding box center [710, 455] width 666 height 239
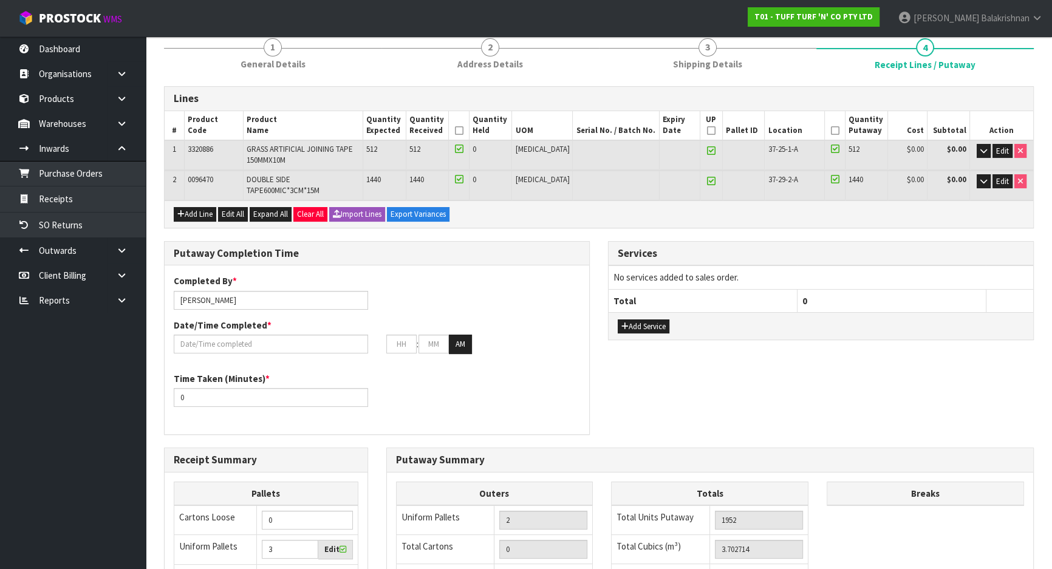
scroll to position [105, 0]
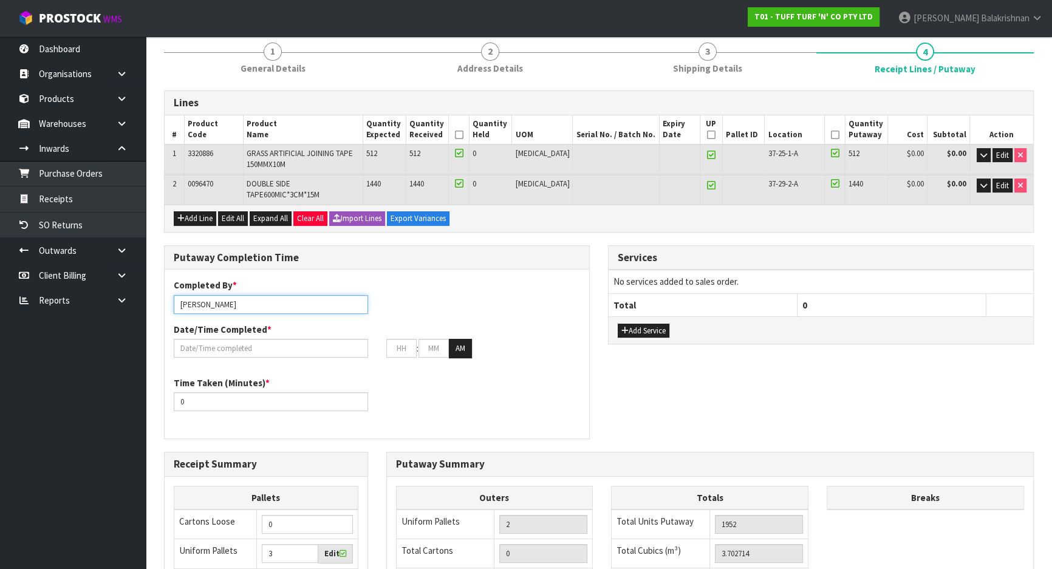
click at [257, 295] on input "[PERSON_NAME]" at bounding box center [271, 304] width 194 height 19
drag, startPoint x: 233, startPoint y: 295, endPoint x: 168, endPoint y: 301, distance: 65.8
click at [168, 301] on div "Completed By * [PERSON_NAME] ma" at bounding box center [271, 296] width 213 height 35
click at [192, 298] on input "ma" at bounding box center [271, 304] width 194 height 19
type input "Ma Epi Mana"
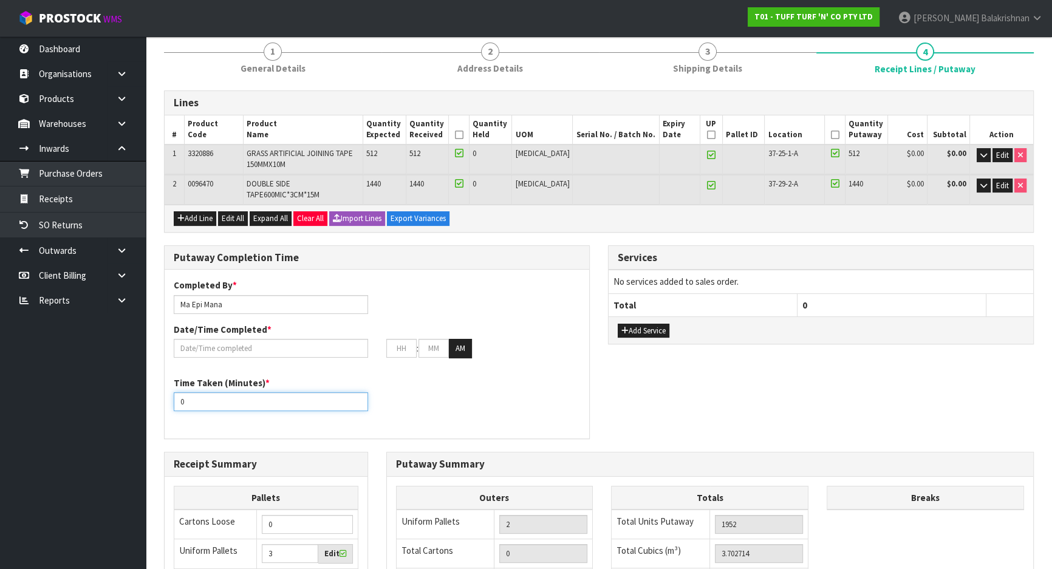
click at [213, 392] on input "0" at bounding box center [271, 401] width 194 height 19
click at [211, 394] on input "020" at bounding box center [271, 401] width 194 height 19
type input "0"
type input "20"
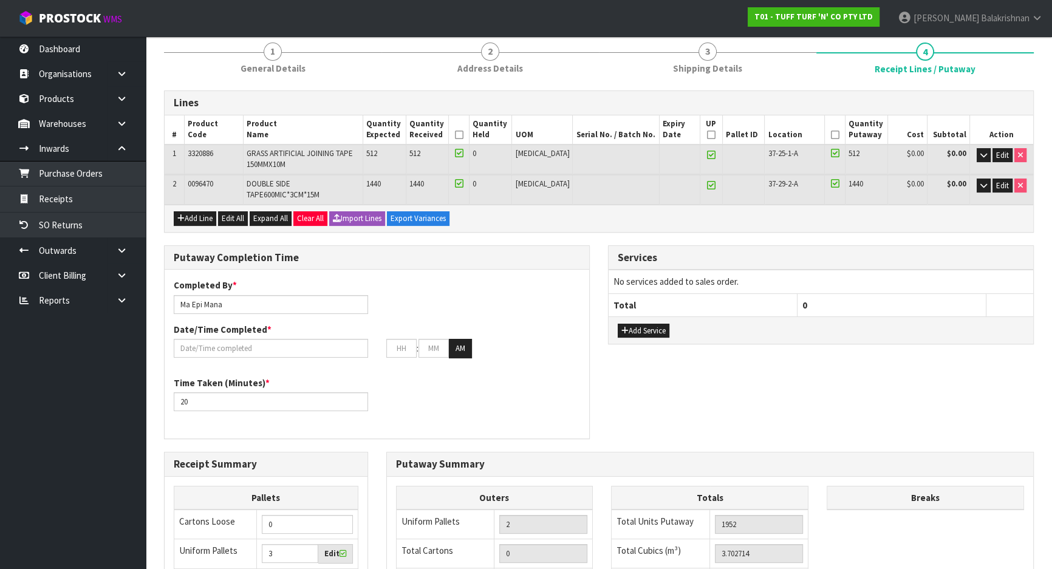
click at [207, 326] on div "Date/Time Completed * : : AM" at bounding box center [377, 340] width 425 height 35
click at [208, 339] on input "text" at bounding box center [271, 348] width 194 height 19
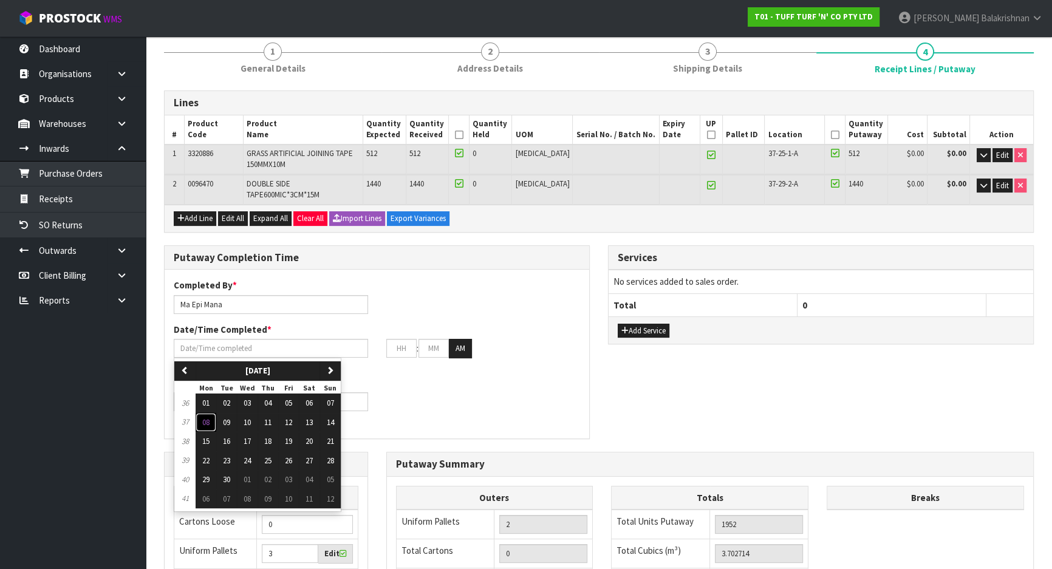
click at [211, 413] on button "08" at bounding box center [206, 422] width 21 height 19
type input "[DATE]"
type input "12"
type input "00"
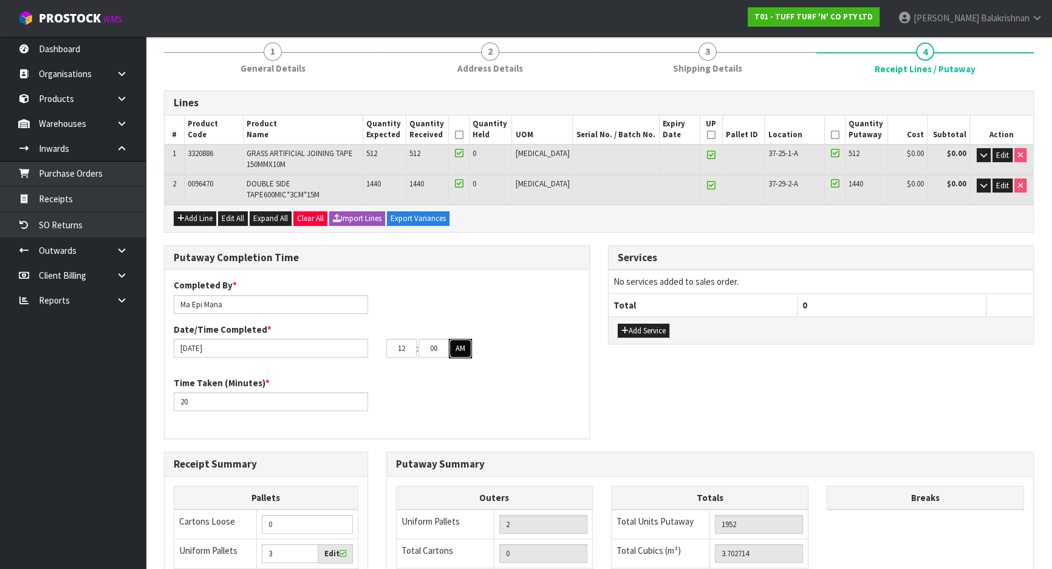
click at [465, 339] on button "AM" at bounding box center [460, 348] width 23 height 19
click at [406, 343] on input "12" at bounding box center [401, 348] width 30 height 19
type input "1"
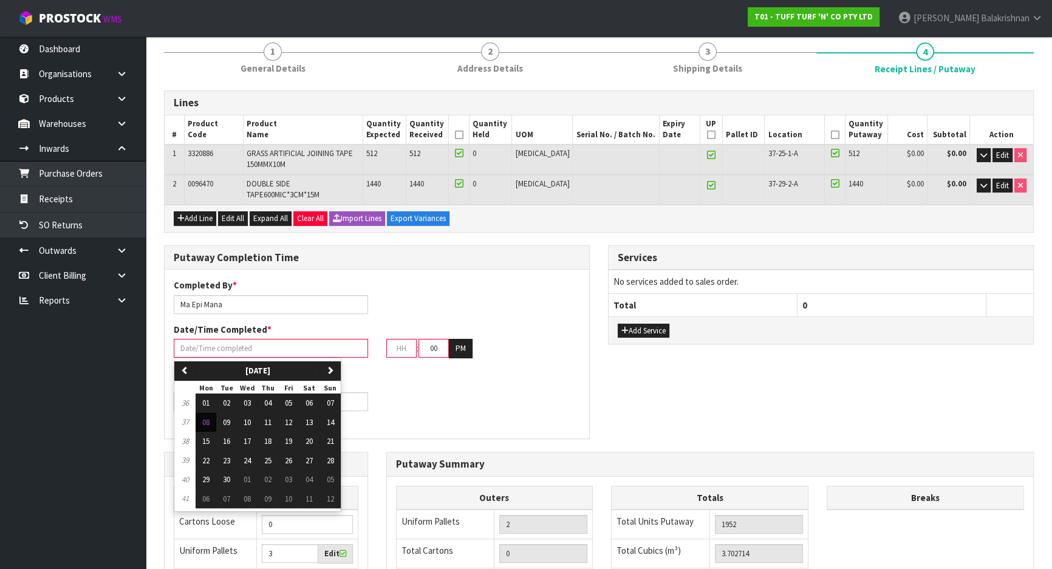
click at [290, 339] on input "text" at bounding box center [271, 348] width 194 height 19
click at [203, 417] on span "08" at bounding box center [205, 422] width 7 height 10
type input "[DATE]"
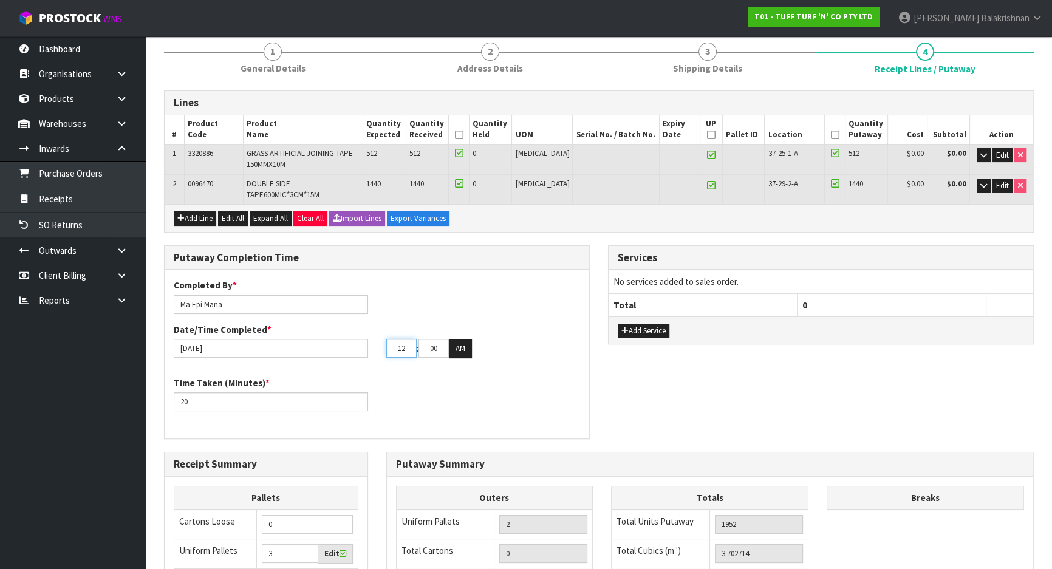
click at [401, 339] on input "12" at bounding box center [401, 348] width 30 height 19
type input "2"
type input "32"
type input "[DATE]"
type input "2"
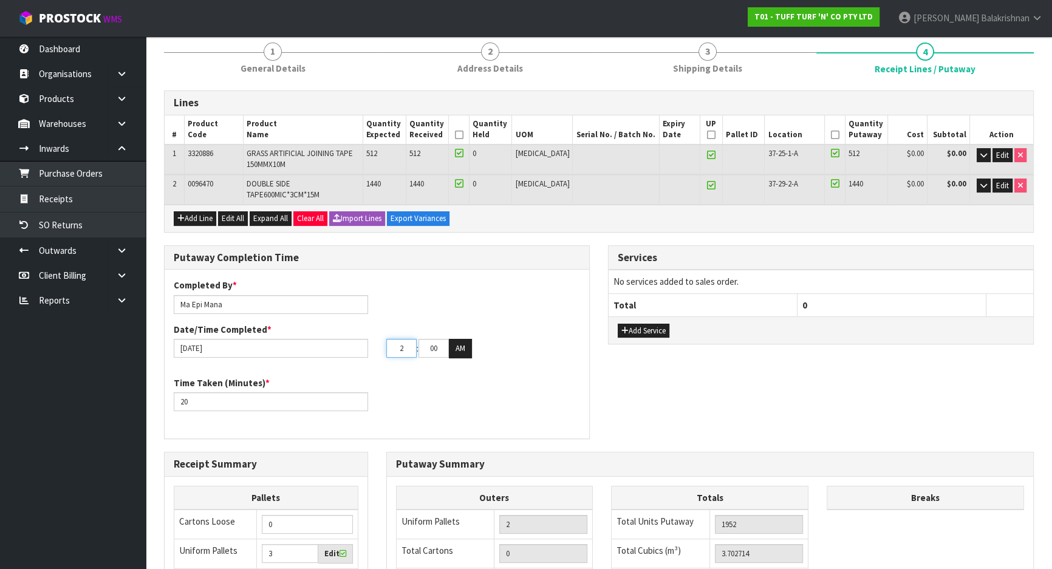
click at [409, 339] on input "2" at bounding box center [401, 348] width 30 height 19
type input "23"
drag, startPoint x: 400, startPoint y: 339, endPoint x: 394, endPoint y: 340, distance: 6.1
click at [394, 340] on input "23" at bounding box center [401, 348] width 30 height 19
type input "[DATE]"
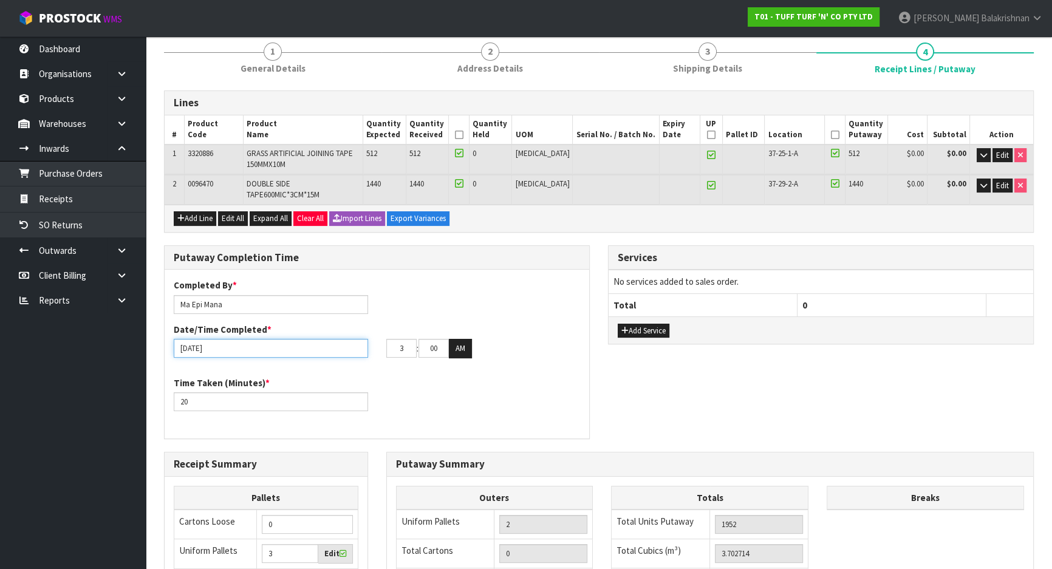
type input "03"
click at [249, 341] on input "[DATE]" at bounding box center [271, 348] width 194 height 19
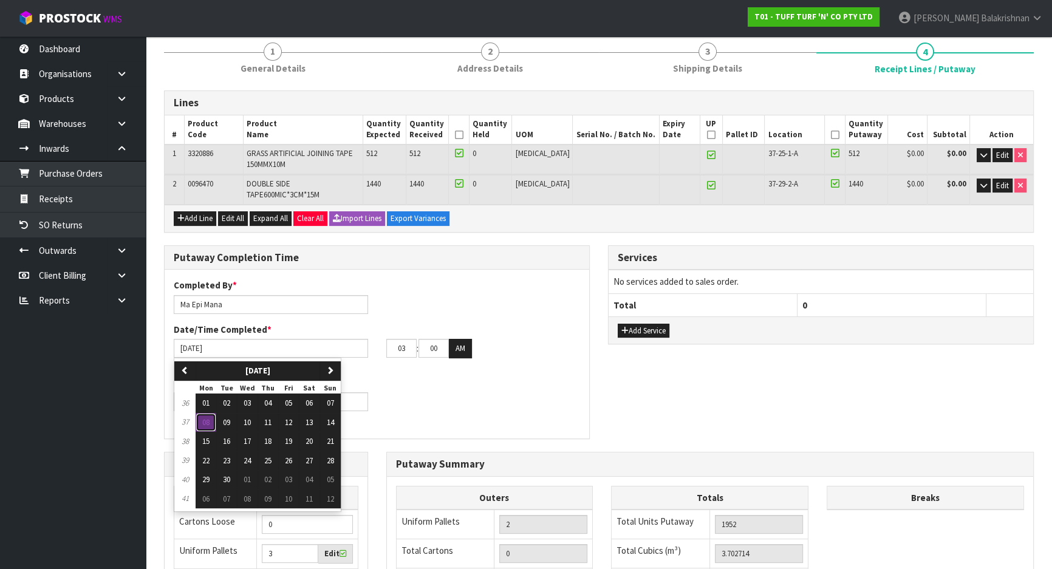
click at [210, 417] on span "08" at bounding box center [205, 422] width 7 height 10
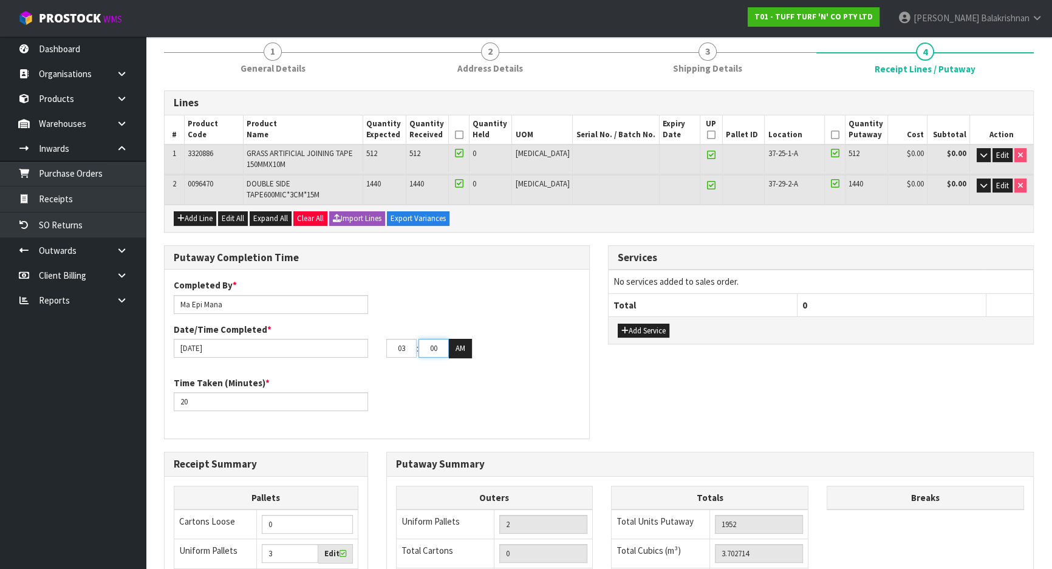
click at [438, 339] on input "00" at bounding box center [433, 348] width 30 height 19
type input "0"
type input "[DATE]"
type input "10"
click at [460, 348] on div "Completed By * [PERSON_NAME] Date/Time Completed * [DATE] 03 : 10 : 00 AM" at bounding box center [377, 323] width 425 height 88
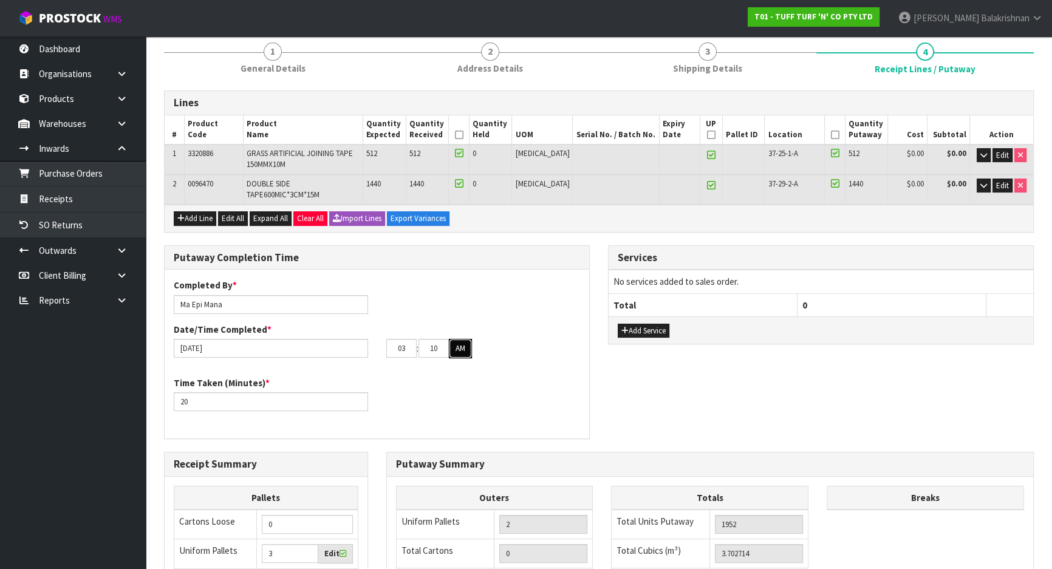
click at [460, 344] on button "AM" at bounding box center [460, 348] width 23 height 19
click at [830, 135] on icon at bounding box center [834, 135] width 9 height 1
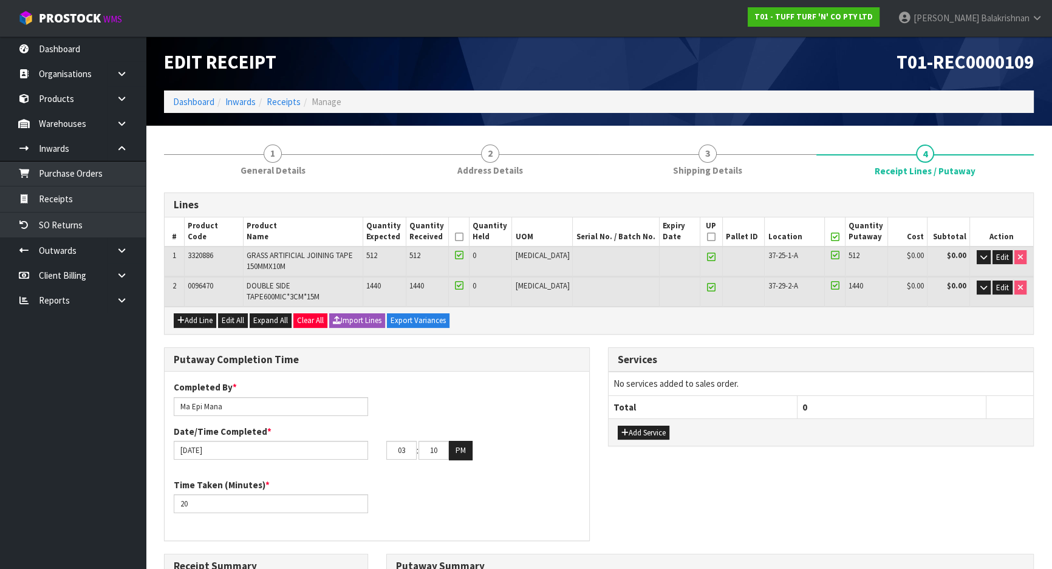
scroll to position [0, 0]
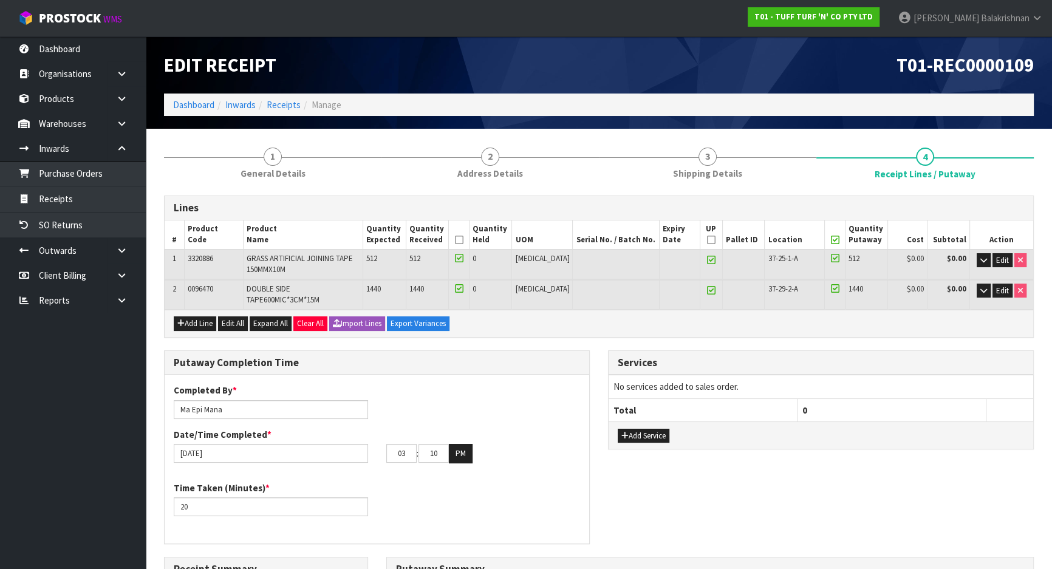
click at [707, 240] on icon at bounding box center [711, 240] width 9 height 1
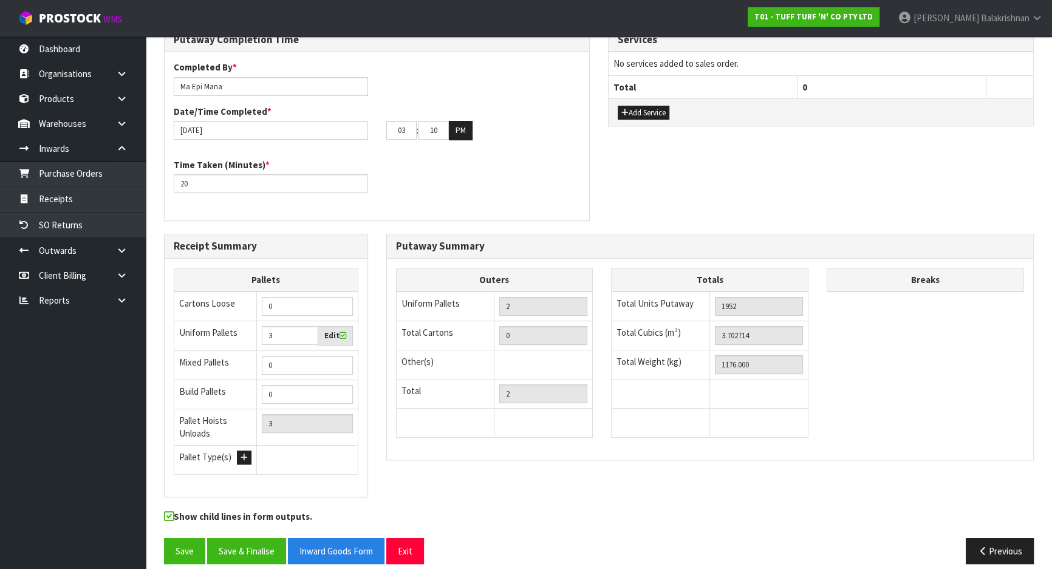
scroll to position [326, 0]
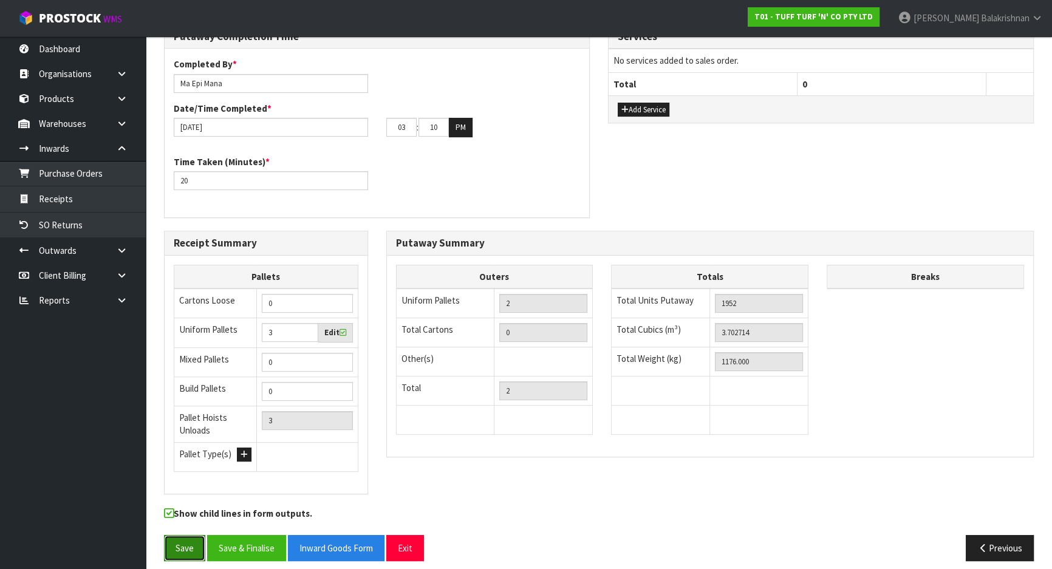
click at [183, 535] on button "Save" at bounding box center [184, 548] width 41 height 26
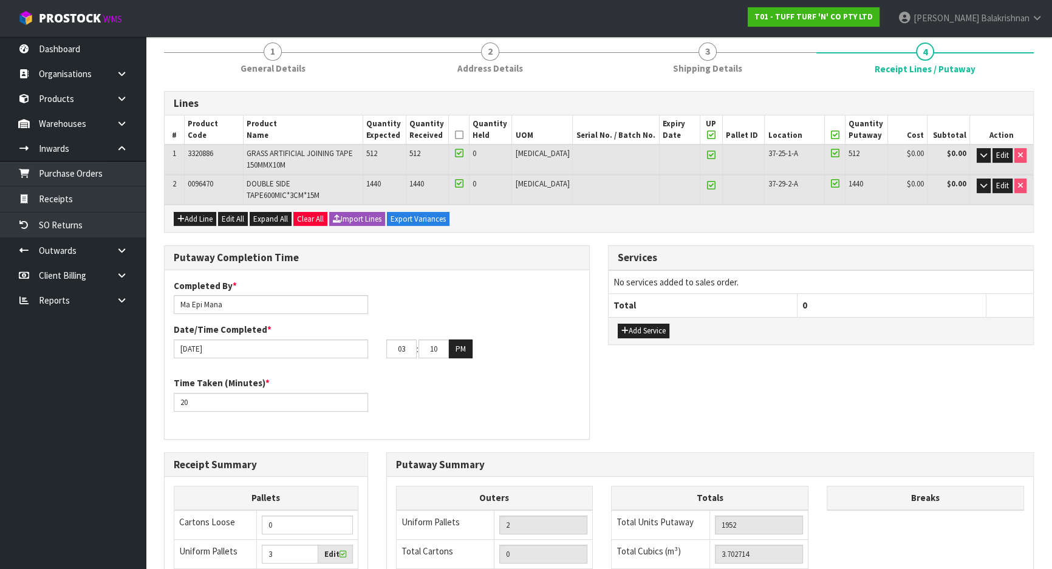
scroll to position [0, 0]
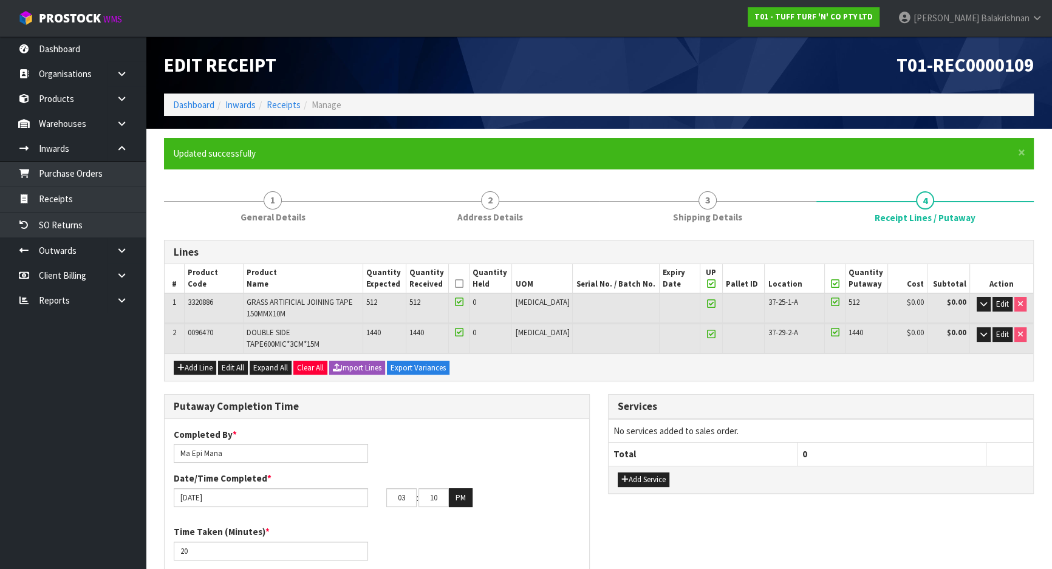
click at [700, 284] on th "UP" at bounding box center [711, 278] width 22 height 29
click at [707, 284] on icon at bounding box center [711, 284] width 9 height 1
type input "0"
type input "40"
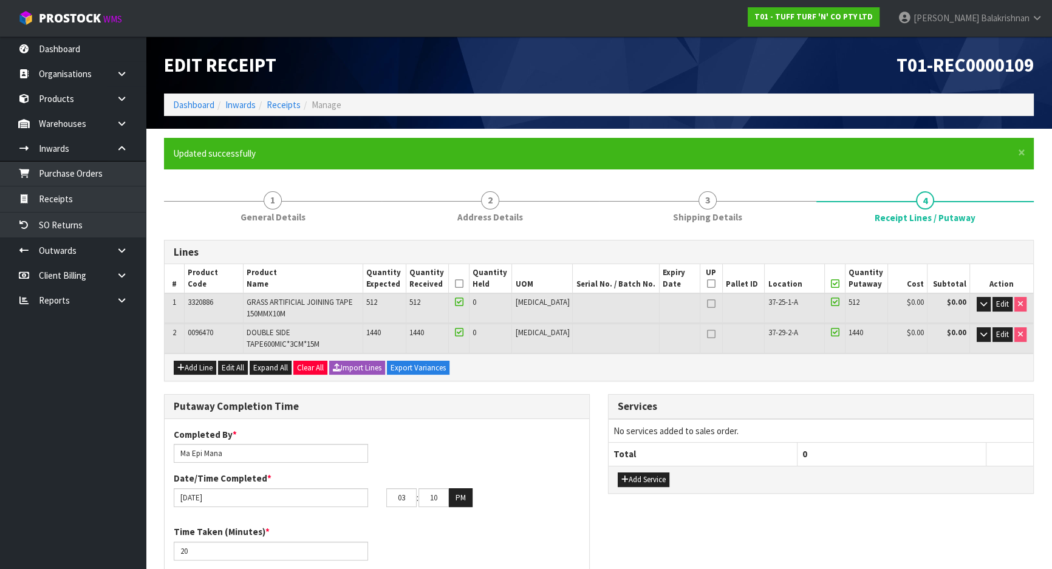
click at [707, 284] on icon at bounding box center [711, 284] width 9 height 1
type input "2"
type input "0"
type input "2"
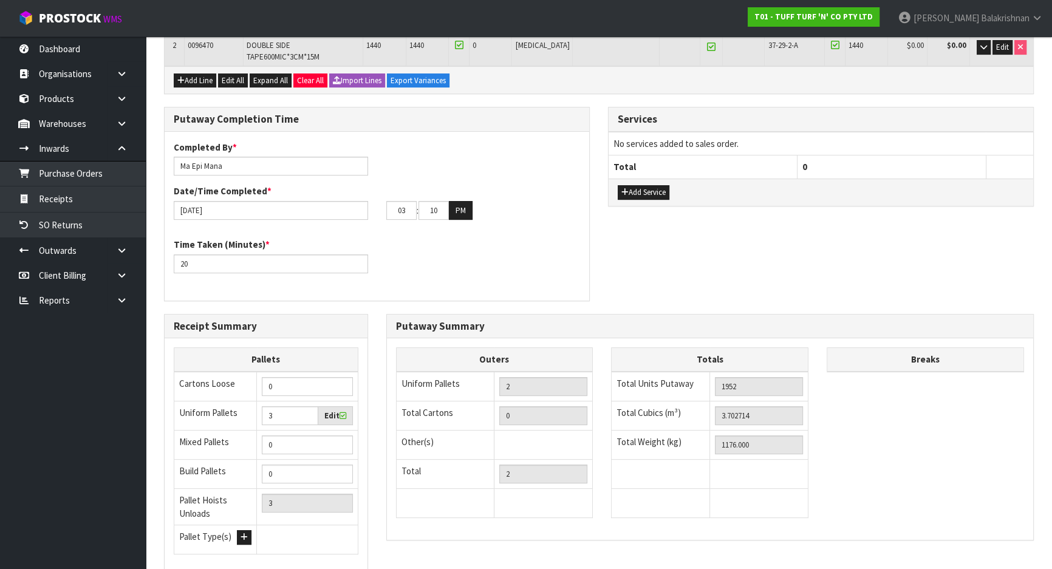
scroll to position [370, 0]
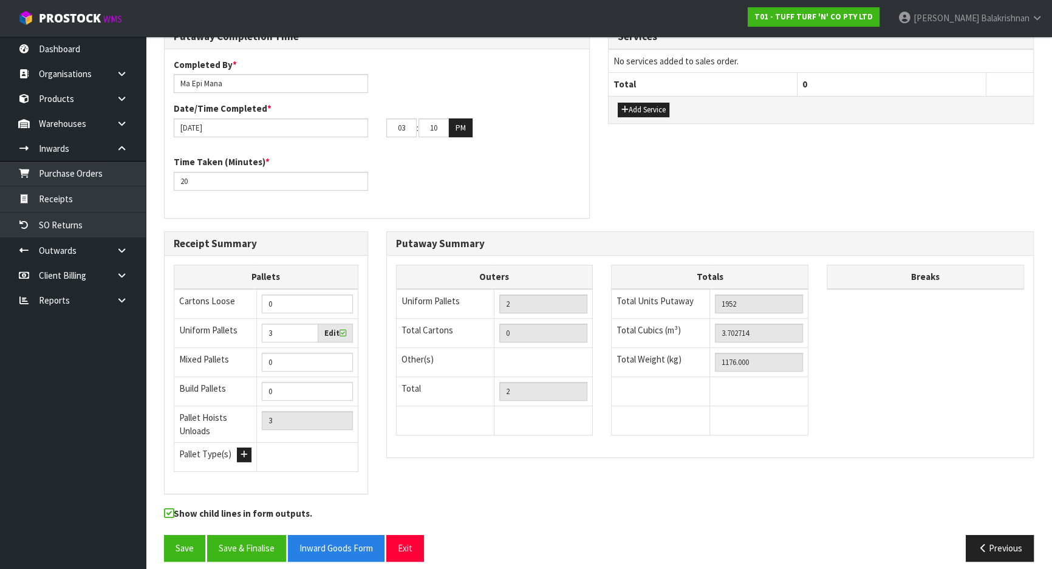
click at [341, 329] on icon at bounding box center [342, 333] width 7 height 8
click at [0, 0] on input "checkbox" at bounding box center [0, 0] width 0 height 0
type input "2"
click at [304, 328] on input "2" at bounding box center [290, 333] width 56 height 19
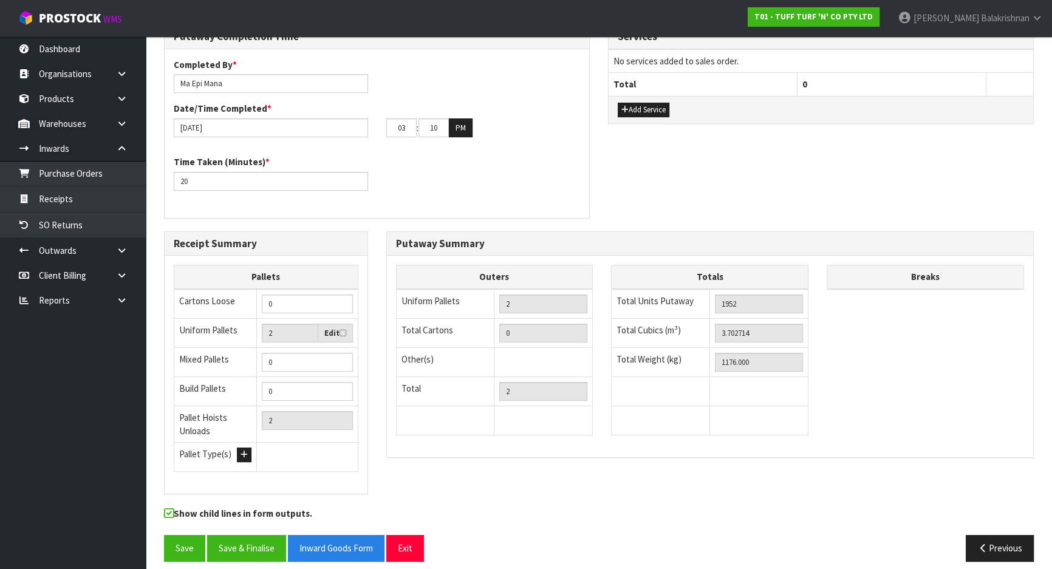
click at [341, 329] on icon at bounding box center [342, 333] width 7 height 8
click at [0, 0] on input "checkbox" at bounding box center [0, 0] width 0 height 0
click at [288, 331] on input "2" at bounding box center [290, 333] width 56 height 19
type input "0"
type input "3"
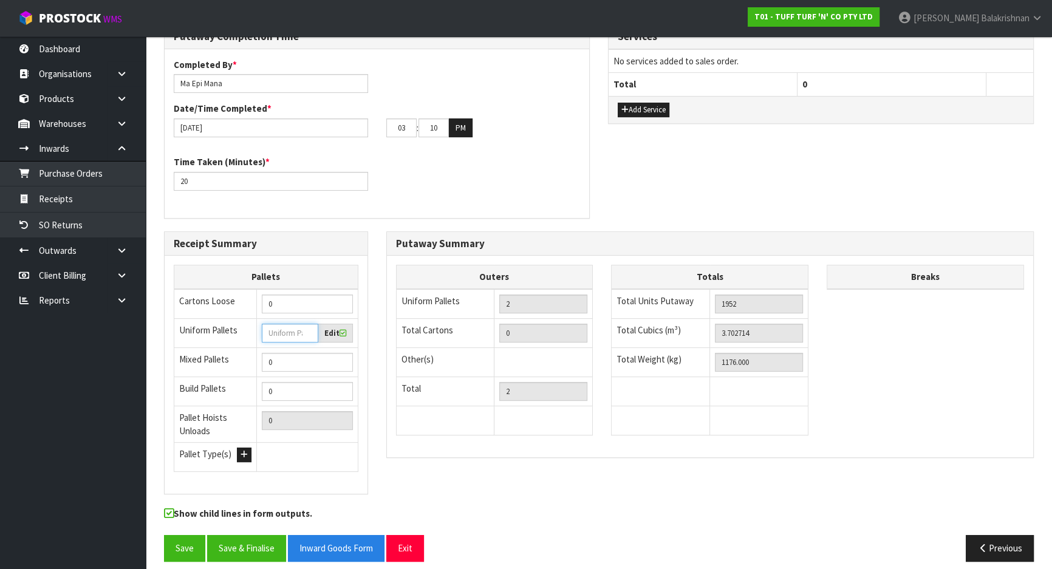
type input "3"
click at [338, 327] on label "Edit" at bounding box center [335, 333] width 22 height 12
click at [0, 0] on input "checkbox" at bounding box center [0, 0] width 0 height 0
type input "2"
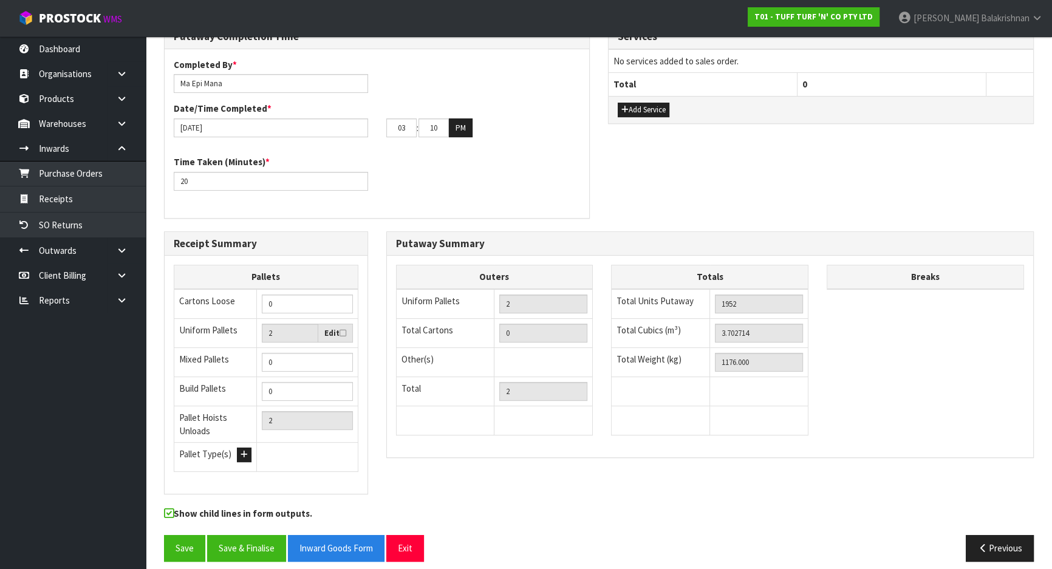
click at [343, 329] on icon at bounding box center [342, 333] width 7 height 8
click at [0, 0] on input "checkbox" at bounding box center [0, 0] width 0 height 0
click at [312, 327] on input "2" at bounding box center [290, 333] width 56 height 19
type input "3"
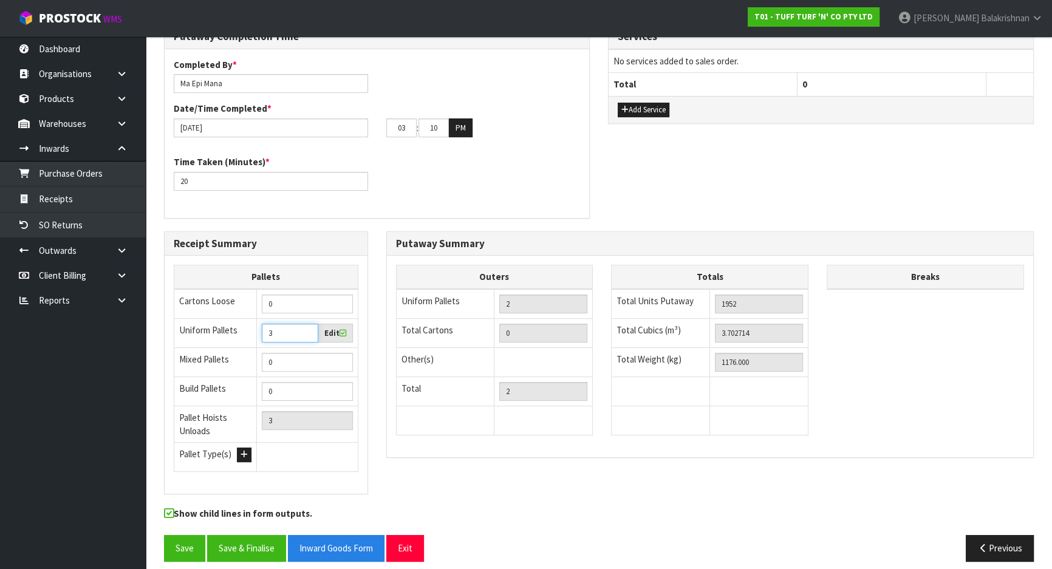
type input "3"
click at [305, 324] on input "3" at bounding box center [290, 333] width 56 height 19
click at [570, 477] on div "Receipt Summary Pallets Cartons Loose 0 Uniform Pallets 3 Edit Mixed Pallets 0 …" at bounding box center [599, 369] width 888 height 276
click at [520, 295] on input "2" at bounding box center [543, 304] width 88 height 19
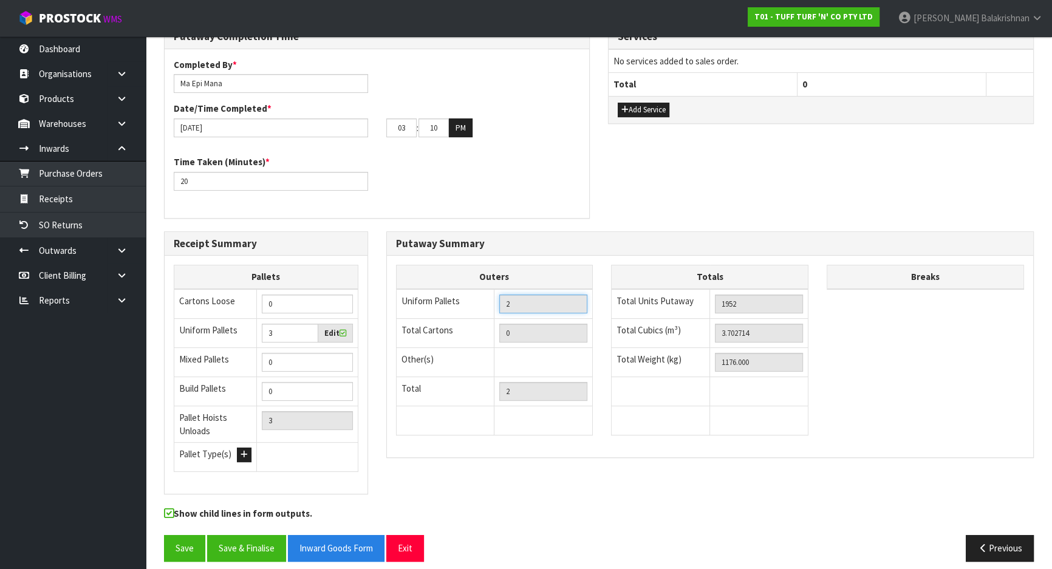
click at [520, 295] on input "2" at bounding box center [543, 304] width 88 height 19
click at [510, 509] on div "Show child lines in form outputs." at bounding box center [377, 516] width 444 height 19
click at [299, 413] on input "3" at bounding box center [307, 420] width 90 height 19
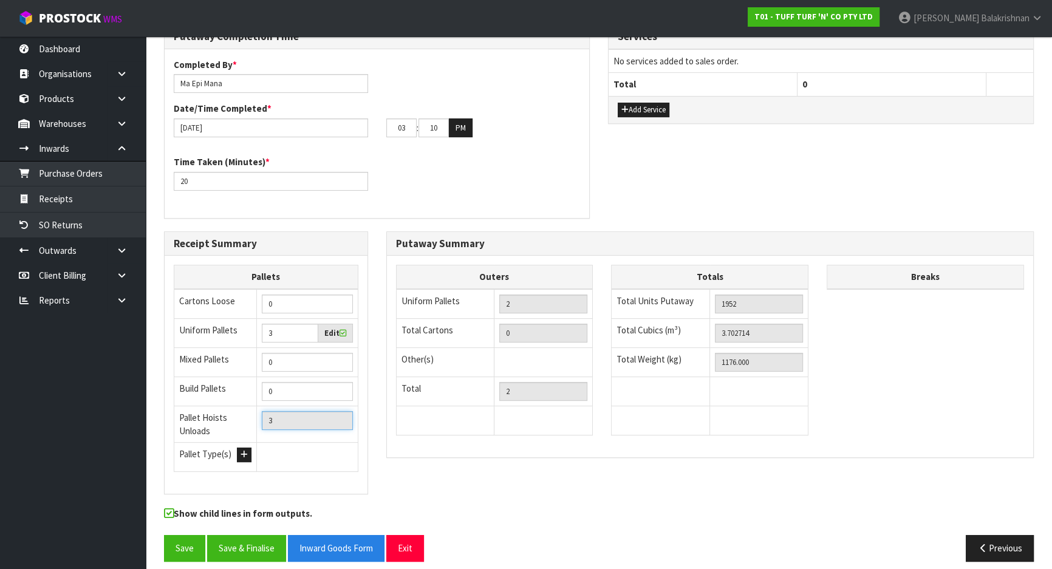
click at [299, 413] on input "3" at bounding box center [307, 420] width 90 height 19
click at [543, 459] on div "Putaway Summary Outers Uniform Pallets 2 Total Cartons 0 Other(s) Bag x 0 Bar x…" at bounding box center [710, 350] width 666 height 239
click at [243, 539] on button "Save & Finalise" at bounding box center [246, 548] width 79 height 26
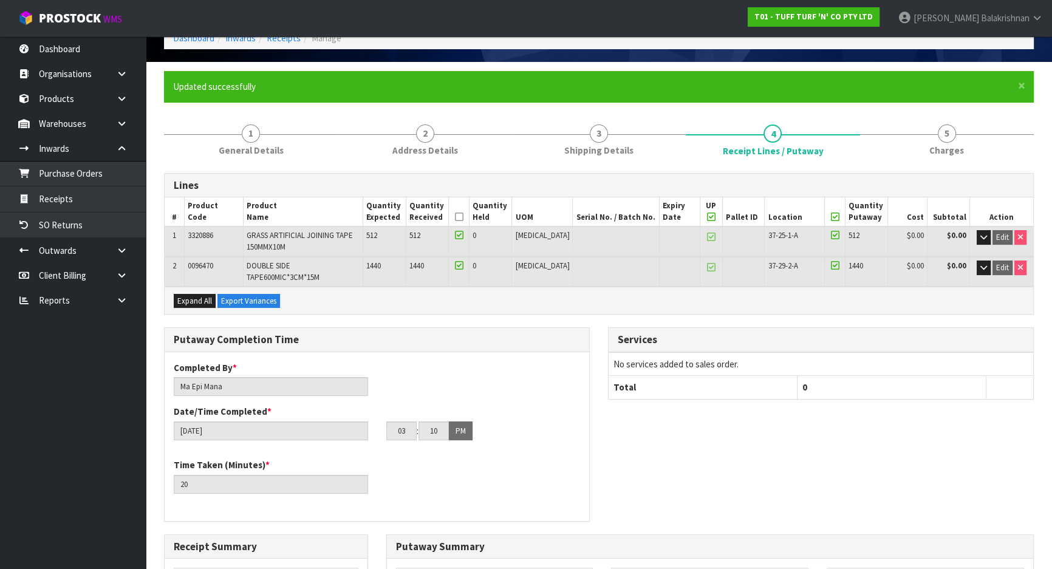
scroll to position [0, 0]
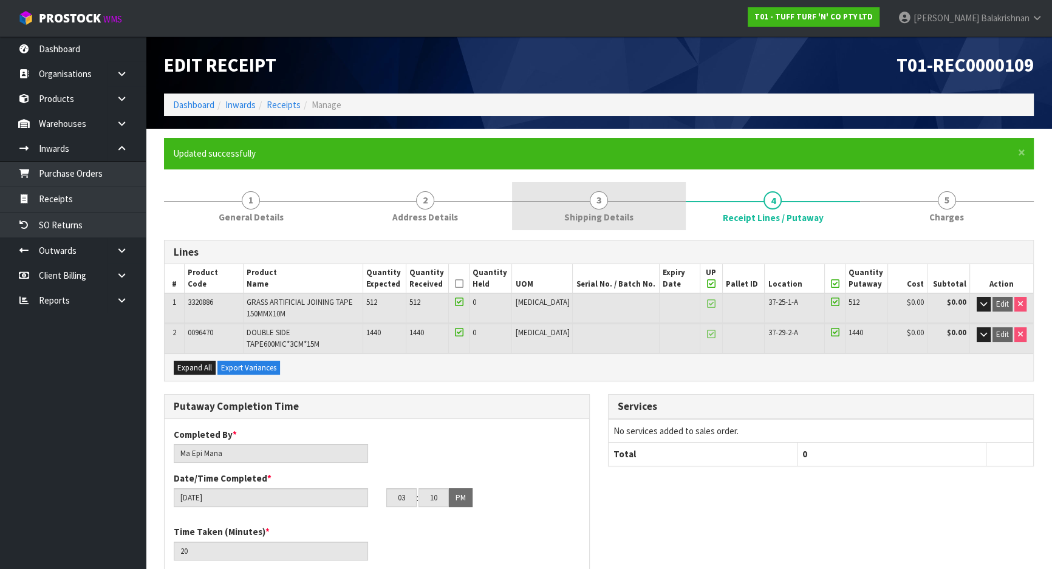
click at [616, 206] on link "3 Shipping Details" at bounding box center [599, 206] width 174 height 48
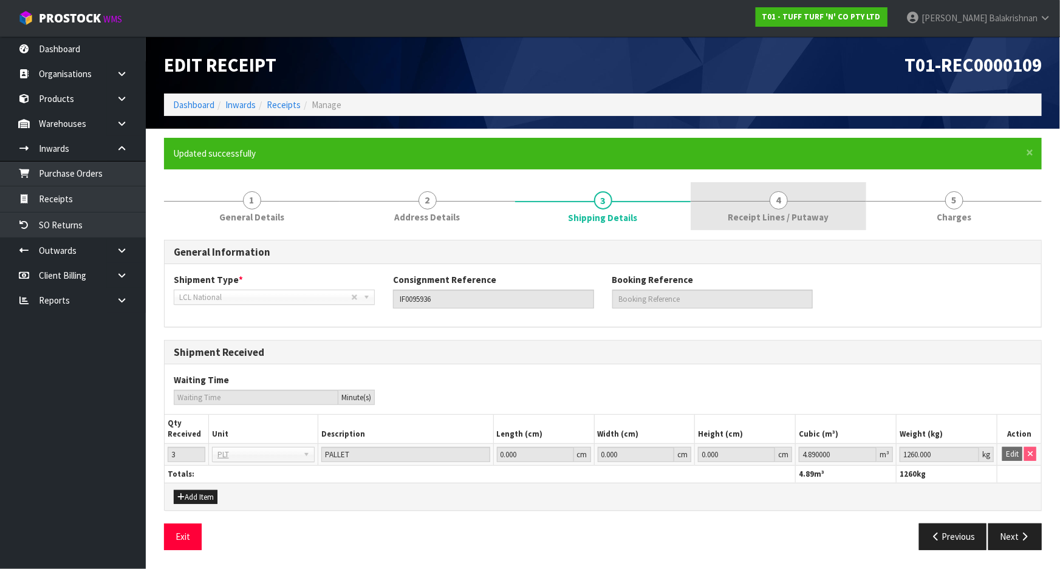
click at [814, 223] on span "Receipt Lines / Putaway" at bounding box center [778, 217] width 101 height 13
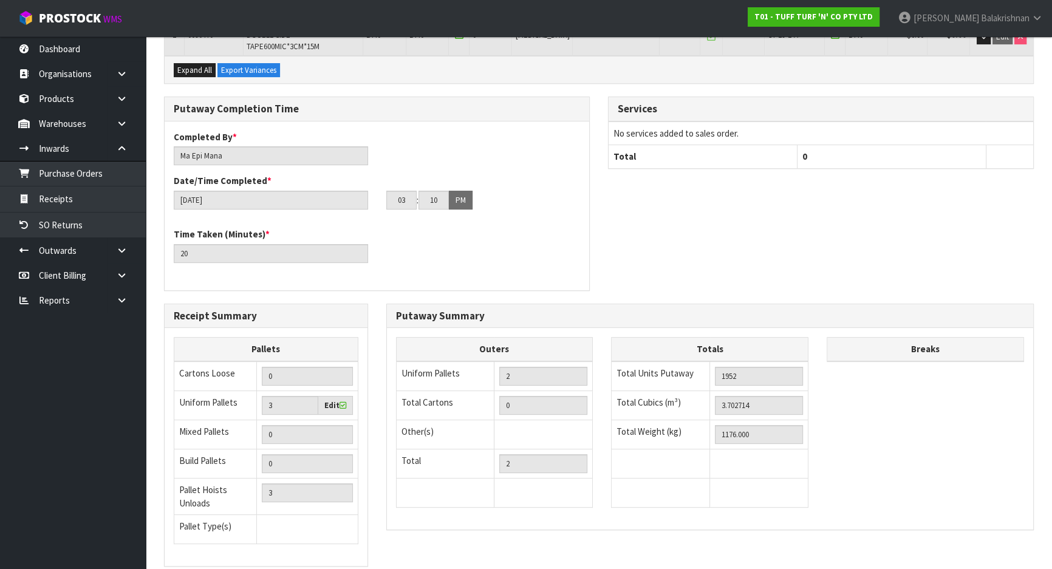
scroll to position [370, 0]
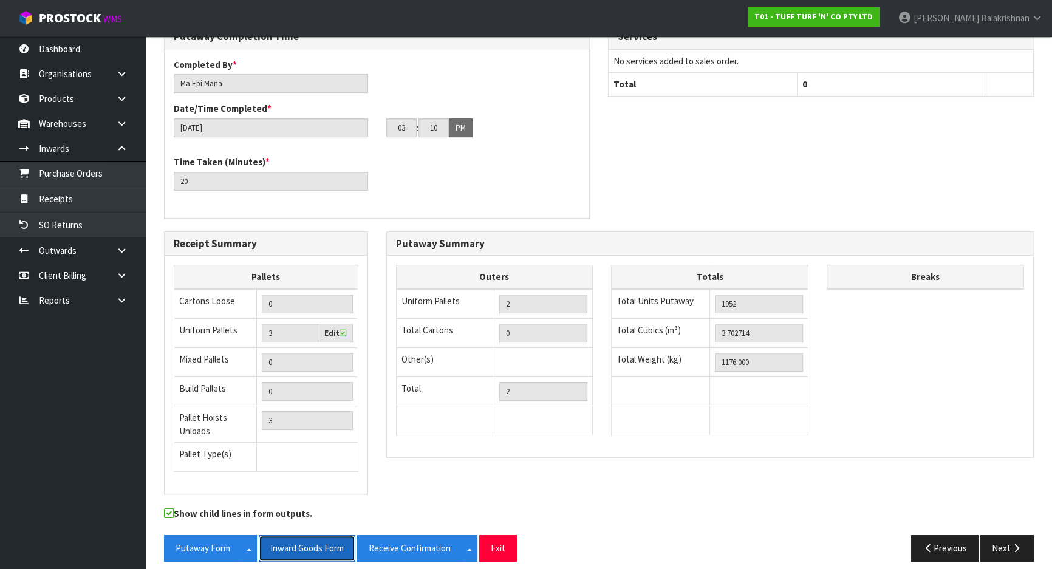
click at [303, 546] on button "Inward Goods Form" at bounding box center [307, 548] width 97 height 26
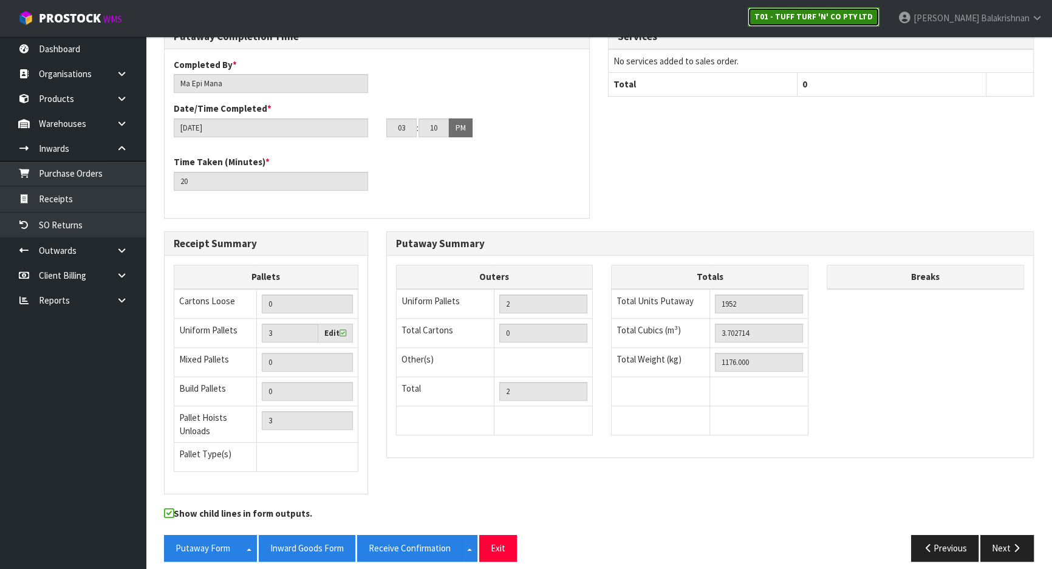
click at [858, 12] on strong "T01 - TUFF TURF 'N' CO PTY LTD" at bounding box center [813, 17] width 118 height 10
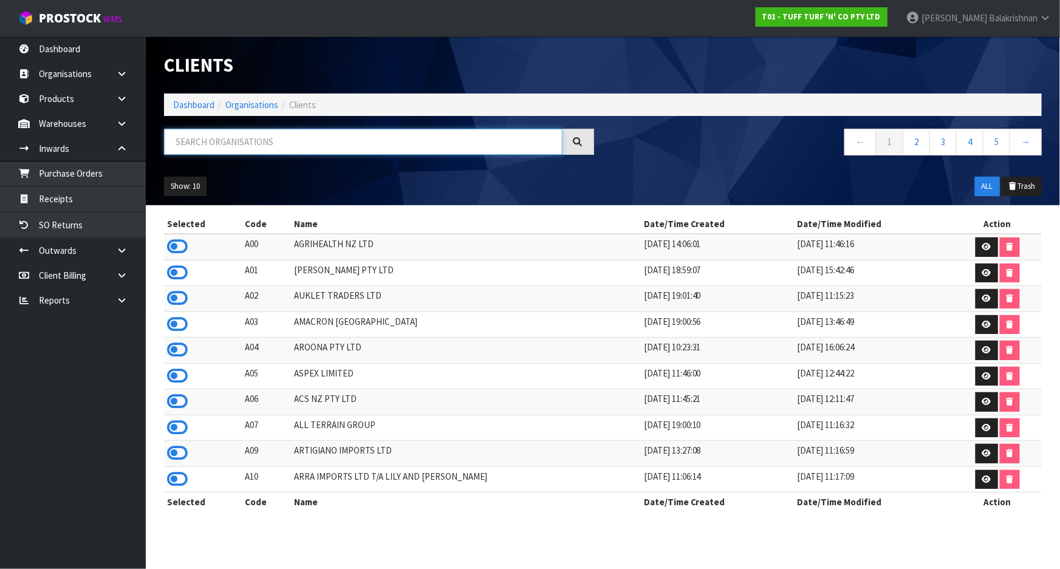
click at [440, 148] on input "text" at bounding box center [363, 142] width 398 height 26
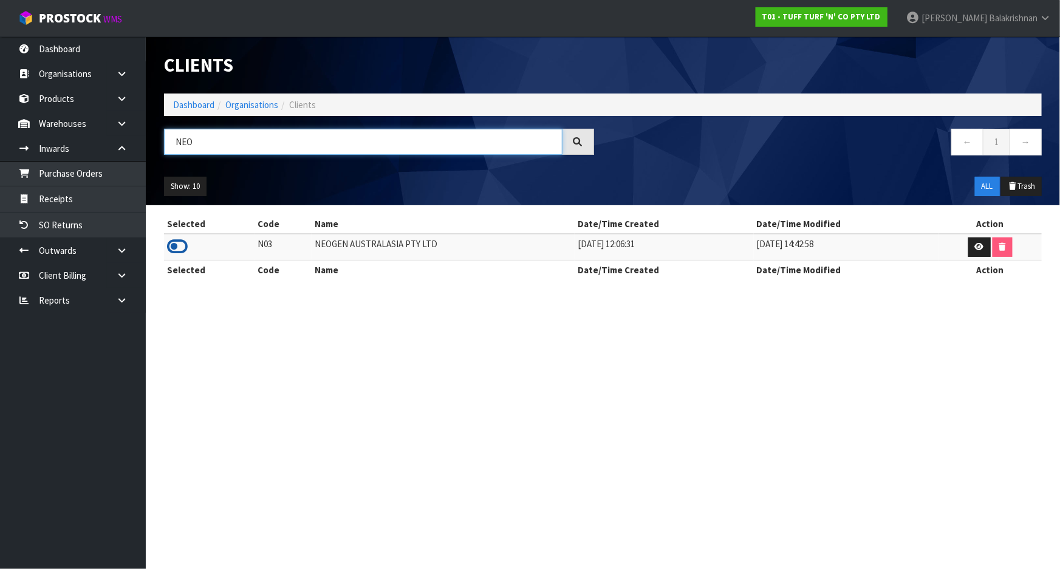
type input "NEO"
click at [169, 243] on icon at bounding box center [177, 246] width 21 height 18
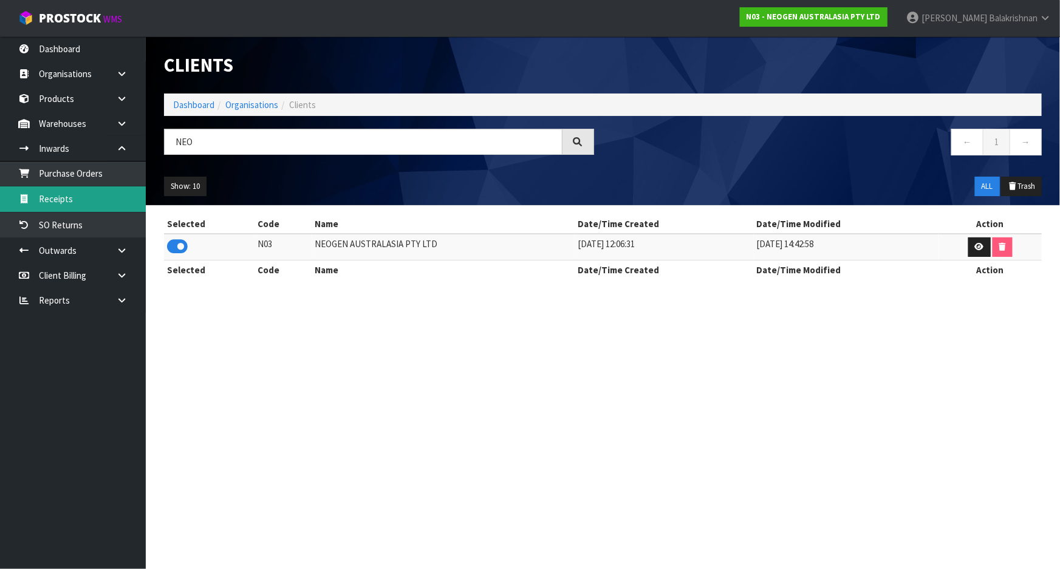
click at [80, 202] on link "Receipts" at bounding box center [73, 198] width 146 height 25
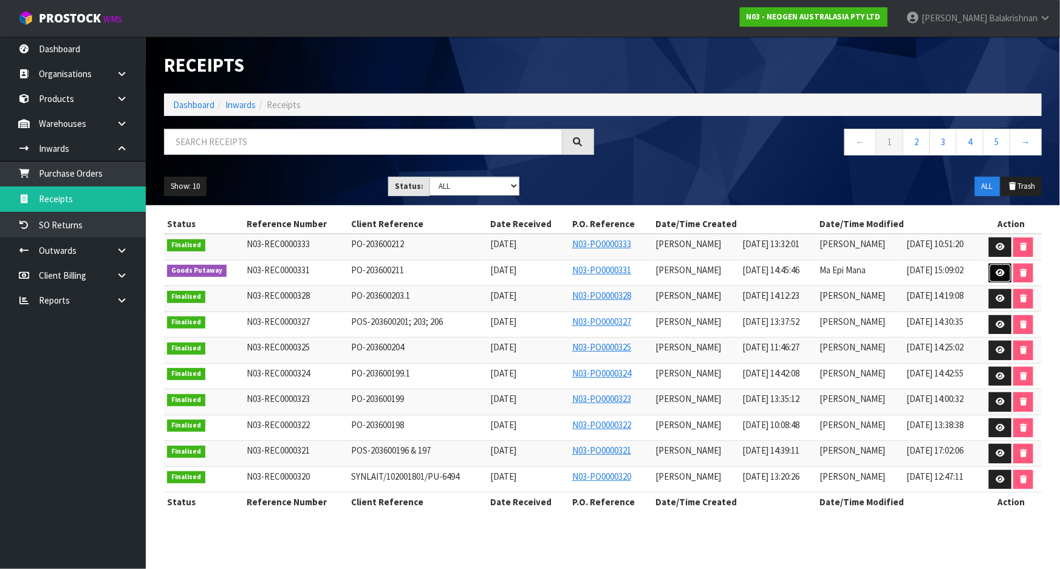
click at [999, 274] on icon at bounding box center [999, 273] width 9 height 8
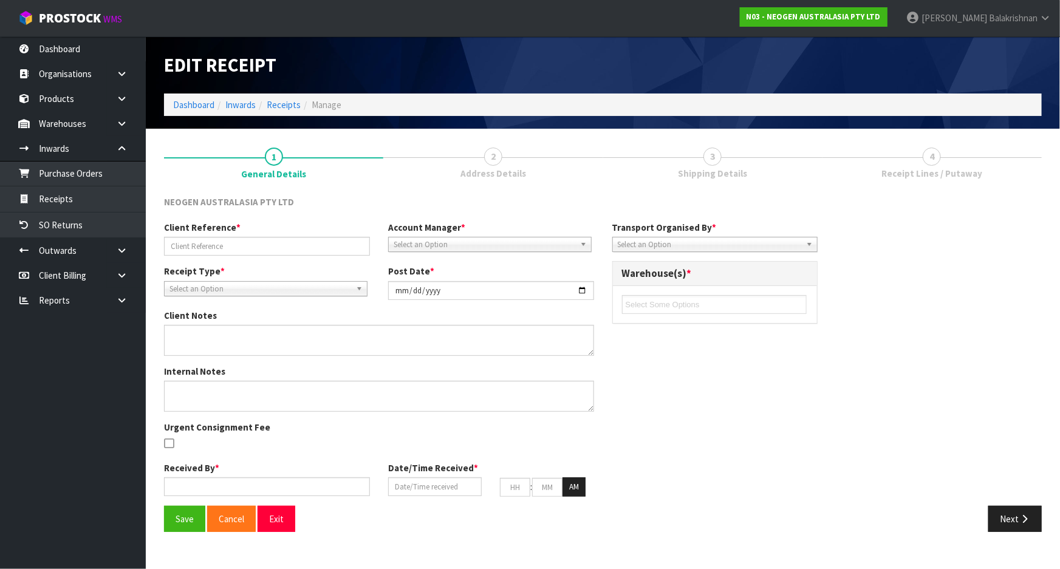
type input "PO-203600211"
type input "[DATE]"
type textarea "700006852 PUT ON HELD QA UNTIL TESTING CLEARANCE"
type input "[PERSON_NAME]"
type input "[DATE]"
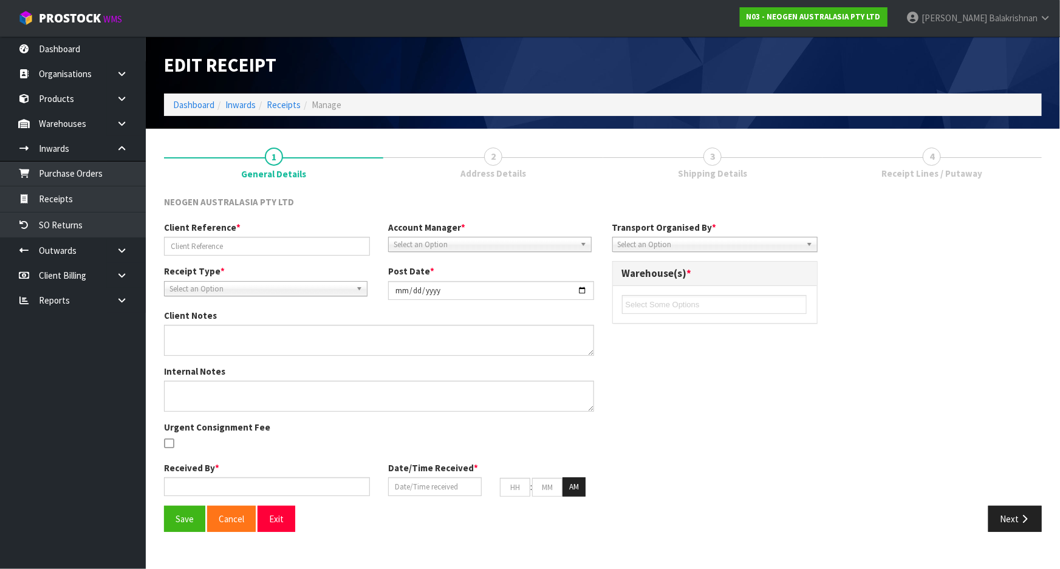
type input "02"
type input "45"
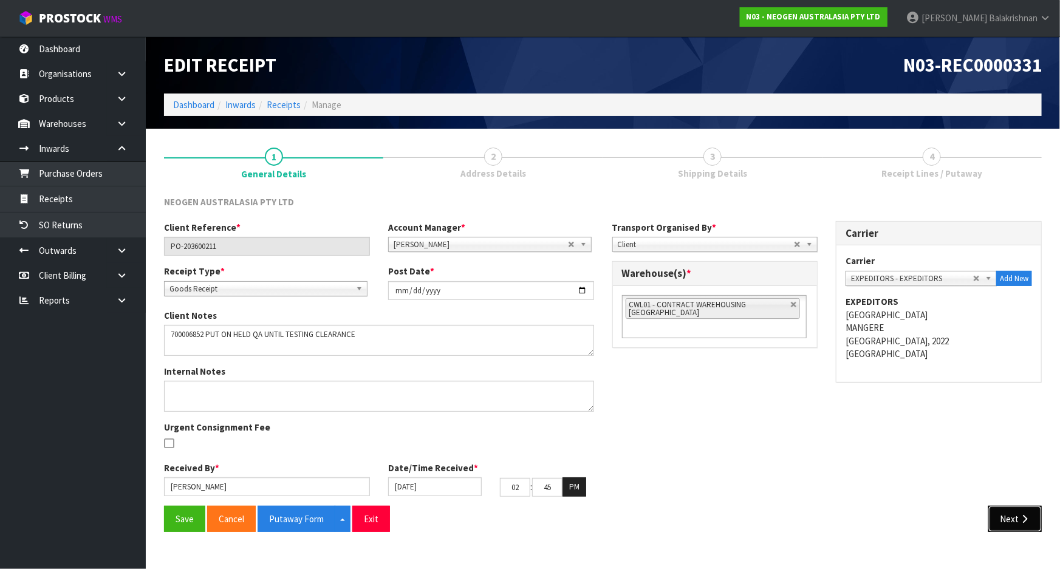
click at [1008, 521] on button "Next" at bounding box center [1014, 519] width 53 height 26
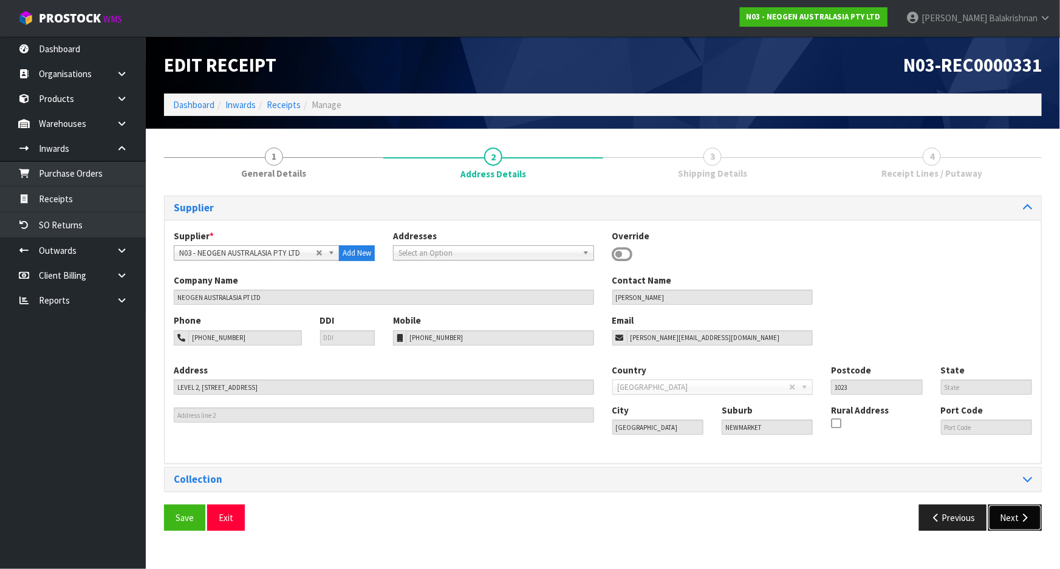
click at [1014, 513] on button "Next" at bounding box center [1014, 518] width 53 height 26
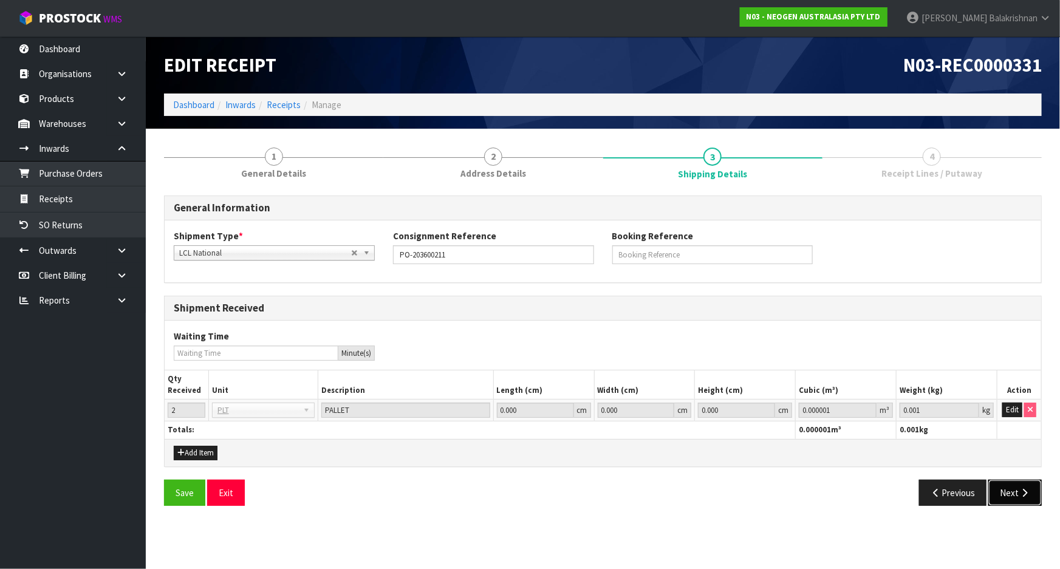
click at [1032, 498] on button "Next" at bounding box center [1014, 493] width 53 height 26
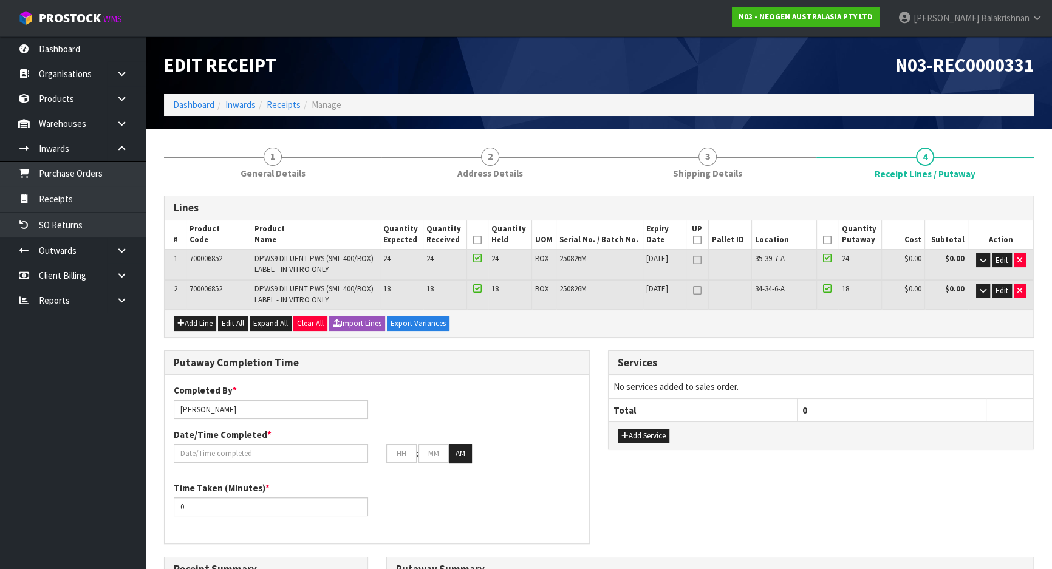
click at [696, 240] on icon at bounding box center [697, 240] width 9 height 1
type input "2"
type input "0"
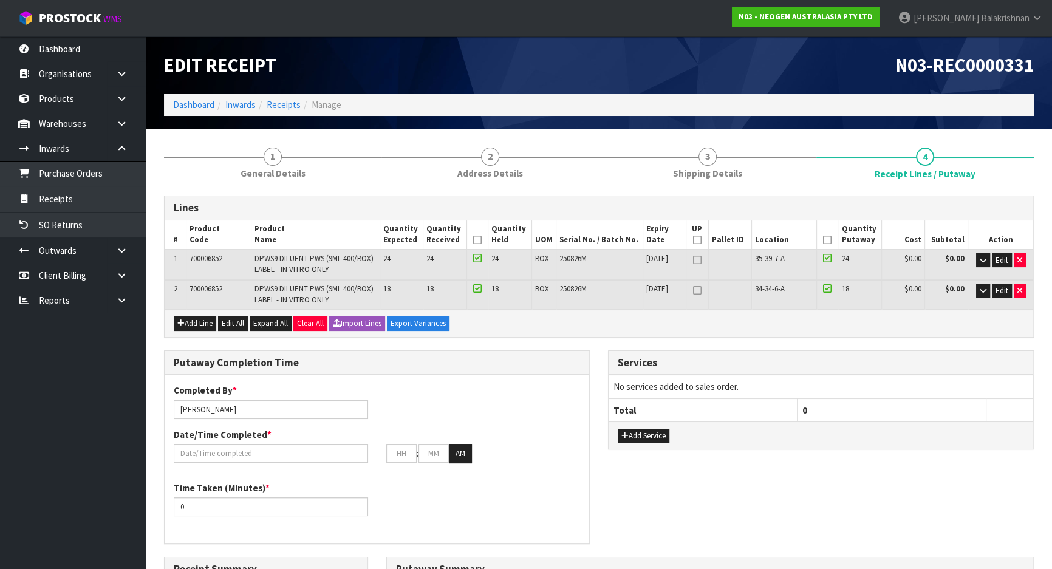
type input "2"
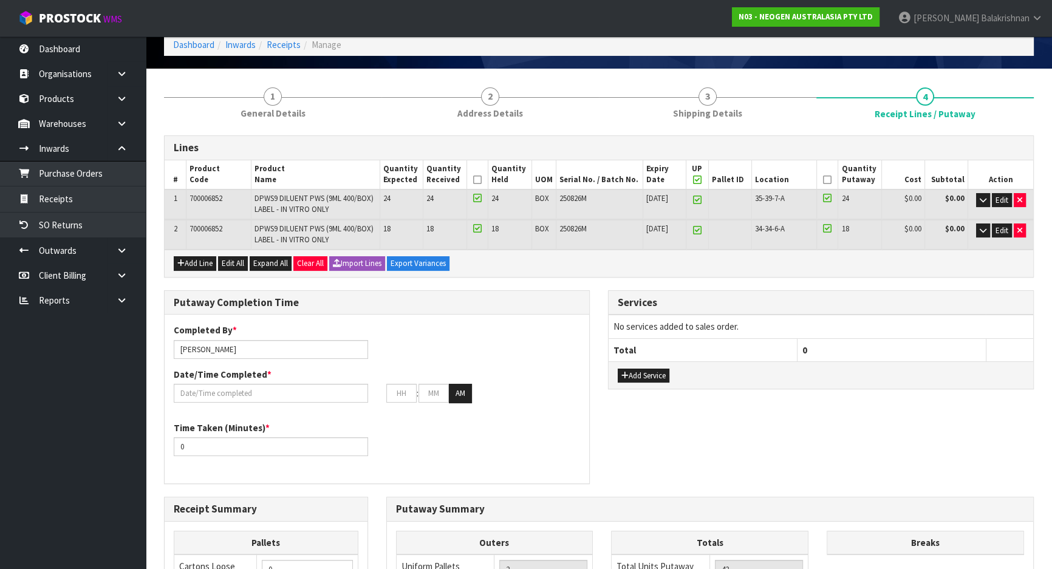
scroll to position [165, 0]
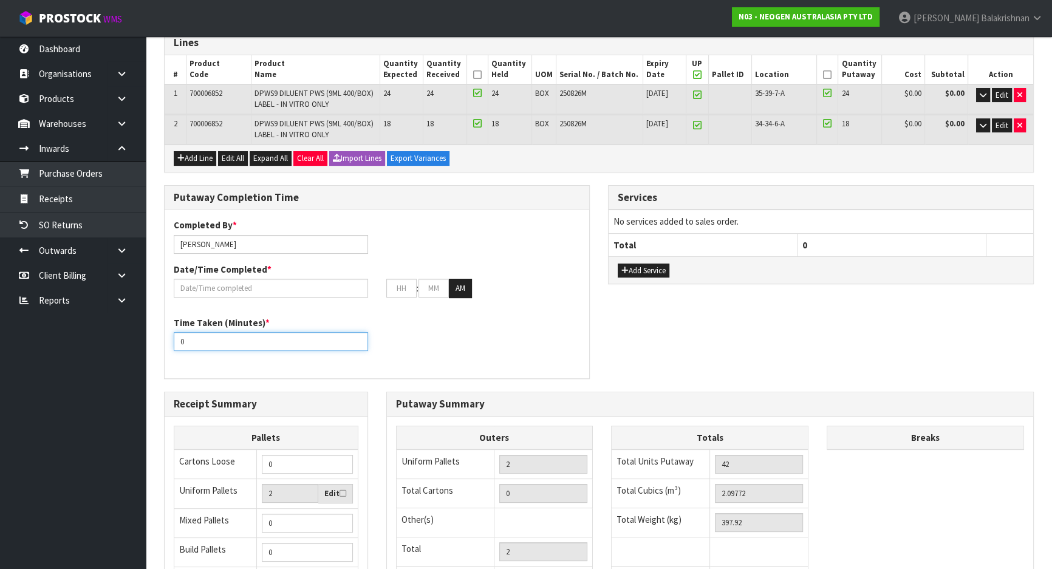
click at [309, 343] on input "0" at bounding box center [271, 341] width 194 height 19
type input "15"
click at [403, 282] on input "text" at bounding box center [401, 288] width 30 height 19
click at [220, 284] on input "text" at bounding box center [271, 288] width 194 height 19
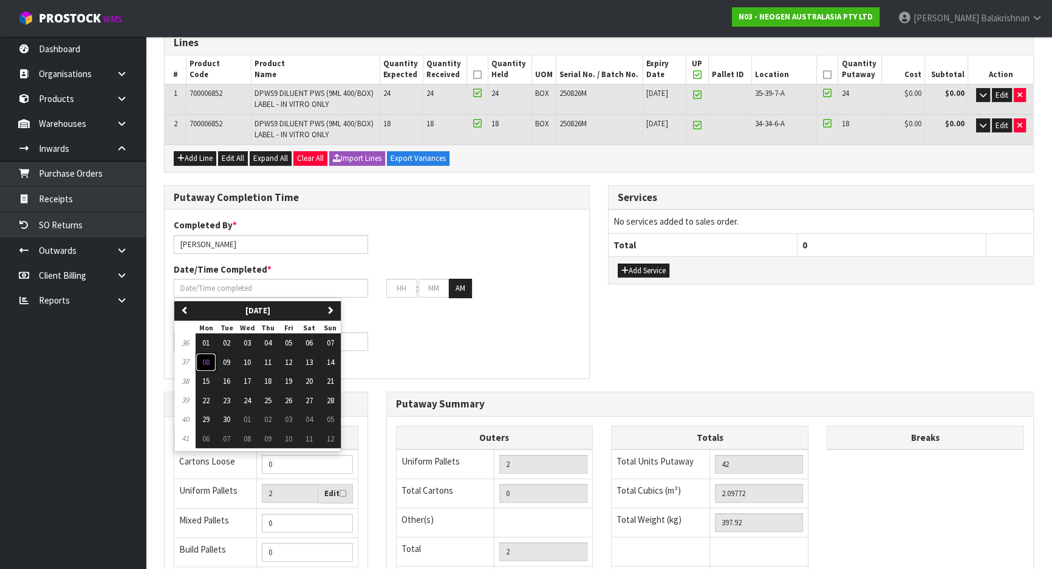
click at [207, 361] on span "08" at bounding box center [205, 362] width 7 height 10
type input "[DATE]"
type input "12"
type input "00"
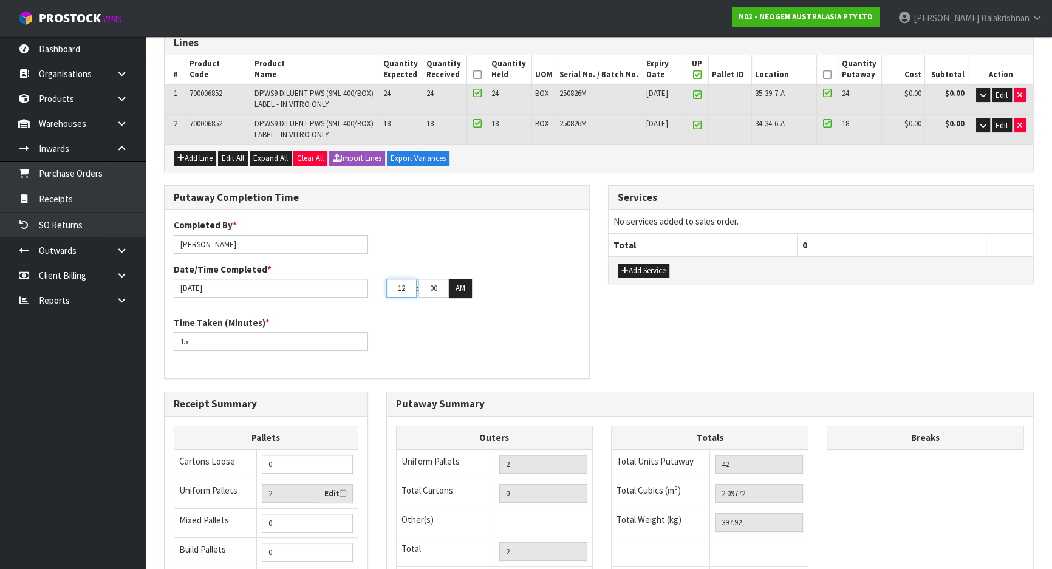
click at [407, 288] on input "12" at bounding box center [401, 288] width 30 height 19
click at [401, 289] on input "12" at bounding box center [401, 288] width 30 height 19
click at [405, 287] on input "12" at bounding box center [401, 288] width 30 height 19
click at [398, 285] on input "12" at bounding box center [401, 288] width 30 height 19
click at [401, 286] on input "12" at bounding box center [401, 288] width 30 height 19
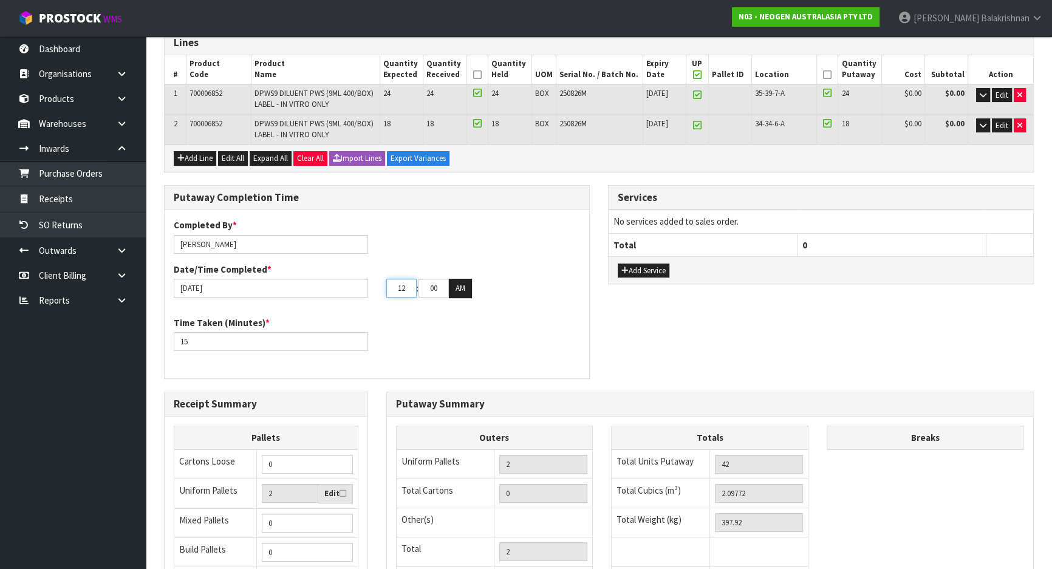
type input "2"
click at [406, 288] on input "2" at bounding box center [401, 288] width 30 height 19
type input "23"
click at [402, 286] on input "23" at bounding box center [401, 288] width 30 height 19
type input "[DATE]"
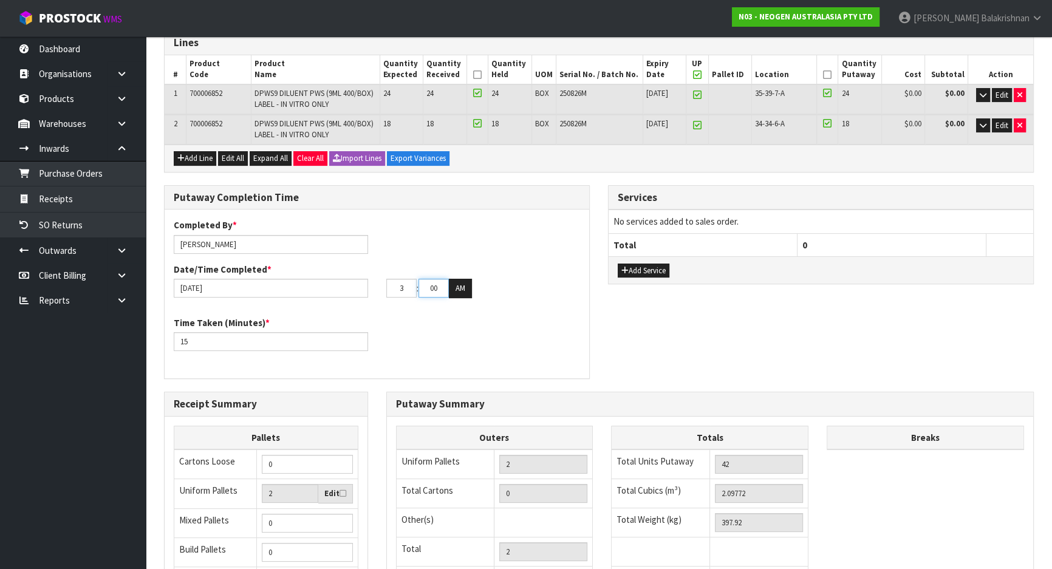
type input "03"
click at [433, 285] on input "00" at bounding box center [433, 288] width 30 height 19
type input "30"
click at [459, 288] on button "AM" at bounding box center [460, 288] width 23 height 19
click at [249, 285] on input "[DATE]" at bounding box center [271, 288] width 194 height 19
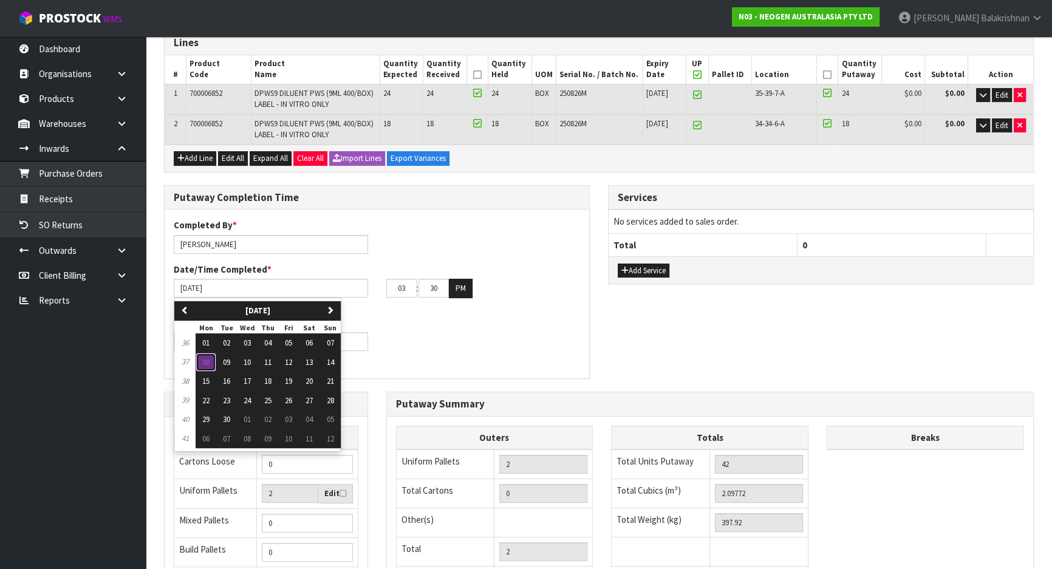
click at [208, 358] on span "08" at bounding box center [205, 362] width 7 height 10
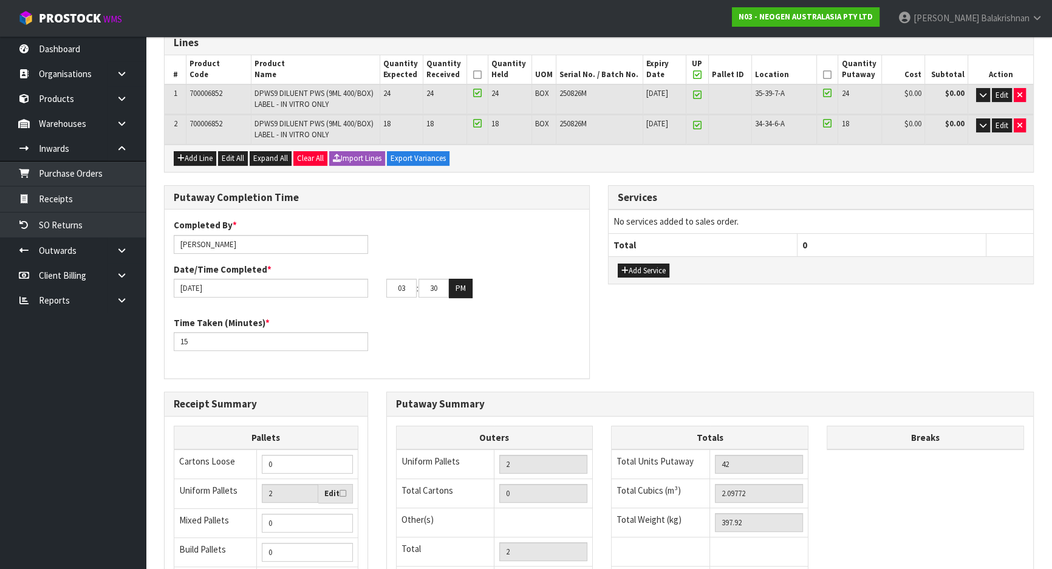
click at [511, 348] on div "Time Taken (Minutes) * 15" at bounding box center [377, 338] width 425 height 44
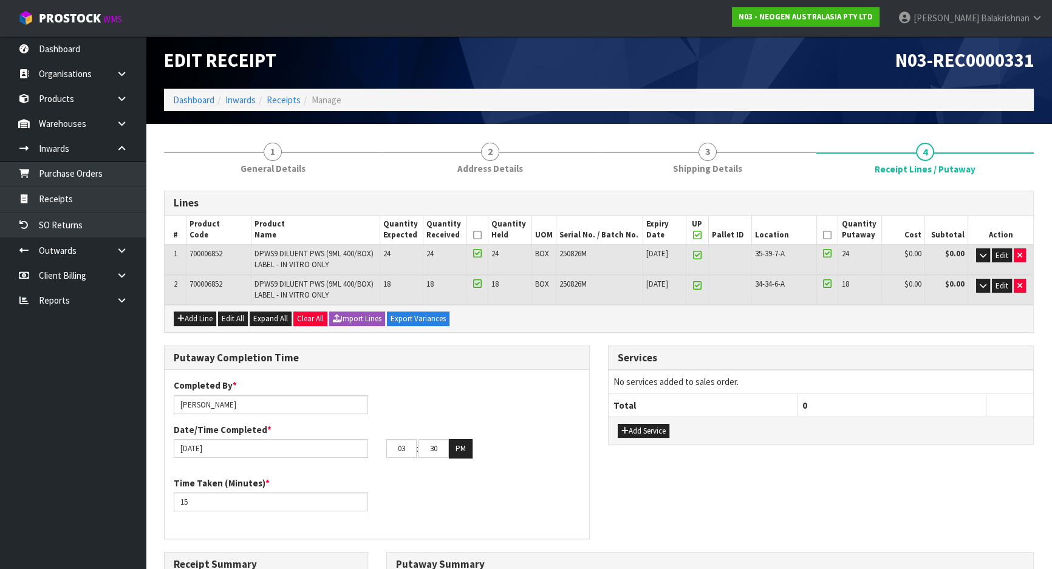
scroll to position [0, 0]
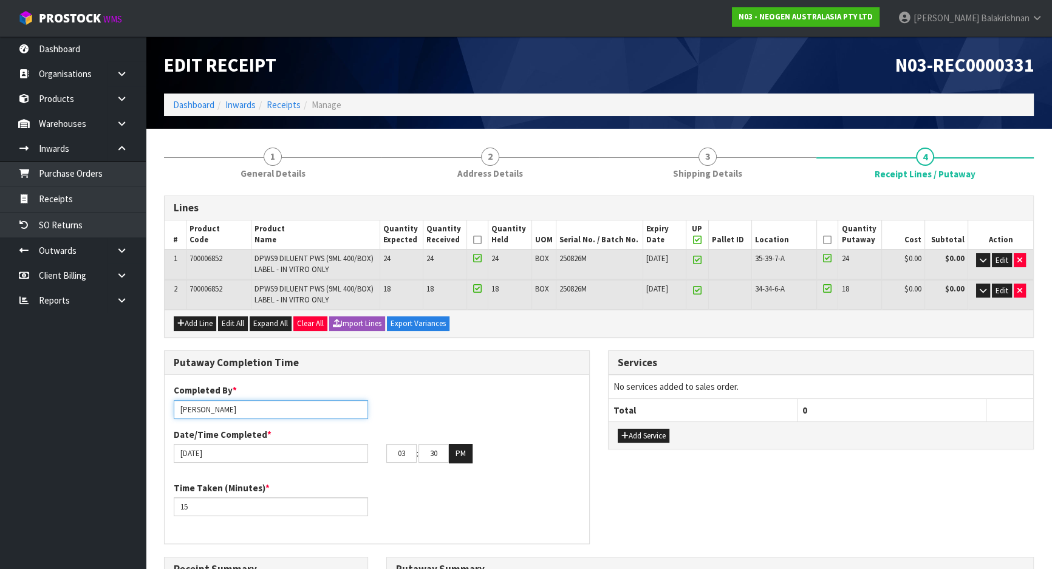
click at [280, 401] on input "[PERSON_NAME]" at bounding box center [271, 409] width 194 height 19
drag, startPoint x: 238, startPoint y: 407, endPoint x: 151, endPoint y: 423, distance: 88.3
click at [152, 423] on section "1 General Details 2 Address Details 3 Shipping Details 4 Receipt Lines / Putawa…" at bounding box center [599, 517] width 906 height 777
click at [200, 409] on input "maa" at bounding box center [271, 409] width 194 height 19
type input "Ma Epi Mana"
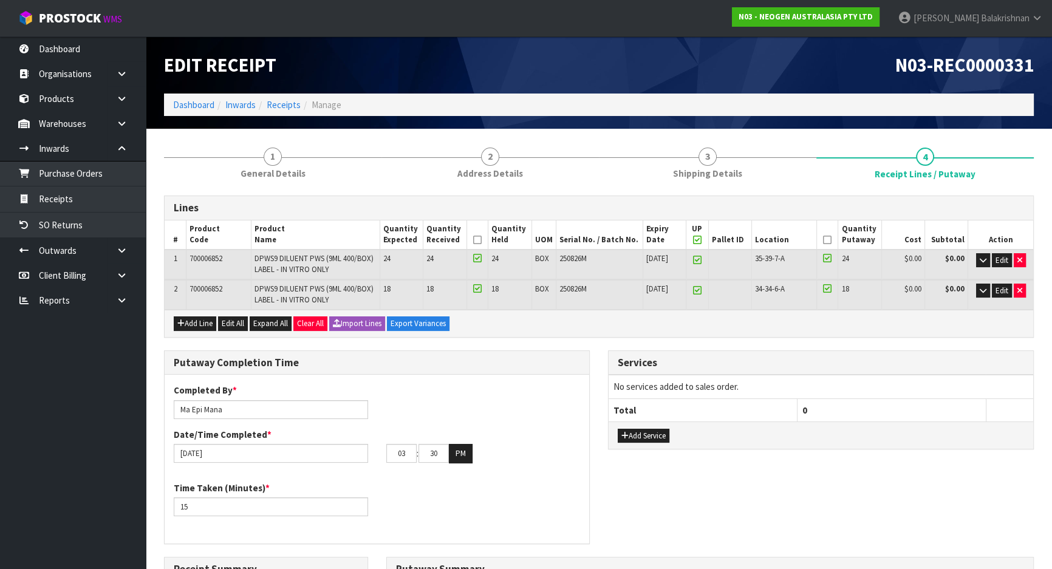
click at [451, 424] on div "Completed By * [PERSON_NAME] Date/Time Completed * [DATE] 03 : 30 : 00 PM" at bounding box center [377, 428] width 425 height 88
click at [1000, 259] on span "Edit" at bounding box center [1001, 260] width 13 height 10
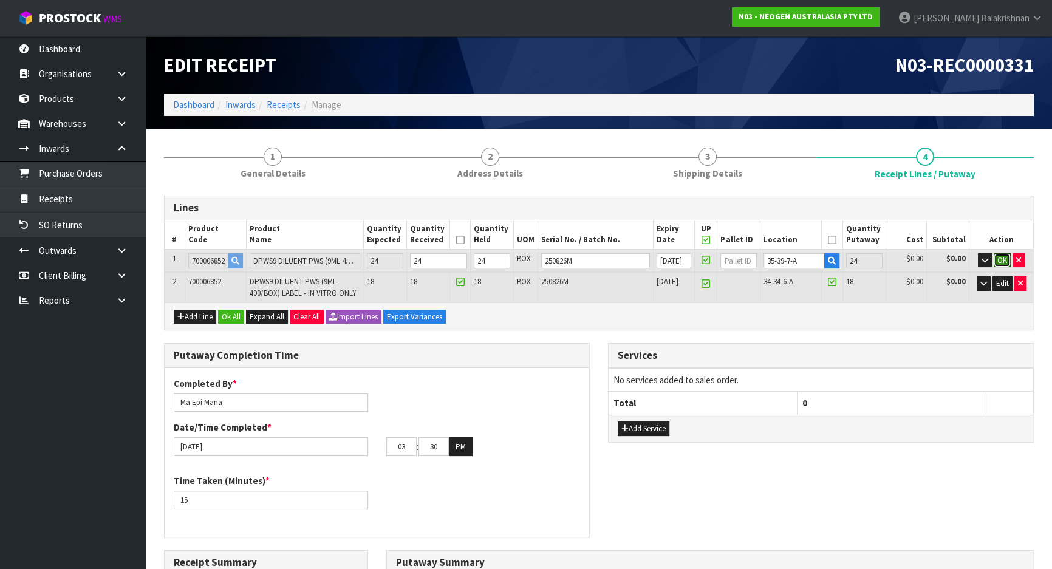
click at [1000, 259] on span "OK" at bounding box center [1002, 260] width 10 height 10
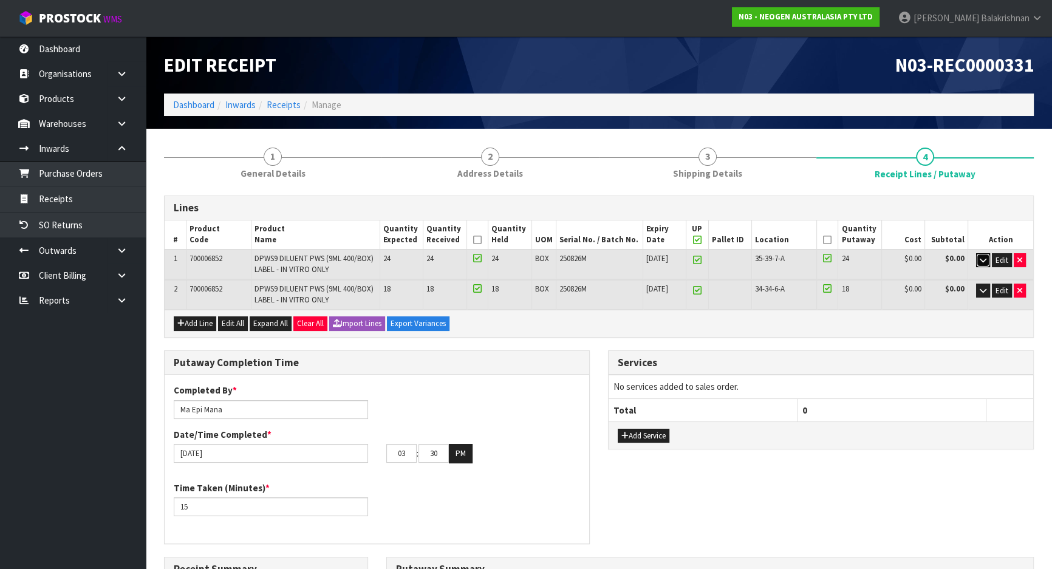
click at [985, 259] on icon "button" at bounding box center [983, 260] width 7 height 8
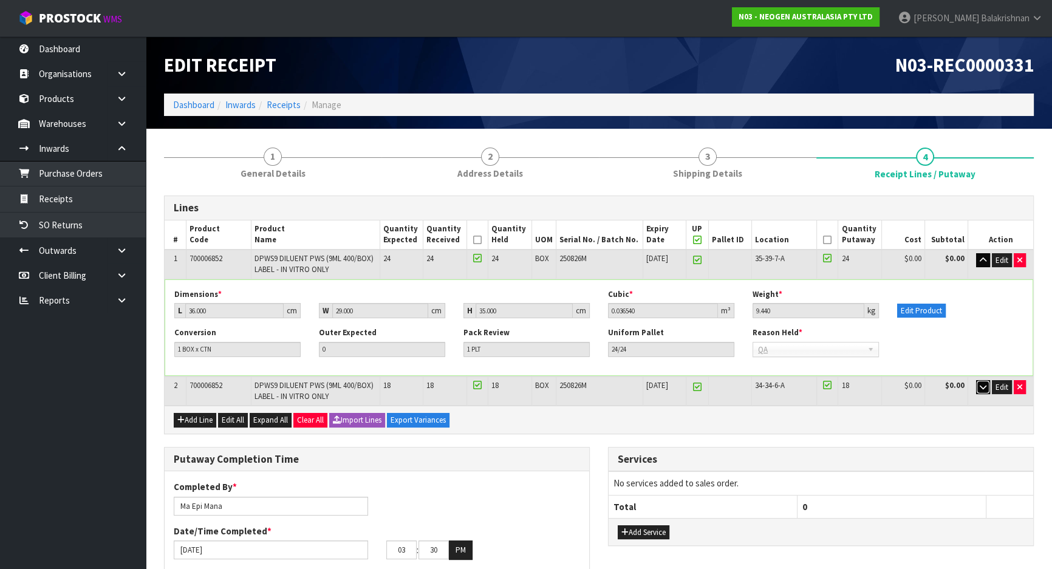
click at [980, 383] on icon "button" at bounding box center [983, 387] width 7 height 8
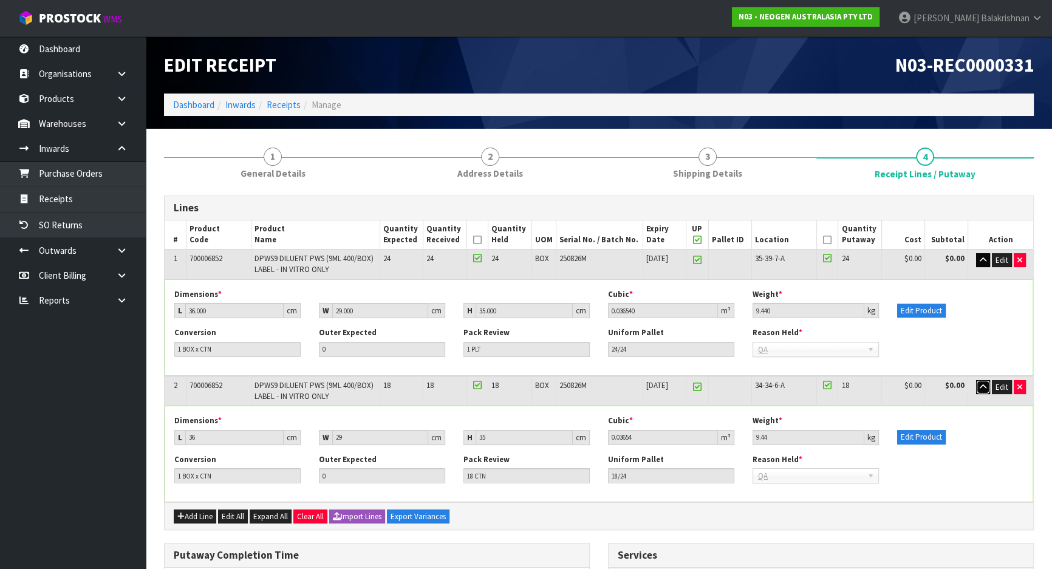
click at [980, 384] on icon "button" at bounding box center [983, 387] width 7 height 8
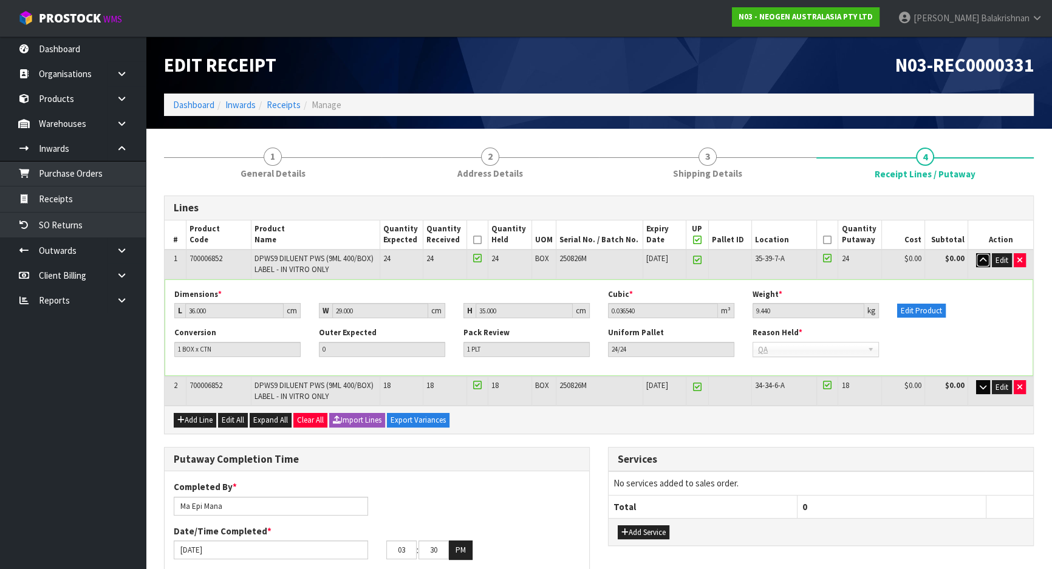
click at [980, 262] on icon "button" at bounding box center [983, 260] width 7 height 8
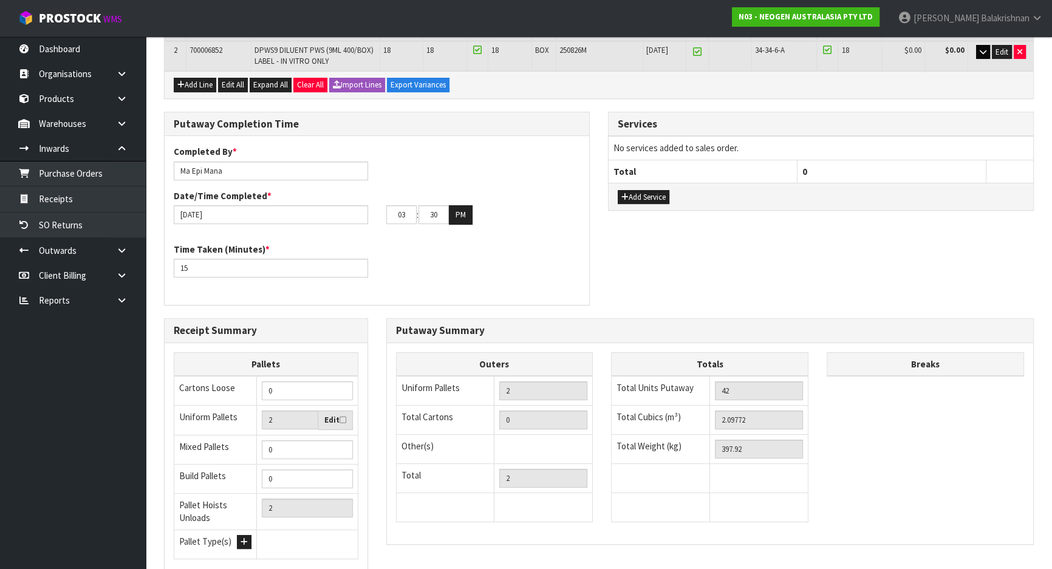
scroll to position [331, 0]
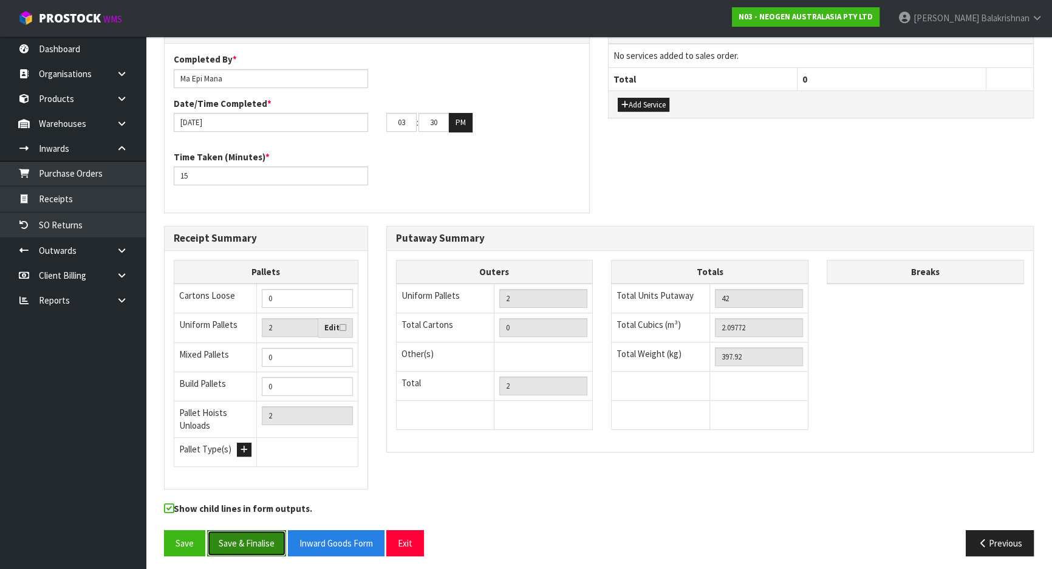
click at [243, 544] on button "Save & Finalise" at bounding box center [246, 543] width 79 height 26
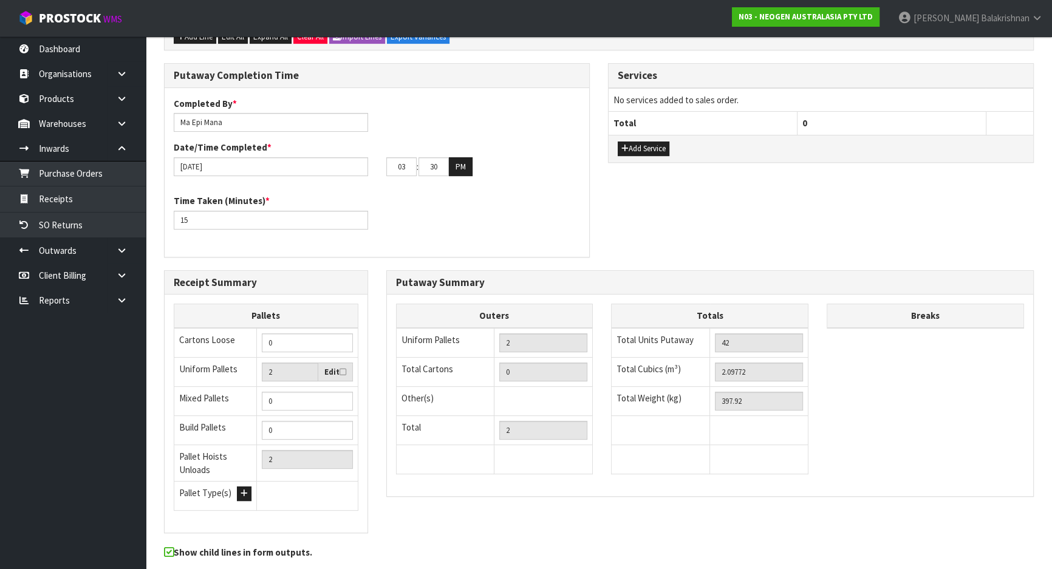
scroll to position [0, 0]
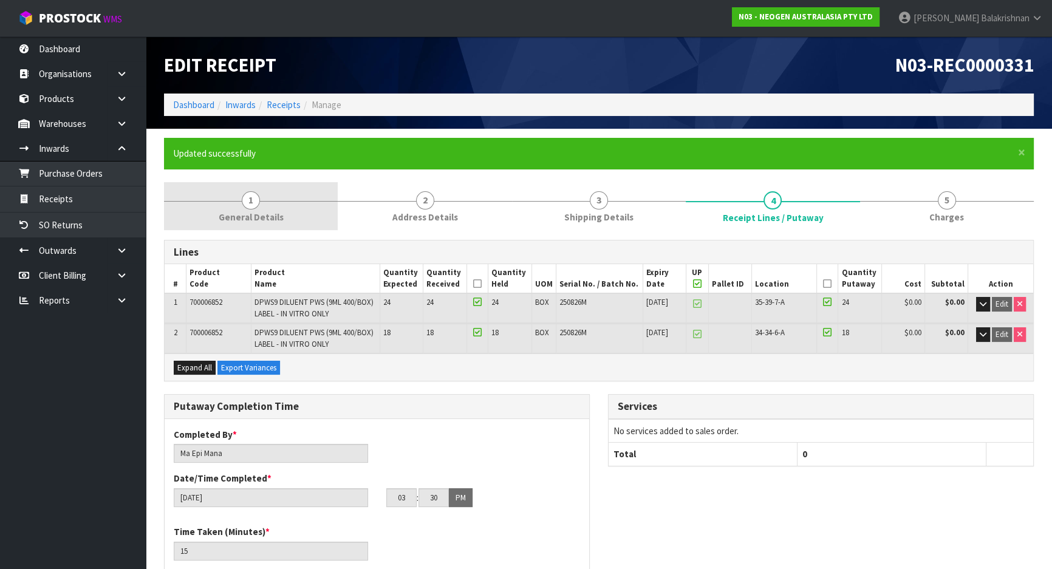
click at [273, 208] on link "1 General Details" at bounding box center [251, 206] width 174 height 48
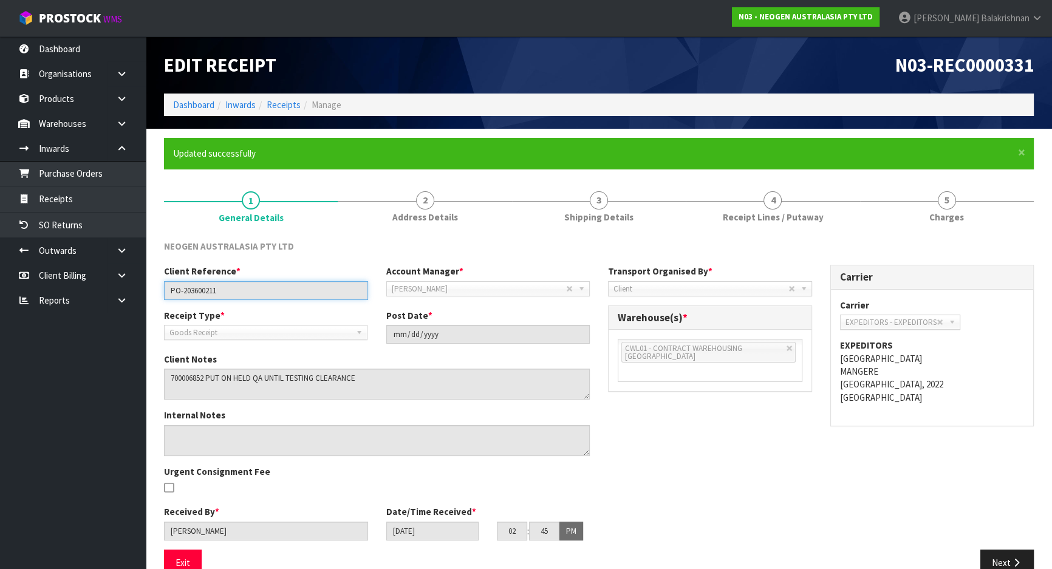
drag, startPoint x: 231, startPoint y: 291, endPoint x: 145, endPoint y: 290, distance: 85.6
click at [146, 290] on section "× Close Updated successfully 1 General Details 2 Address Details 3 Shipping Det…" at bounding box center [599, 361] width 906 height 465
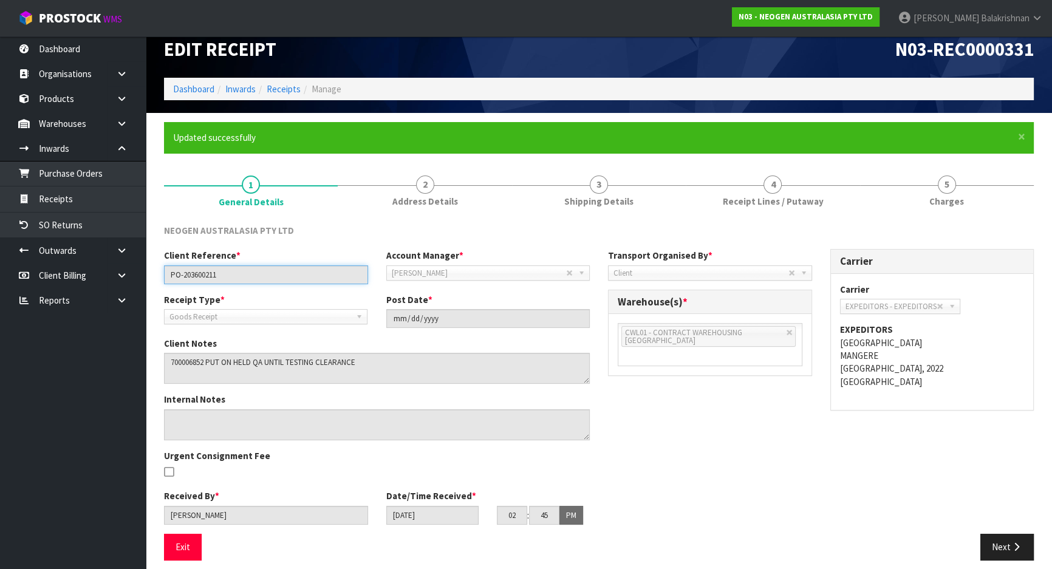
scroll to position [24, 0]
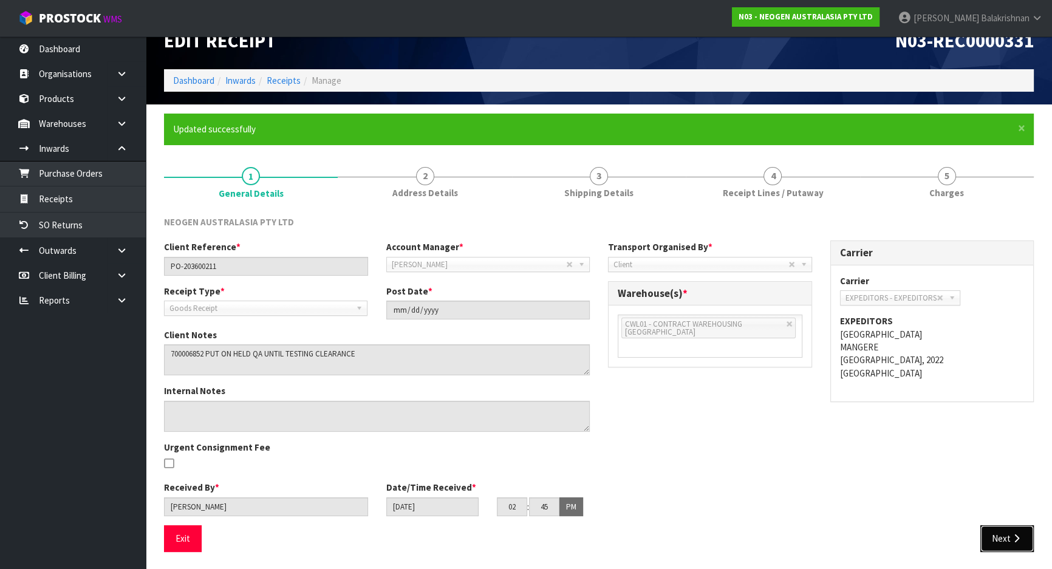
click at [1002, 534] on button "Next" at bounding box center [1006, 538] width 53 height 26
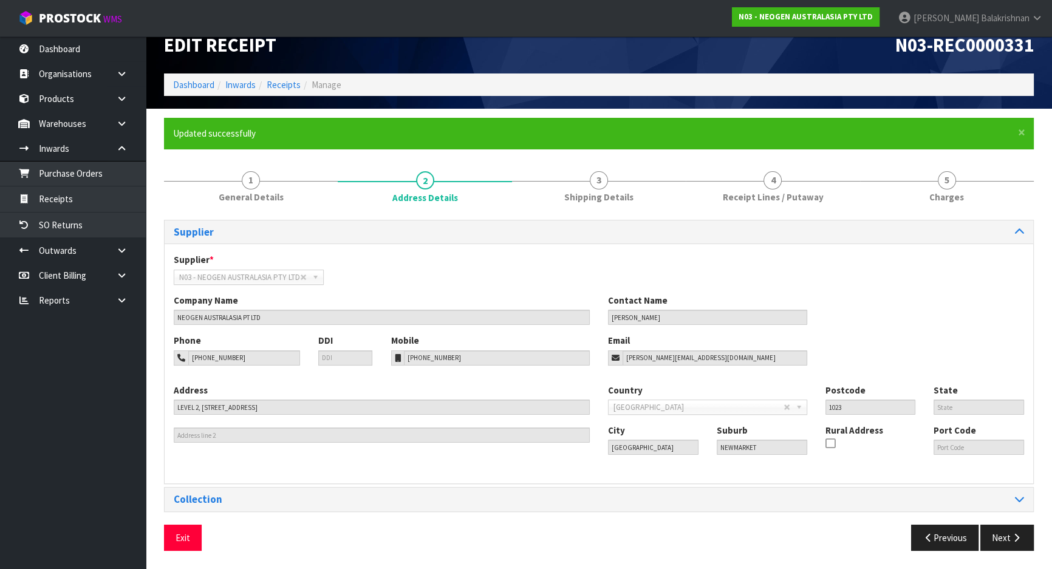
scroll to position [19, 0]
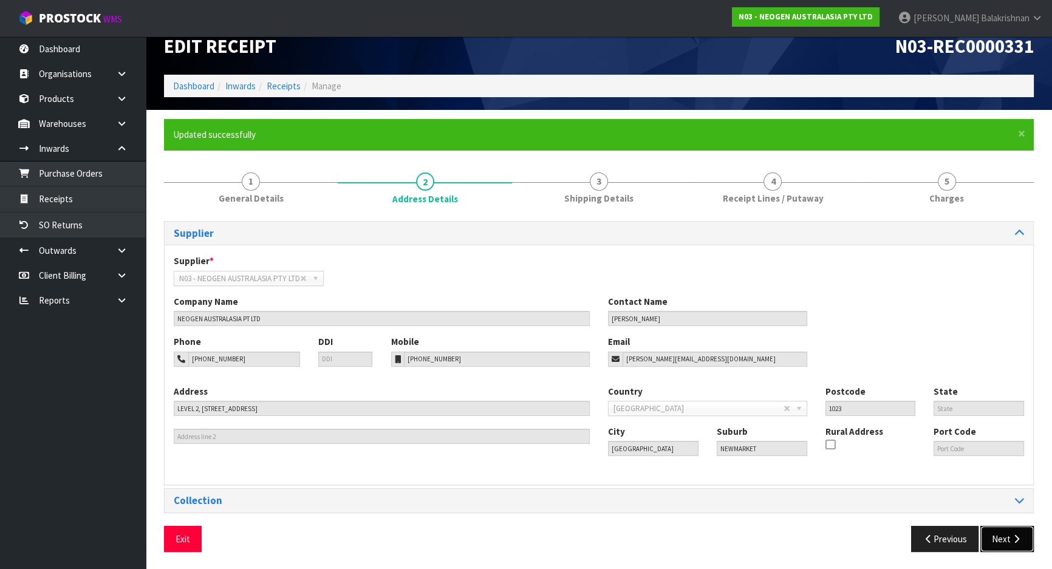
click at [1002, 534] on button "Next" at bounding box center [1006, 539] width 53 height 26
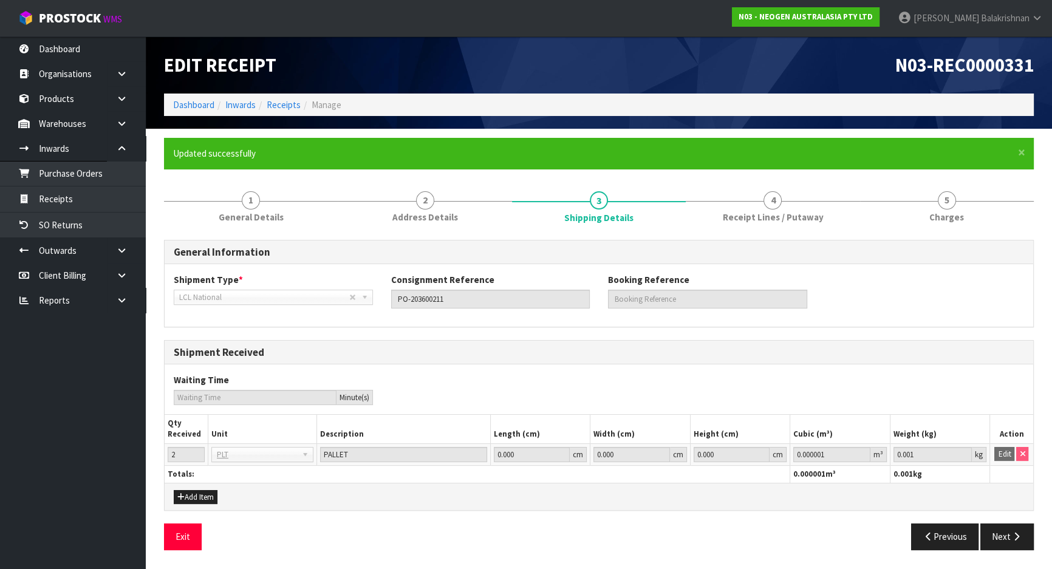
scroll to position [0, 0]
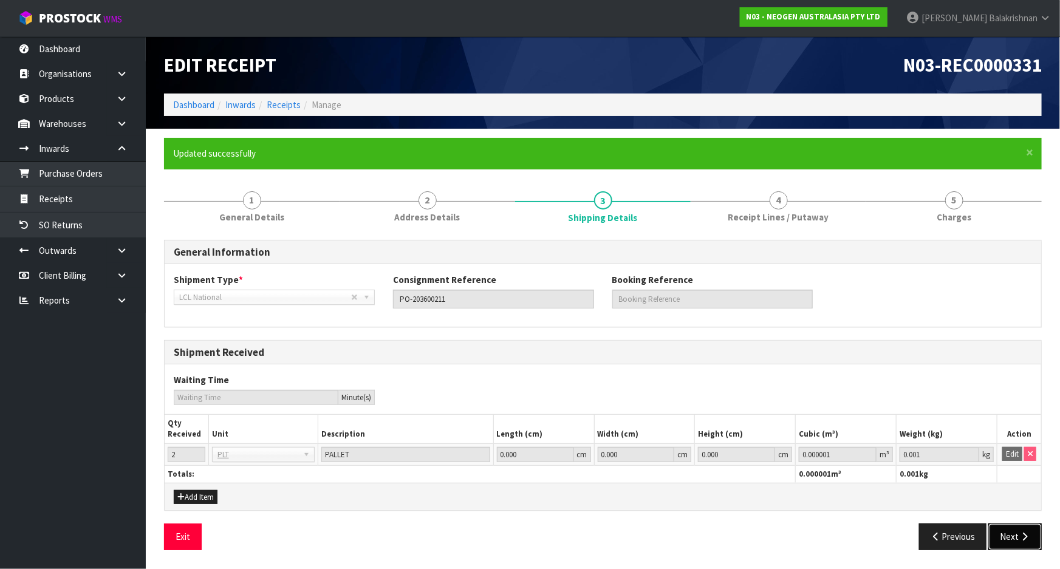
click at [1002, 534] on button "Next" at bounding box center [1014, 536] width 53 height 26
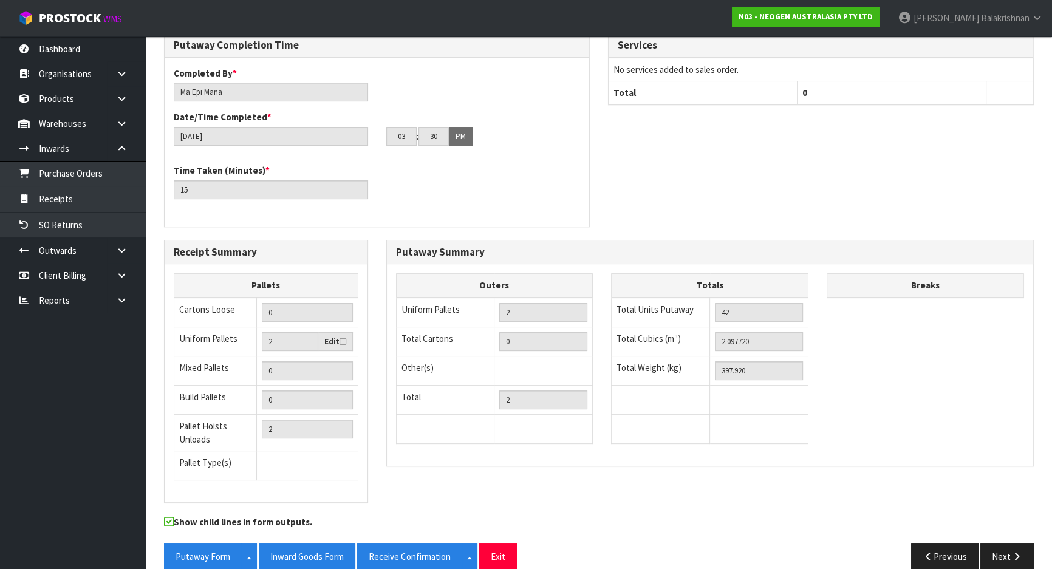
scroll to position [378, 0]
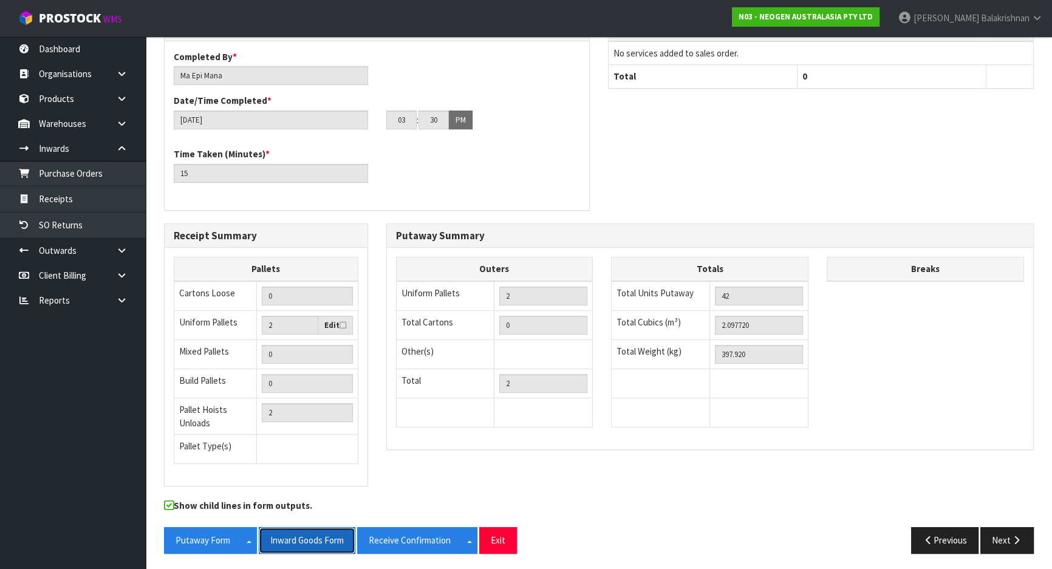
click at [296, 544] on button "Inward Goods Form" at bounding box center [307, 540] width 97 height 26
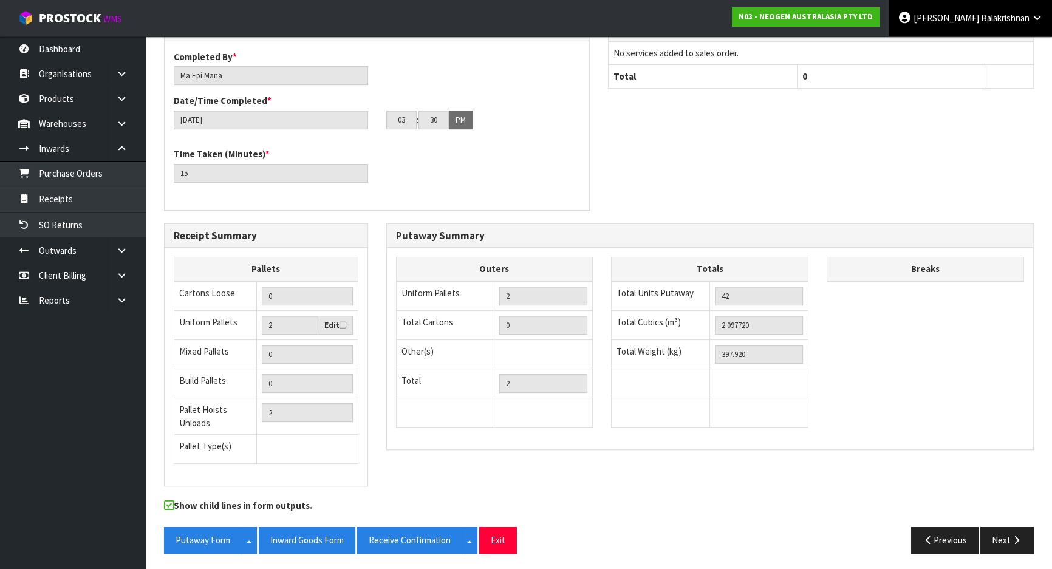
click at [981, 17] on span "Balakrishnan" at bounding box center [1005, 18] width 49 height 12
click at [988, 43] on link "Logout" at bounding box center [1003, 48] width 96 height 16
